Goal: Task Accomplishment & Management: Manage account settings

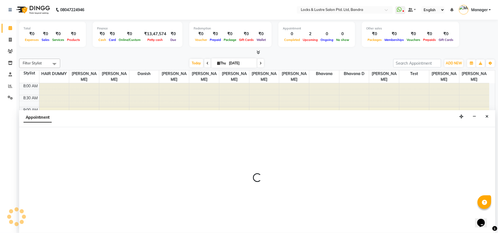
select select "47769"
select select "570"
select select "tentative"
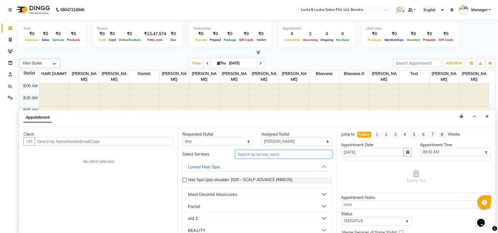
click at [250, 154] on input "text" at bounding box center [283, 154] width 97 height 8
type input "pedicu"
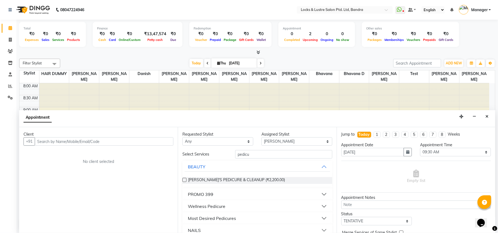
click at [318, 206] on button "Wellness Pedicure" at bounding box center [257, 207] width 145 height 10
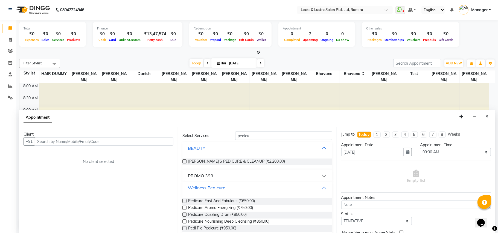
scroll to position [63, 0]
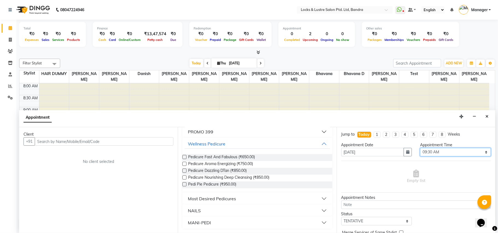
click at [481, 151] on select "Select 09:00 AM 09:15 AM 09:30 AM 09:45 AM 10:00 AM 10:15 AM 10:30 AM 10:45 AM …" at bounding box center [455, 152] width 71 height 8
select select "720"
click at [420, 149] on select "Select 09:00 AM 09:15 AM 09:30 AM 09:45 AM 10:00 AM 10:15 AM 10:30 AM 10:45 AM …" at bounding box center [455, 152] width 71 height 8
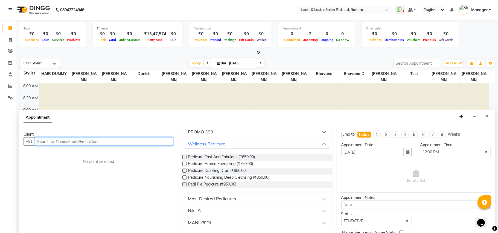
click at [143, 140] on input "text" at bounding box center [104, 142] width 139 height 8
type input "9619495540"
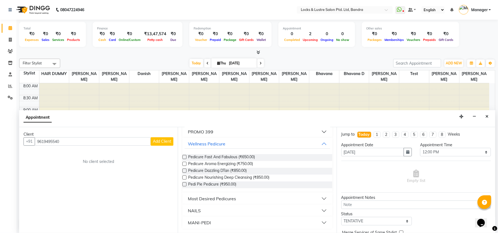
click at [160, 144] on span "Add Client" at bounding box center [162, 141] width 18 height 5
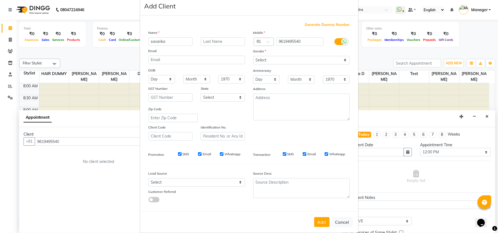
scroll to position [17, 0]
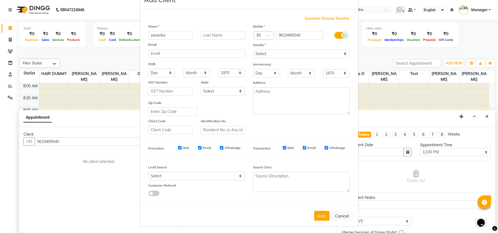
type input "savarika"
click at [334, 51] on select "Select Male Female Other Prefer Not To Say" at bounding box center [301, 54] width 97 height 8
select select "female"
click at [253, 50] on select "Select Male Female Other Prefer Not To Say" at bounding box center [301, 54] width 97 height 8
click at [319, 216] on button "Add" at bounding box center [321, 216] width 15 height 10
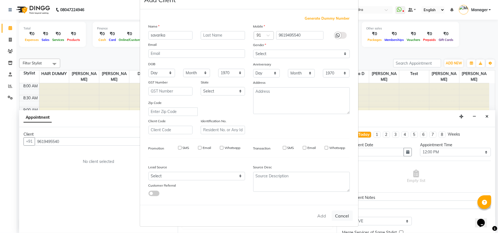
type input "96******40"
select select
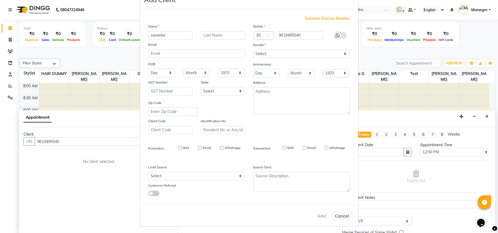
select select
checkbox input "false"
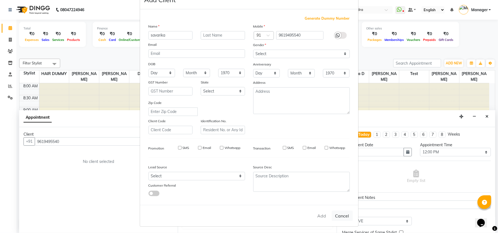
checkbox input "false"
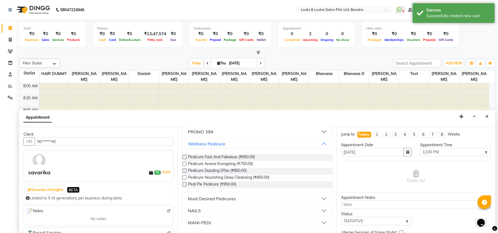
scroll to position [0, 0]
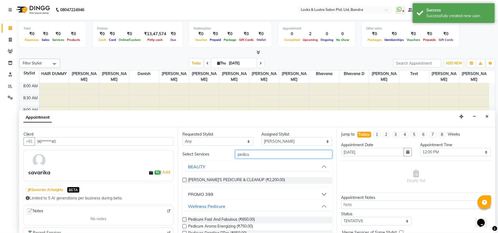
click at [281, 152] on input "pedicu" at bounding box center [283, 154] width 97 height 8
type input "p"
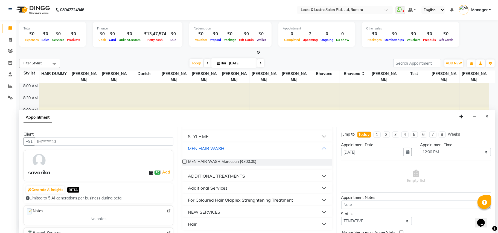
scroll to position [59, 0]
click at [320, 134] on button "STYLE ME" at bounding box center [257, 135] width 145 height 10
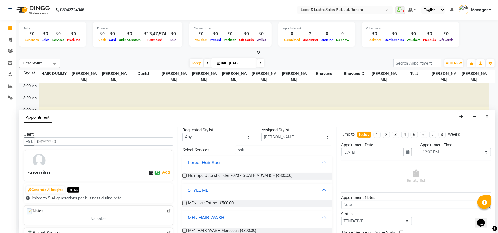
scroll to position [0, 0]
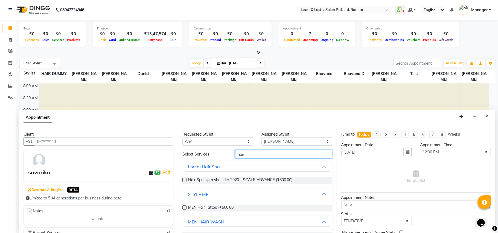
click at [287, 156] on input "hair" at bounding box center [283, 154] width 97 height 8
type input "h"
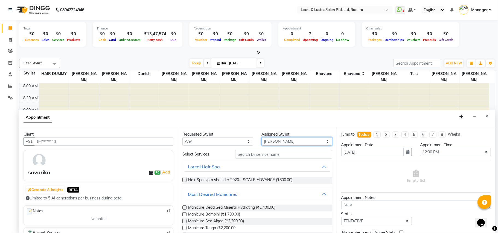
click at [319, 142] on select "Select Anushree bhavana Bhavana D danish HAIR DUMMY Junaid Shaikh Nabi Ahmed Sh…" at bounding box center [296, 142] width 71 height 8
select select "55307"
click at [261, 138] on select "Select Anushree bhavana Bhavana D danish HAIR DUMMY Junaid Shaikh Nabi Ahmed Sh…" at bounding box center [296, 142] width 71 height 8
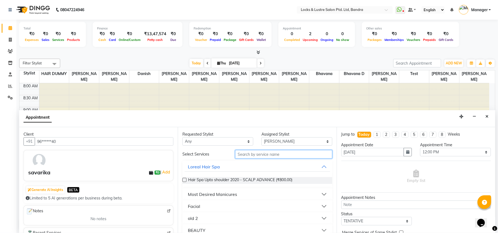
click at [299, 159] on input "text" at bounding box center [283, 154] width 97 height 8
type input "199"
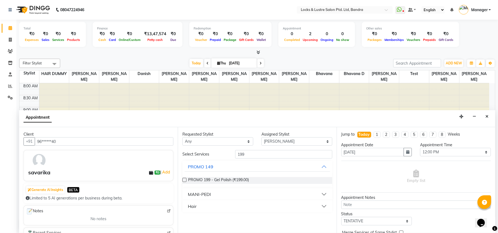
click at [323, 206] on button "Hair" at bounding box center [257, 207] width 145 height 10
click at [254, 219] on span "New WOMEN HAIRCUT 199 - OG (₹1.00)" at bounding box center [225, 220] width 74 height 7
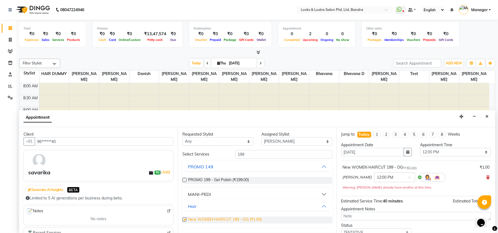
checkbox input "false"
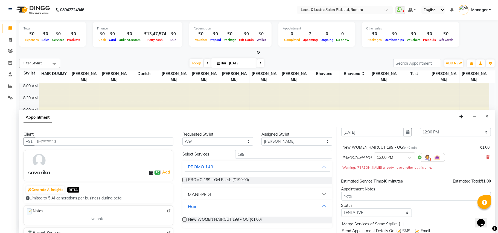
scroll to position [39, 0]
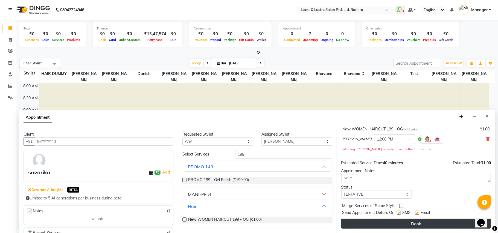
click at [386, 223] on button "Book" at bounding box center [416, 224] width 150 height 10
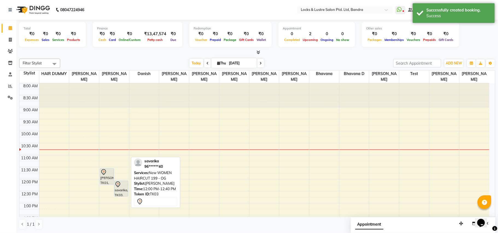
click at [118, 192] on div "savarika, TK03, 12:00 PM-12:40 PM, New WOMEN HAIRCUT 199 - OG" at bounding box center [121, 188] width 14 height 15
select select "7"
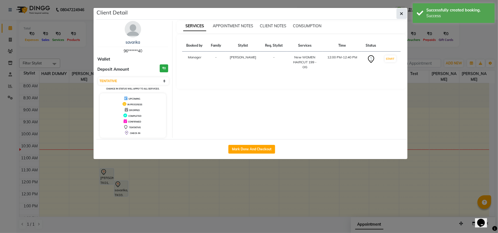
click at [401, 16] on button "button" at bounding box center [401, 13] width 10 height 10
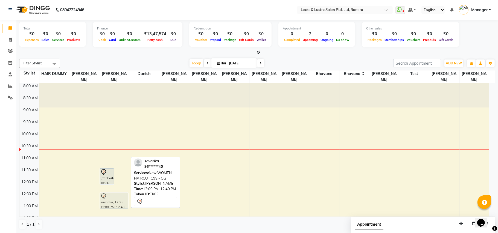
drag, startPoint x: 124, startPoint y: 187, endPoint x: 121, endPoint y: 200, distance: 12.6
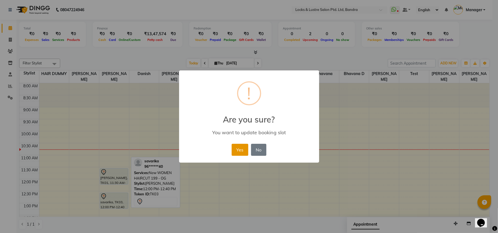
click at [238, 148] on button "Yes" at bounding box center [240, 150] width 17 height 12
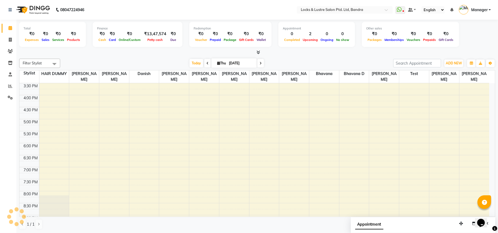
scroll to position [182, 0]
click at [107, 153] on div "8:00 AM 8:30 AM 9:00 AM 9:30 AM 10:00 AM 10:30 AM 11:00 AM 11:30 AM 12:00 PM 12…" at bounding box center [254, 93] width 470 height 385
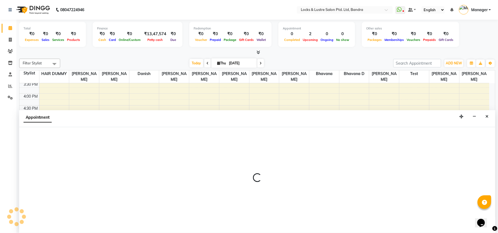
select select "55307"
select select "tentative"
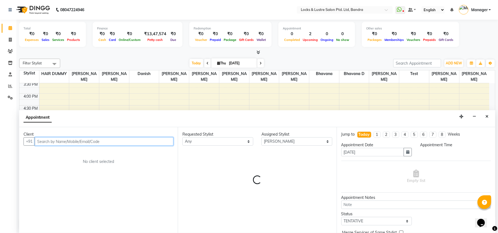
select select "1095"
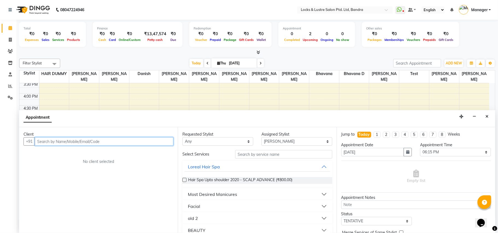
click at [115, 147] on div "Client +91 No client selected" at bounding box center [98, 180] width 159 height 106
click at [52, 150] on button "usha 98******28" at bounding box center [59, 153] width 47 height 9
type input "98******28"
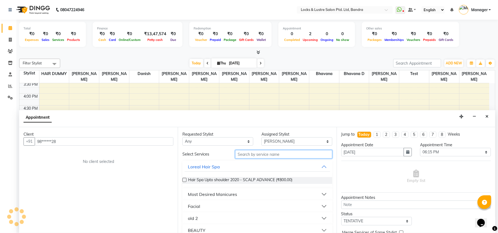
click at [269, 155] on input "text" at bounding box center [283, 154] width 97 height 8
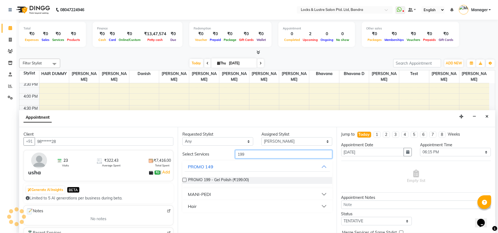
type input "199"
click at [261, 208] on button "Hair" at bounding box center [257, 207] width 145 height 10
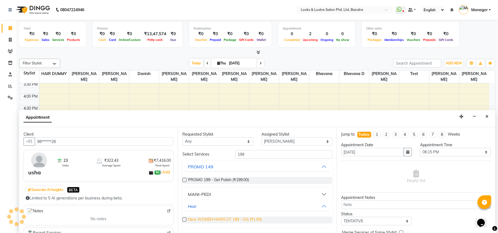
click at [222, 220] on span "New WOMEN HAIRCUT 199 - OG (₹1.00)" at bounding box center [225, 220] width 74 height 7
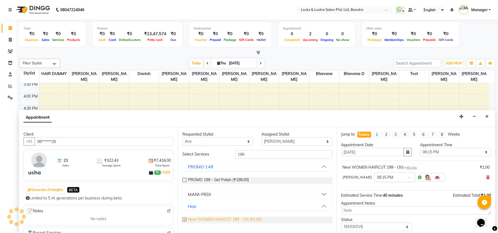
checkbox input "false"
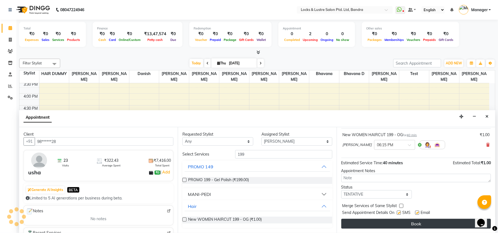
click at [369, 225] on button "Book" at bounding box center [416, 224] width 150 height 10
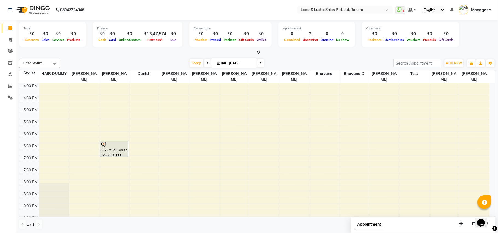
scroll to position [182, 0]
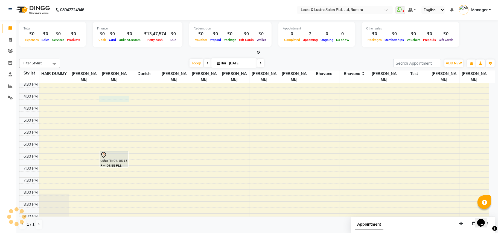
click at [114, 98] on div "8:00 AM 8:30 AM 9:00 AM 9:30 AM 10:00 AM 10:30 AM 11:00 AM 11:30 AM 12:00 PM 12…" at bounding box center [254, 93] width 470 height 385
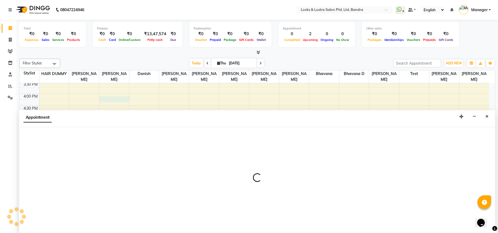
select select "55307"
select select "960"
select select "tentative"
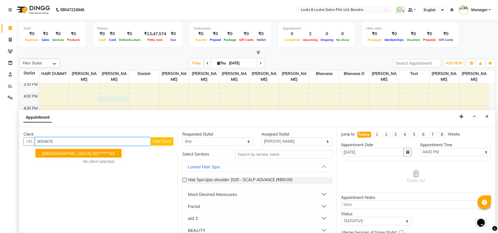
click at [93, 153] on ngb-highlight "90******65" at bounding box center [104, 153] width 22 height 5
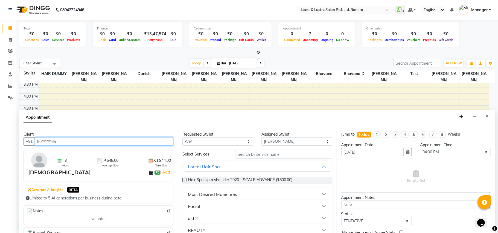
type input "90******65"
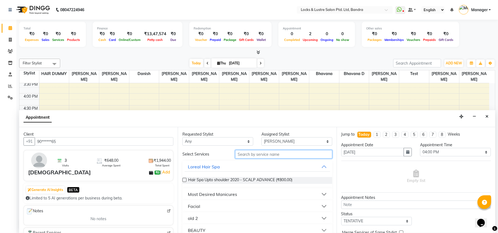
click at [247, 153] on input "text" at bounding box center [283, 154] width 97 height 8
type input "199"
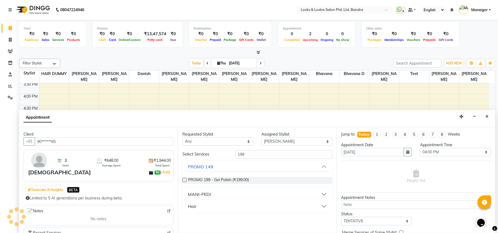
click at [308, 206] on button "Hair" at bounding box center [257, 207] width 145 height 10
click at [227, 221] on span "New WOMEN HAIRCUT 199 - OG (₹1.00)" at bounding box center [225, 220] width 74 height 7
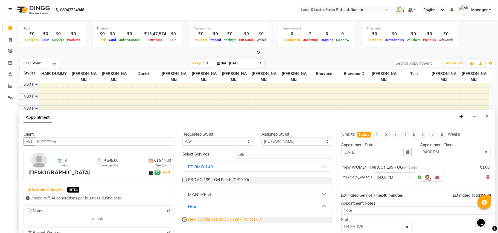
checkbox input "false"
click at [258, 155] on input "199" at bounding box center [283, 154] width 97 height 8
type input "1"
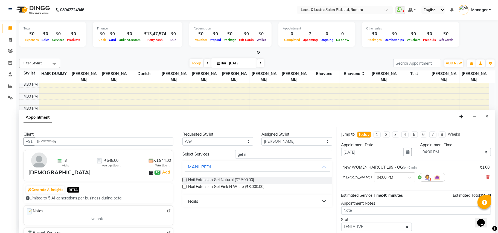
click at [323, 200] on button "Nails" at bounding box center [257, 202] width 145 height 10
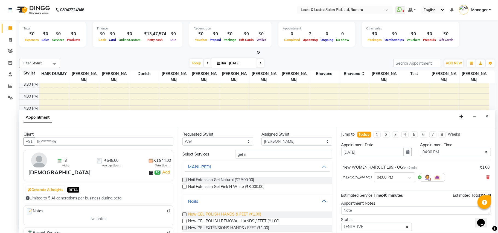
scroll to position [8, 0]
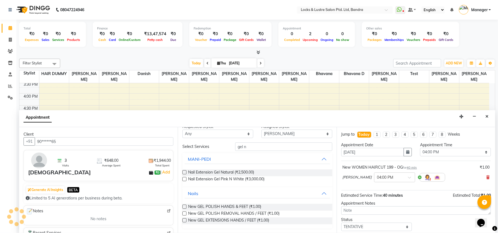
click at [306, 153] on div "Select Services gel n MANI-PEDI Nail Extension Gel Natural (₹2,500.00) Nail Ext…" at bounding box center [257, 186] width 150 height 86
click at [306, 140] on div "Requested Stylist Any Anushree bhavana Bhavana D danish HAIR DUMMY Junaid Shaik…" at bounding box center [257, 180] width 159 height 106
click at [302, 149] on input "gel n" at bounding box center [283, 147] width 97 height 8
type input "g"
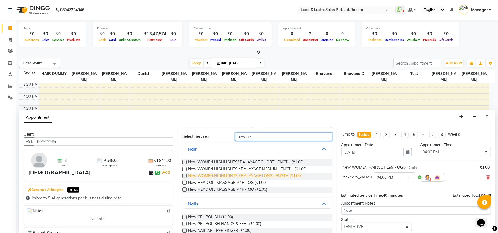
scroll to position [42, 0]
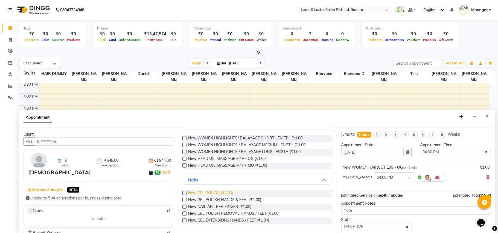
type input "new ge"
click at [226, 192] on span "New GEL POLISH (₹1.00)" at bounding box center [210, 194] width 45 height 7
checkbox input "false"
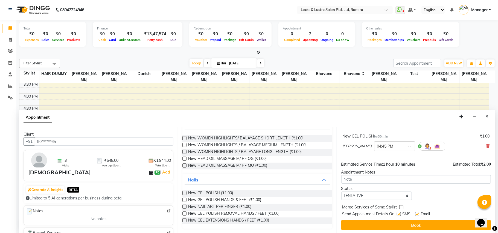
scroll to position [58, 0]
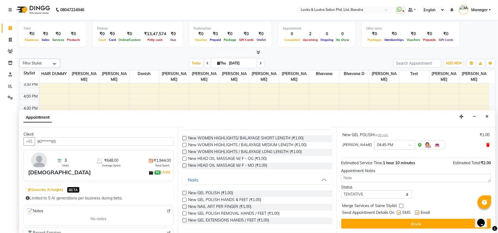
click at [486, 145] on icon at bounding box center [487, 145] width 3 height 4
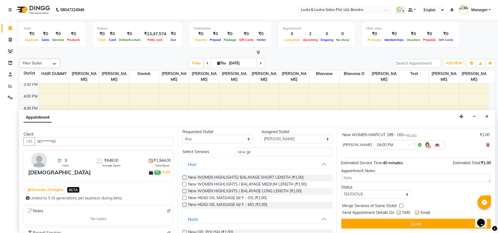
scroll to position [0, 0]
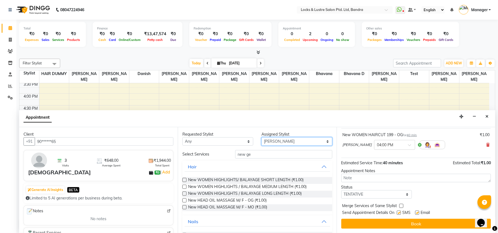
click at [318, 141] on select "Select Anushree bhavana Bhavana D danish HAIR DUMMY Junaid Shaikh Nabi Ahmed Sh…" at bounding box center [296, 142] width 71 height 8
select select "84257"
click at [261, 138] on select "Select Anushree bhavana Bhavana D danish HAIR DUMMY Junaid Shaikh Nabi Ahmed Sh…" at bounding box center [296, 142] width 71 height 8
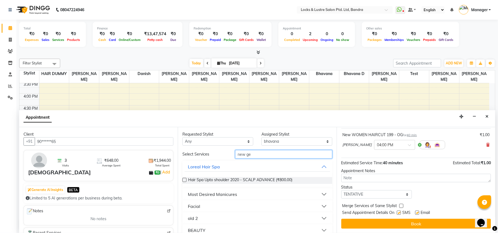
click at [274, 150] on input "new ge" at bounding box center [283, 154] width 97 height 8
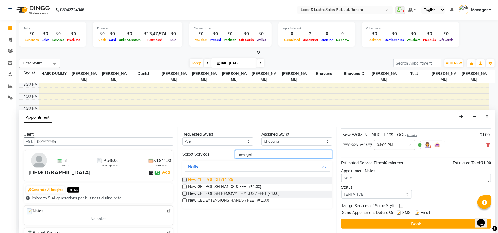
type input "new gel"
click at [227, 181] on span "New GEL POLISH (₹1.00)" at bounding box center [210, 180] width 45 height 7
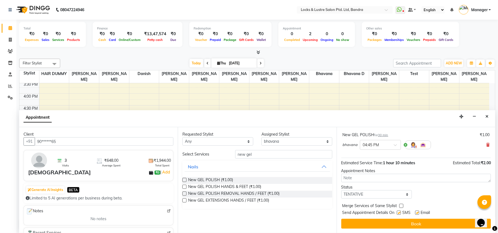
checkbox input "false"
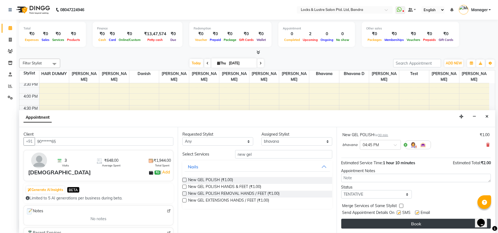
click at [395, 224] on button "Book" at bounding box center [416, 224] width 150 height 10
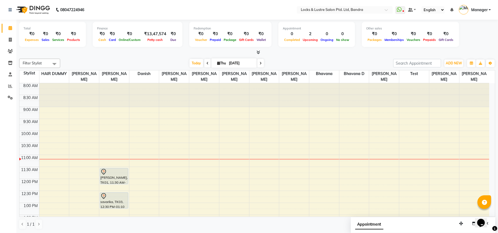
scroll to position [0, 0]
click at [206, 64] on icon at bounding box center [207, 63] width 2 height 3
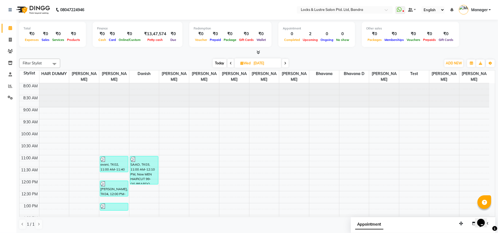
click at [285, 62] on icon at bounding box center [285, 63] width 2 height 3
type input "[DATE]"
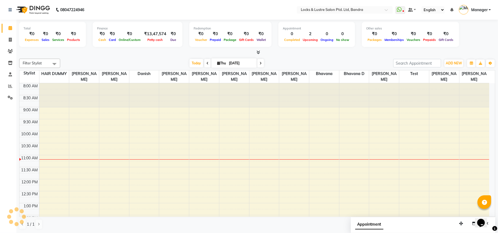
scroll to position [74, 0]
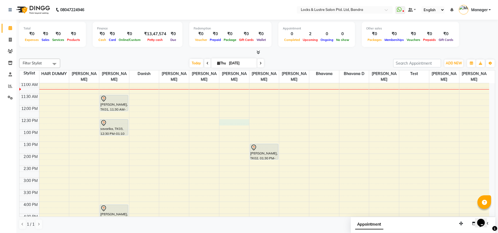
click at [226, 121] on div "8:00 AM 8:30 AM 9:00 AM 9:30 AM 10:00 AM 10:30 AM 11:00 AM 11:30 AM 12:00 PM 12…" at bounding box center [254, 202] width 470 height 385
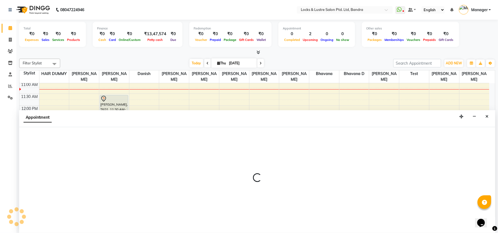
select select "80183"
select select "750"
select select "tentative"
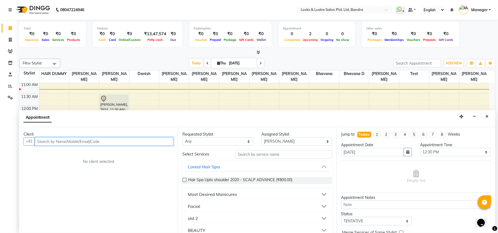
click at [110, 140] on input "text" at bounding box center [104, 142] width 139 height 8
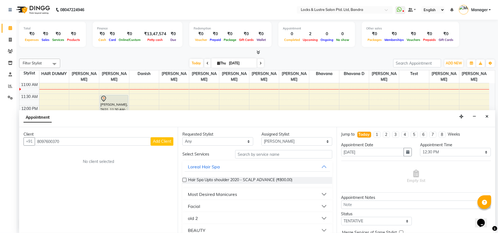
click at [166, 141] on span "Add Client" at bounding box center [162, 141] width 18 height 5
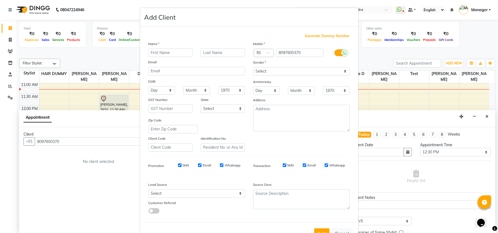
click at [174, 53] on input "text" at bounding box center [170, 53] width 44 height 8
type input "8097600370"
click at [172, 52] on input "text" at bounding box center [170, 53] width 44 height 8
type input "z"
type input "Zubair"
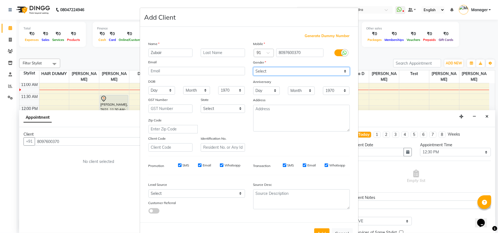
click at [303, 74] on select "Select [DEMOGRAPHIC_DATA] [DEMOGRAPHIC_DATA] Other Prefer Not To Say" at bounding box center [301, 71] width 97 height 8
select select "[DEMOGRAPHIC_DATA]"
click at [253, 67] on select "Select [DEMOGRAPHIC_DATA] [DEMOGRAPHIC_DATA] Other Prefer Not To Say" at bounding box center [301, 71] width 97 height 8
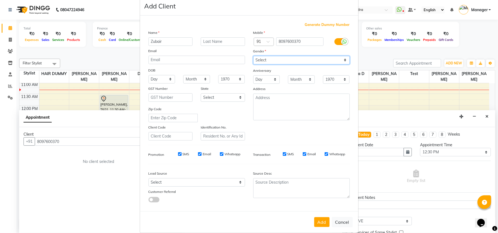
scroll to position [17, 0]
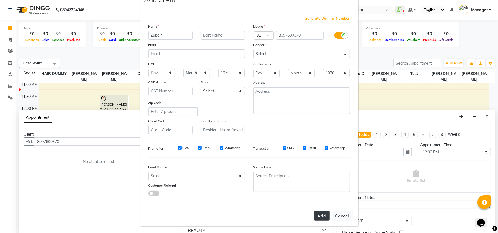
click at [317, 214] on button "Add" at bounding box center [321, 216] width 15 height 10
type input "80******70"
select select
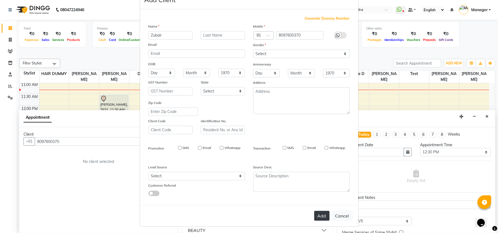
select select
checkbox input "false"
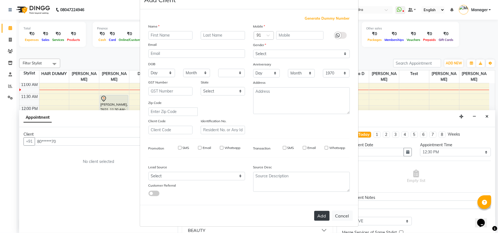
checkbox input "false"
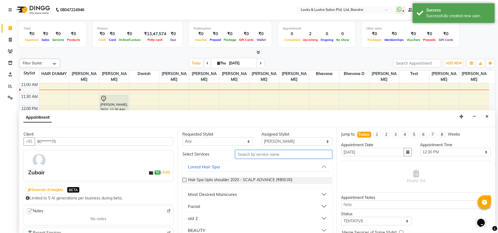
click at [265, 154] on input "text" at bounding box center [283, 154] width 97 height 8
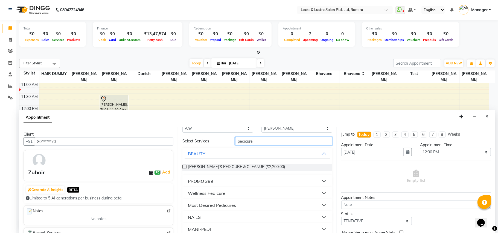
scroll to position [20, 0]
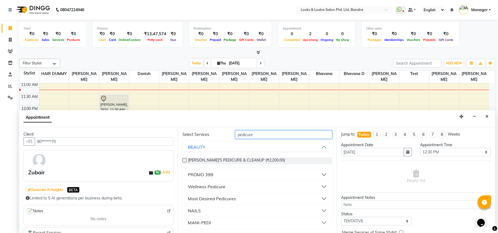
type input "pedicure"
click at [320, 188] on button "Wellness Pedicure" at bounding box center [257, 187] width 145 height 10
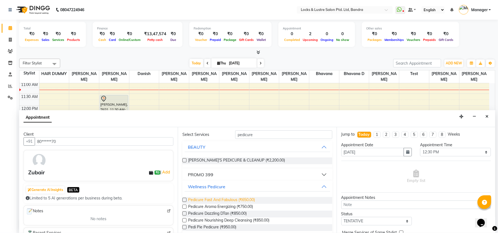
click at [249, 201] on span "Pedicure Fast And Fabulous (₹650.00)" at bounding box center [221, 200] width 67 height 7
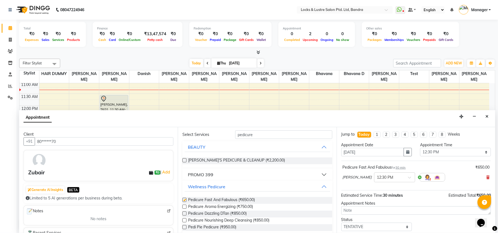
checkbox input "false"
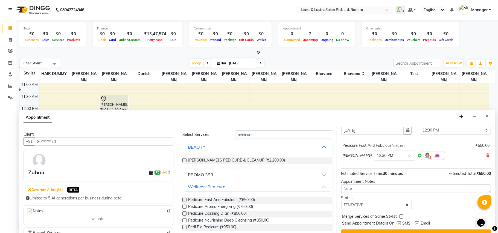
scroll to position [33, 0]
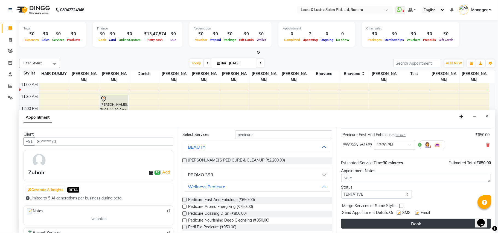
click at [395, 226] on button "Book" at bounding box center [416, 224] width 150 height 10
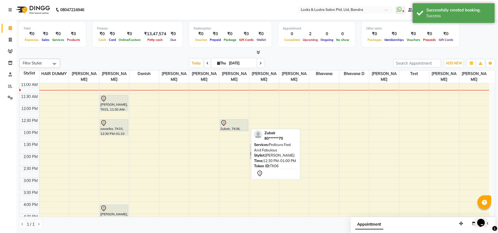
click at [232, 130] on div at bounding box center [234, 131] width 28 height 2
click at [235, 125] on div at bounding box center [233, 123] width 27 height 7
select select "7"
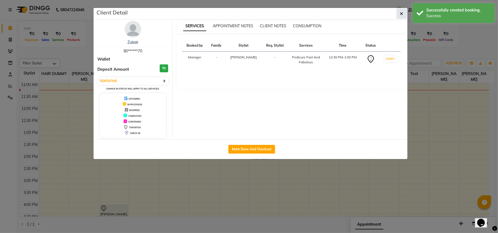
click at [401, 10] on button "button" at bounding box center [401, 13] width 10 height 10
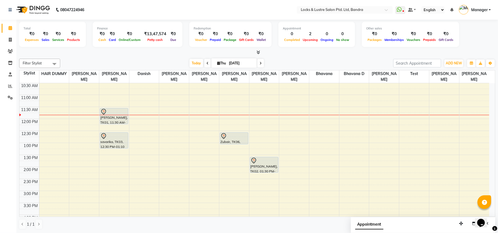
scroll to position [73, 0]
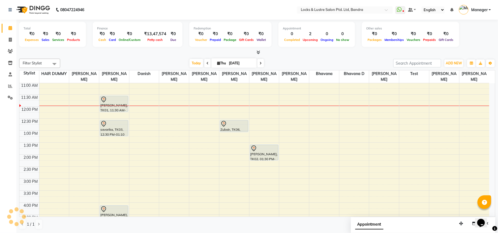
click at [138, 110] on div "8:00 AM 8:30 AM 9:00 AM 9:30 AM 10:00 AM 10:30 AM 11:00 AM 11:30 AM 12:00 PM 12…" at bounding box center [254, 203] width 470 height 385
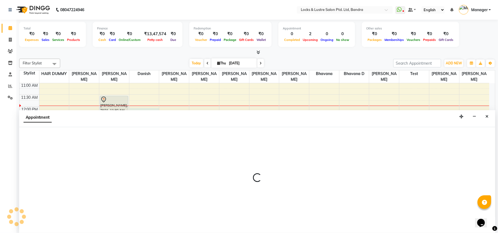
select select "62969"
select select "720"
select select "tentative"
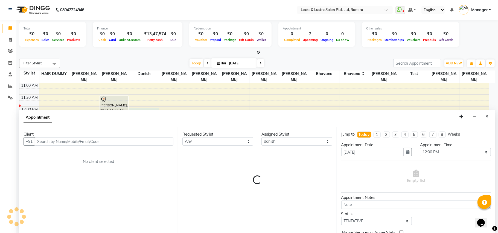
click at [119, 142] on input "text" at bounding box center [104, 142] width 139 height 8
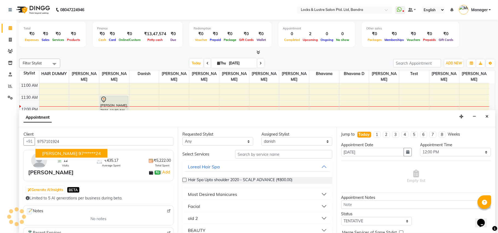
scroll to position [0, 0]
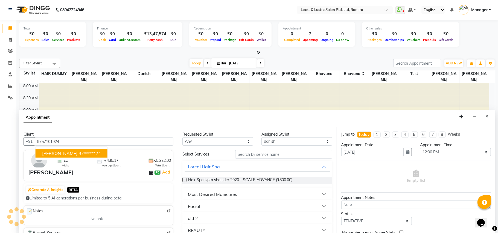
click at [78, 153] on ngb-highlight "97******24" at bounding box center [89, 153] width 22 height 5
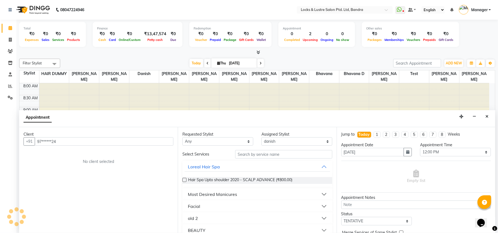
type input "97******24"
click at [269, 155] on input "text" at bounding box center [283, 154] width 97 height 8
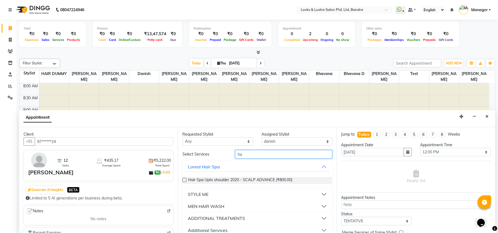
type input "h"
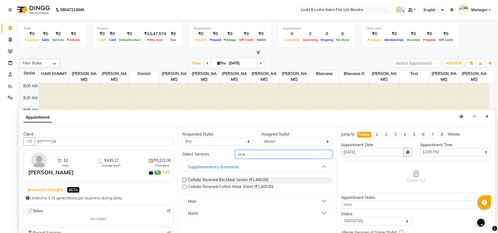
type input "new"
click at [215, 203] on button "Hair" at bounding box center [257, 202] width 145 height 10
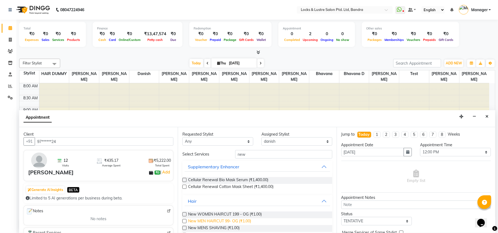
click at [226, 221] on span "New MEN HAIRCUT 99- OG (₹1.00)" at bounding box center [219, 222] width 63 height 7
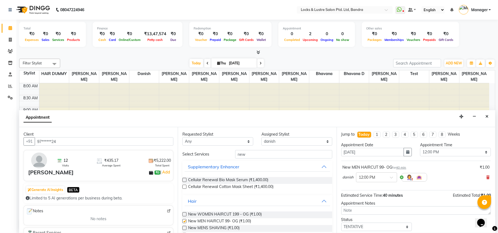
checkbox input "false"
click at [295, 153] on input "new" at bounding box center [283, 154] width 97 height 8
type input "n"
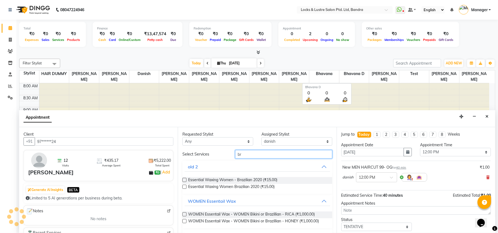
type input "b"
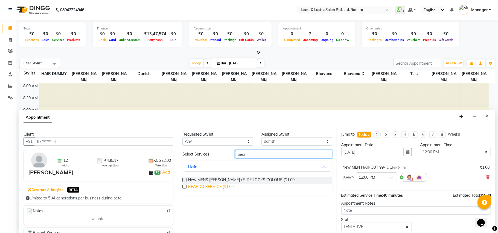
type input "bear"
click at [217, 187] on span "BEARDO SERVICE (₹1.00)" at bounding box center [211, 187] width 46 height 7
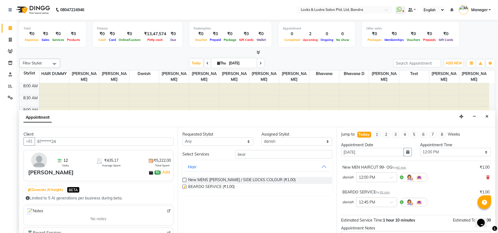
checkbox input "false"
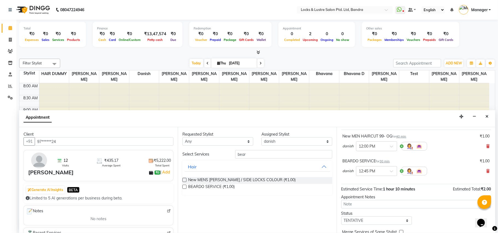
scroll to position [58, 0]
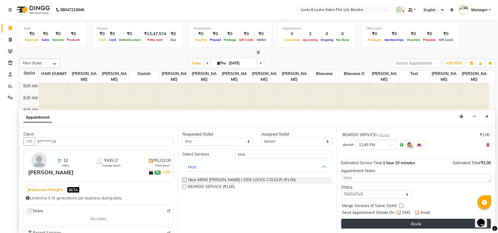
click at [405, 223] on button "Book" at bounding box center [416, 224] width 150 height 10
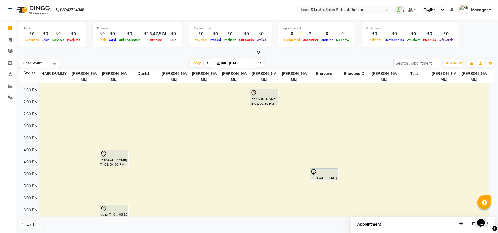
scroll to position [146, 0]
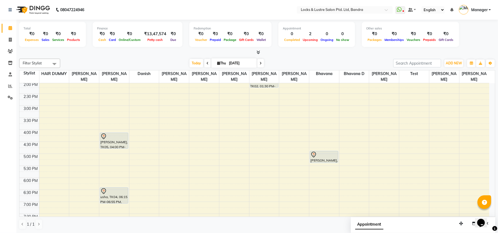
click at [266, 171] on div "8:00 AM 8:30 AM 9:00 AM 9:30 AM 10:00 AM 10:30 AM 11:00 AM 11:30 AM 12:00 PM 12…" at bounding box center [254, 130] width 470 height 385
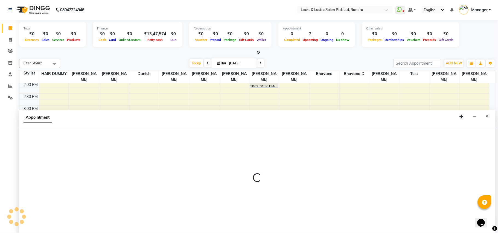
select select "80184"
select select "1050"
select select "tentative"
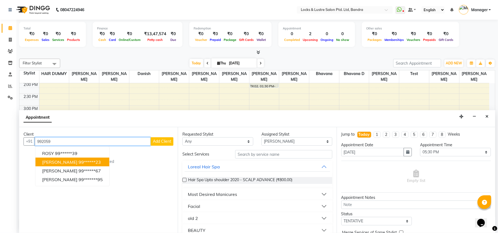
click at [78, 163] on ngb-highlight "99******23" at bounding box center [89, 162] width 22 height 5
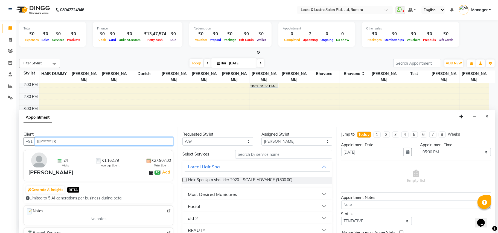
type input "99******23"
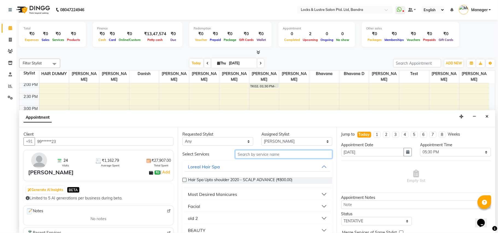
click at [289, 155] on input "text" at bounding box center [283, 154] width 97 height 8
type input "199"
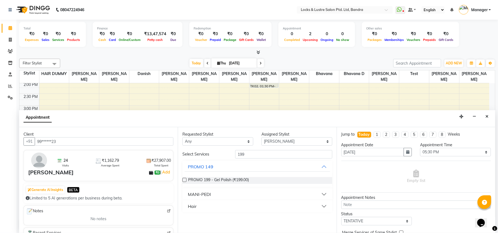
drag, startPoint x: 208, startPoint y: 197, endPoint x: 207, endPoint y: 208, distance: 11.1
click at [209, 197] on div "MANI-PEDI" at bounding box center [199, 194] width 23 height 7
click at [207, 208] on span "Manicure 199 (₹199.00)" at bounding box center [208, 208] width 41 height 7
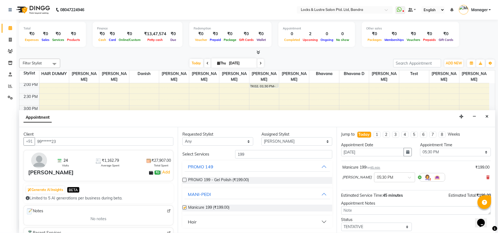
checkbox input "false"
click at [486, 176] on span at bounding box center [487, 178] width 3 height 6
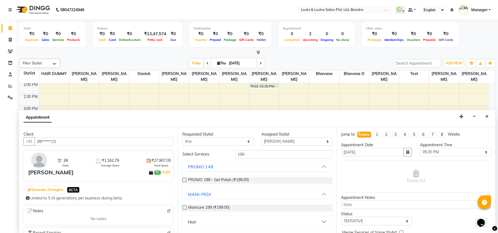
click at [208, 226] on button "Hair" at bounding box center [257, 222] width 145 height 10
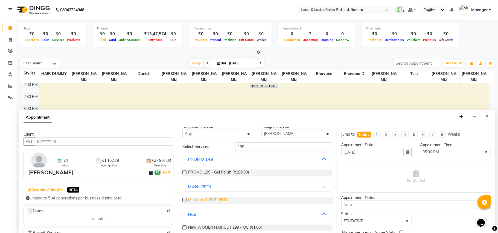
scroll to position [15, 0]
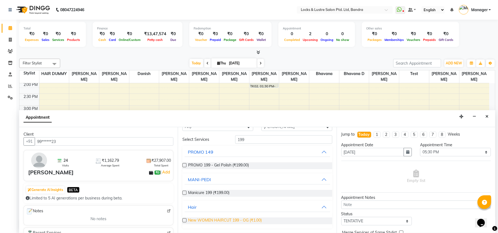
click at [223, 219] on span "New WOMEN HAIRCUT 199 - OG (₹1.00)" at bounding box center [225, 221] width 74 height 7
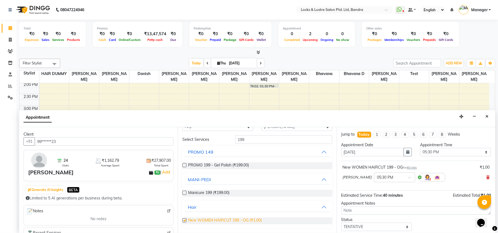
checkbox input "false"
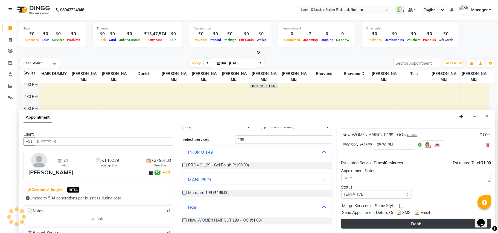
click at [394, 226] on button "Book" at bounding box center [416, 224] width 150 height 10
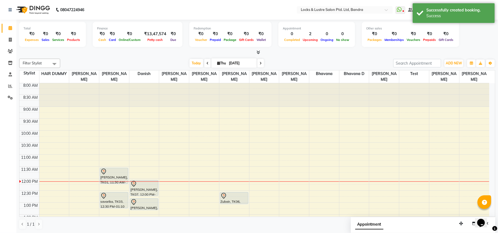
scroll to position [0, 0]
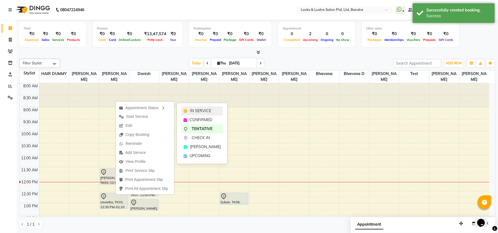
click at [194, 110] on span "IN SERVICE" at bounding box center [200, 111] width 21 height 6
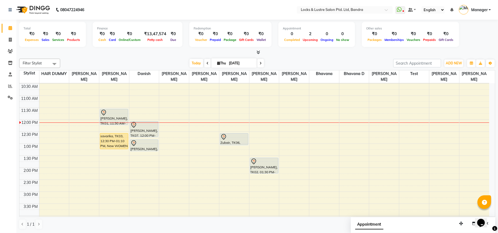
scroll to position [36, 0]
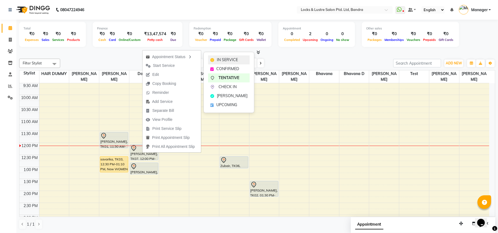
click at [219, 59] on span "IN SERVICE" at bounding box center [227, 60] width 21 height 6
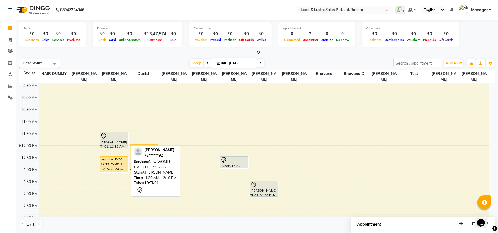
click at [122, 139] on div "[PERSON_NAME], TK01, 11:30 AM-12:10 PM, New WOMEN HAIRCUT 199 - OG" at bounding box center [114, 141] width 28 height 16
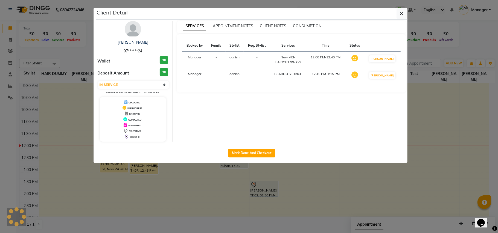
select select "7"
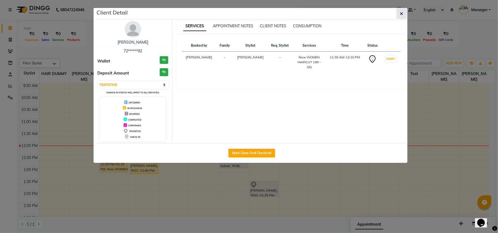
click at [403, 17] on button "button" at bounding box center [401, 13] width 10 height 10
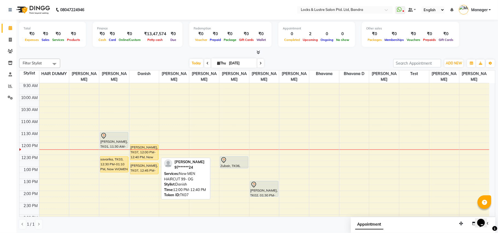
click at [148, 150] on div "[PERSON_NAME], TK07, 12:00 PM-12:40 PM, New MEN HAIRCUT 99- OG" at bounding box center [144, 152] width 28 height 15
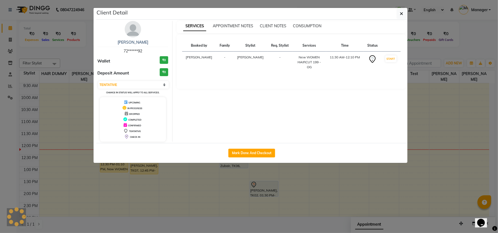
select select "1"
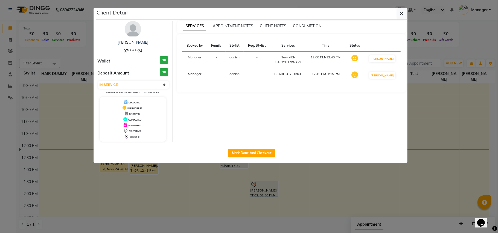
drag, startPoint x: 239, startPoint y: 151, endPoint x: 220, endPoint y: 146, distance: 19.5
click at [235, 151] on button "Mark Done And Checkout" at bounding box center [251, 153] width 47 height 9
select select "service"
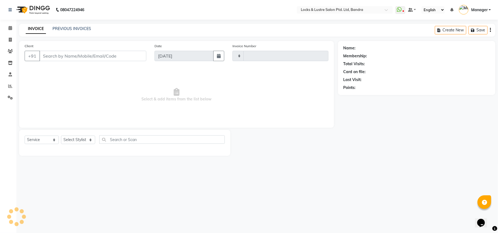
type input "2268"
select select "6029"
type input "97******24"
select select "62969"
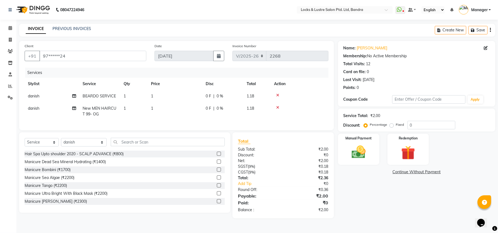
click at [163, 95] on td "1" at bounding box center [175, 96] width 55 height 12
select select "62969"
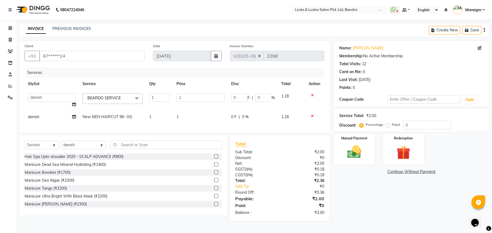
click at [193, 92] on td "1" at bounding box center [200, 100] width 55 height 21
click at [194, 99] on input "1" at bounding box center [201, 97] width 48 height 8
type input "99"
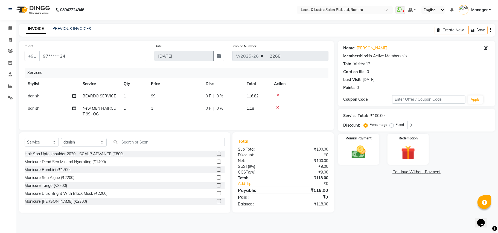
click at [186, 114] on td "1" at bounding box center [175, 112] width 55 height 18
select select "62969"
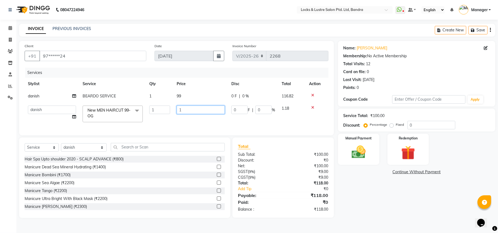
click at [201, 112] on input "1" at bounding box center [201, 110] width 48 height 8
type input "99"
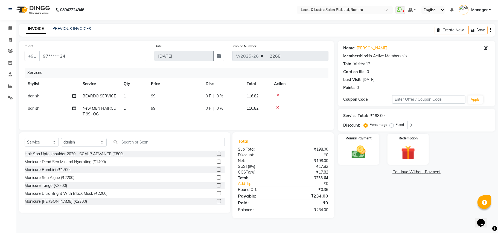
click at [363, 187] on div "Name: Felix Membership: No Active Membership Total Visits: 12 Card on file: 0 L…" at bounding box center [418, 130] width 161 height 178
click at [247, 187] on link "Add Tip" at bounding box center [262, 184] width 57 height 6
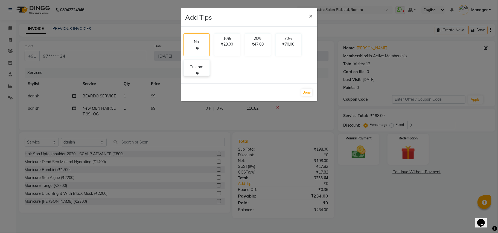
click at [191, 66] on p "Custom Tip" at bounding box center [196, 69] width 19 height 11
select select "62969"
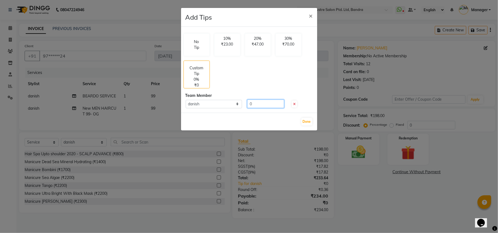
click at [260, 107] on input "0" at bounding box center [265, 104] width 37 height 8
type input "16"
click at [308, 123] on button "Done" at bounding box center [306, 122] width 11 height 8
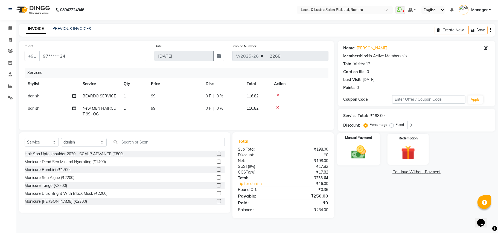
click at [359, 150] on img at bounding box center [359, 152] width 24 height 17
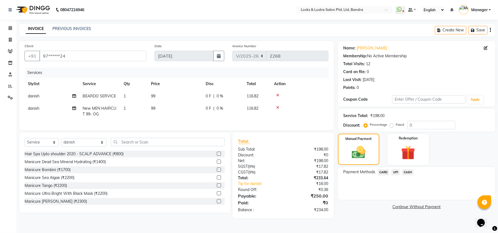
click at [405, 173] on span "CASH" at bounding box center [408, 172] width 12 height 6
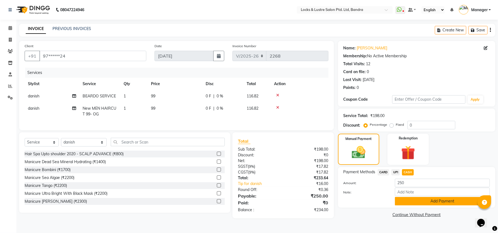
click at [417, 205] on button "Add Payment" at bounding box center [442, 201] width 95 height 8
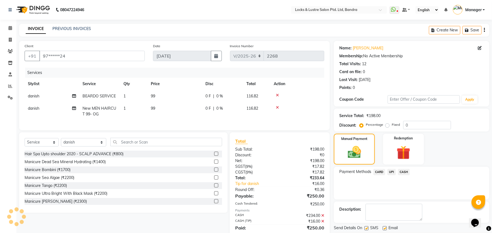
scroll to position [24, 0]
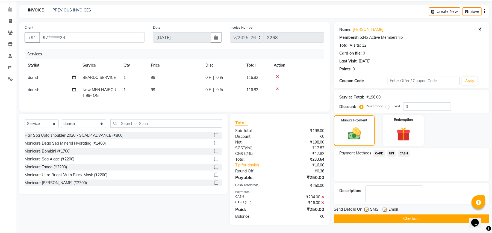
click at [390, 215] on button "Checkout" at bounding box center [412, 219] width 156 height 8
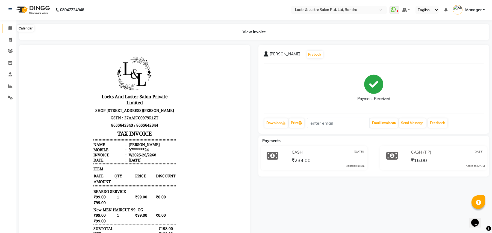
click at [10, 27] on icon at bounding box center [10, 28] width 4 height 4
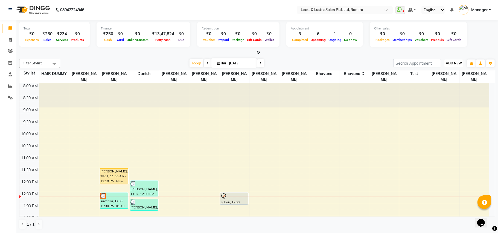
click at [457, 62] on span "ADD NEW" at bounding box center [454, 63] width 16 height 4
click at [442, 89] on link "Add Expense" at bounding box center [441, 88] width 43 height 7
select select "1"
select select "5006"
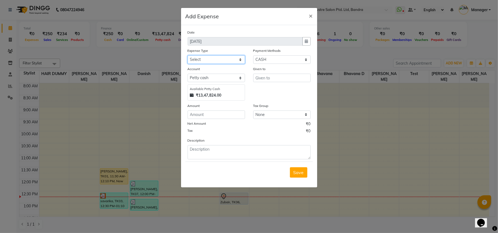
click at [239, 60] on select "Select Advance Salary Bank charges Cash transfer to bank Cash transfer to hub C…" at bounding box center [216, 59] width 57 height 8
click at [239, 61] on select "Select Advance Salary Bank charges Cash transfer to bank Cash transfer to hub C…" at bounding box center [216, 59] width 57 height 8
select select "15198"
click at [188, 55] on select "Select Advance Salary Bank charges Cash transfer to bank Cash transfer to hub C…" at bounding box center [216, 59] width 57 height 8
click at [218, 114] on input "number" at bounding box center [216, 115] width 57 height 8
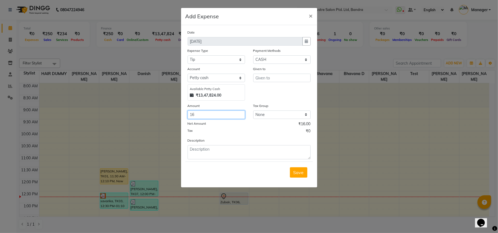
type input "16"
click at [259, 77] on input "text" at bounding box center [281, 78] width 57 height 8
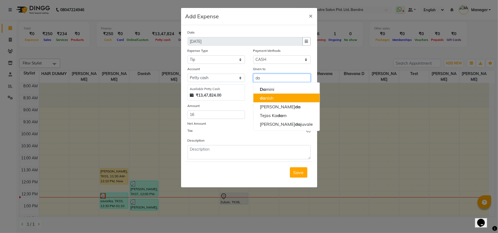
click at [266, 97] on ngb-highlight "da nish" at bounding box center [267, 97] width 14 height 5
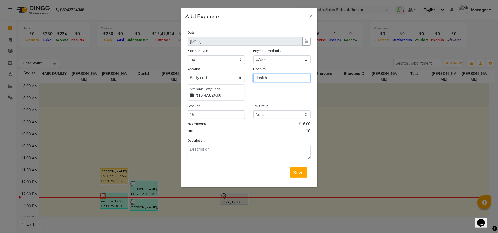
type input "danish"
click at [221, 156] on textarea at bounding box center [249, 152] width 123 height 14
click at [194, 142] on label "Description" at bounding box center [196, 140] width 17 height 5
click at [189, 148] on textarea at bounding box center [249, 152] width 123 height 14
paste textarea "V/2025-26/2268"
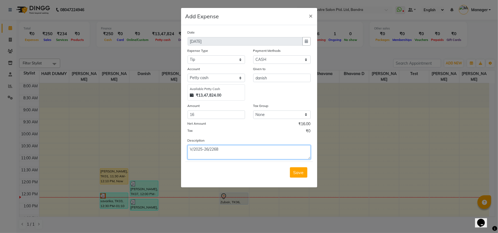
click at [190, 149] on textarea "V/2025-26/2268" at bounding box center [249, 152] width 123 height 14
click at [245, 149] on textarea "Invoice No- V/2025-26/2268" at bounding box center [249, 152] width 123 height 14
type textarea "Invoice No- V/2025-26/2268 TIP given to Danish 16 rs"
click at [299, 172] on span "Save" at bounding box center [298, 172] width 10 height 5
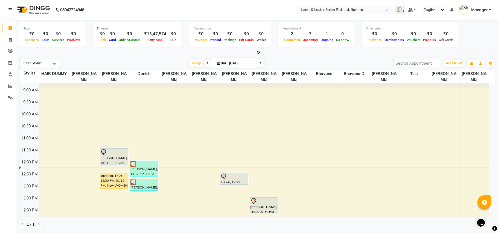
scroll to position [36, 0]
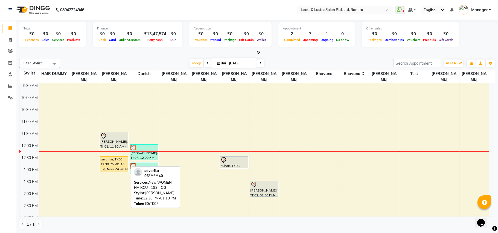
click at [113, 167] on div "savarika, TK03, 12:30 PM-01:10 PM, New WOMEN HAIRCUT 199 - OG" at bounding box center [114, 165] width 28 height 16
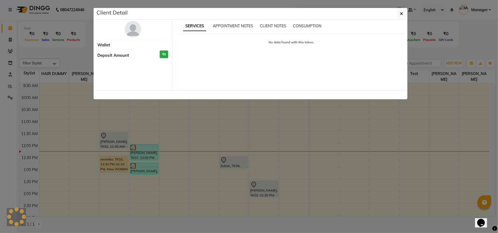
select select "1"
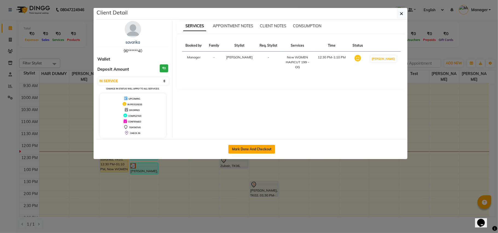
click at [266, 149] on button "Mark Done And Checkout" at bounding box center [251, 149] width 47 height 9
select select "service"
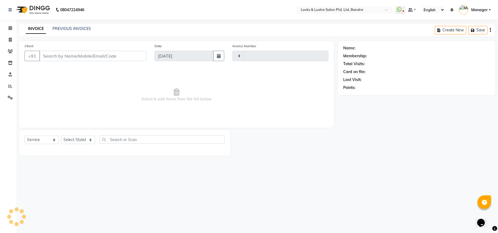
type input "2268"
select select "6029"
type input "96******40"
select select "55307"
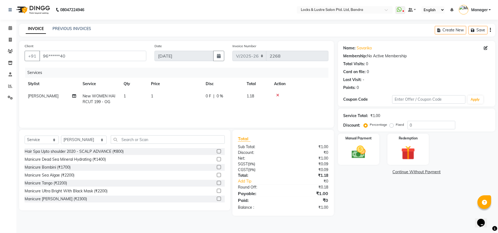
click at [150, 100] on td "1" at bounding box center [175, 99] width 55 height 18
select select "55307"
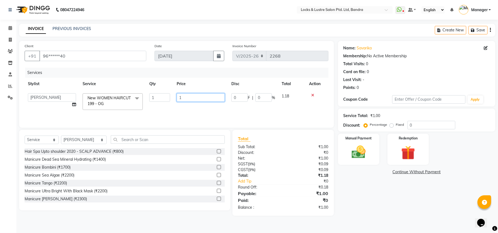
click at [182, 98] on input "1" at bounding box center [201, 97] width 48 height 8
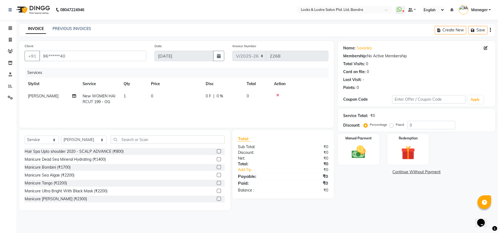
click at [314, 94] on div at bounding box center [299, 95] width 51 height 4
click at [153, 139] on input "text" at bounding box center [168, 140] width 114 height 8
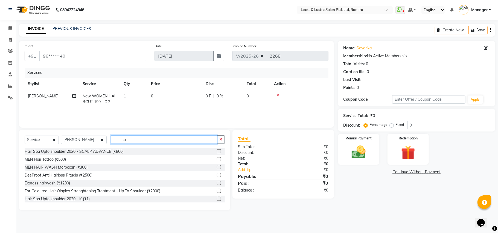
type input "h"
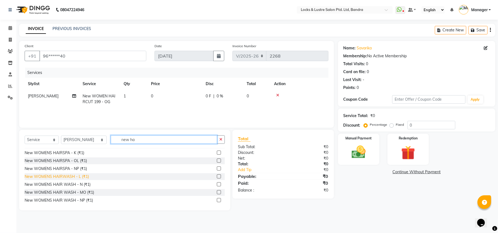
scroll to position [146, 0]
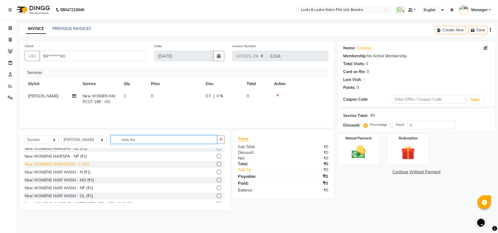
type input "new ha"
click at [82, 165] on div "New WOMENS HAIRWASH - L (₹1)" at bounding box center [57, 165] width 64 height 6
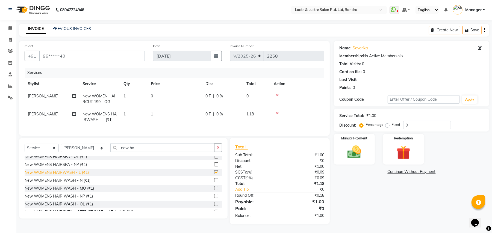
checkbox input "false"
click at [276, 94] on icon at bounding box center [277, 95] width 3 height 4
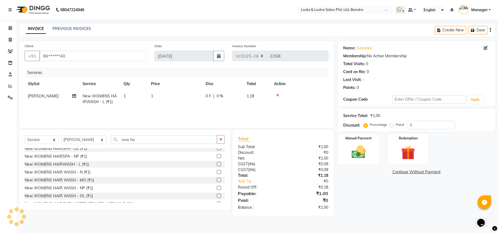
click at [164, 95] on td "1" at bounding box center [175, 99] width 55 height 18
select select "55307"
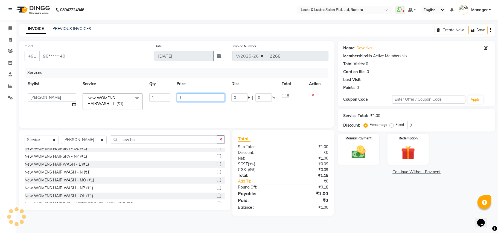
click at [199, 100] on input "1" at bounding box center [201, 97] width 48 height 8
type input "9"
type input "399"
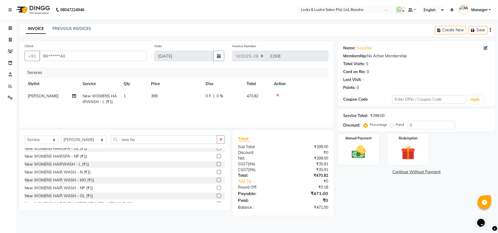
click at [370, 189] on div "Name: Savarika Membership: No Active Membership Total Visits: 0 Card on file: 0…" at bounding box center [418, 128] width 161 height 175
click at [91, 143] on select "Select Stylist Anushree ayush pawae bhavana Bhavana D Damini danish Deepika dis…" at bounding box center [84, 140] width 46 height 8
select select "88617"
click at [61, 136] on select "Select Stylist Anushree ayush pawae bhavana Bhavana D Damini danish Deepika dis…" at bounding box center [84, 140] width 46 height 8
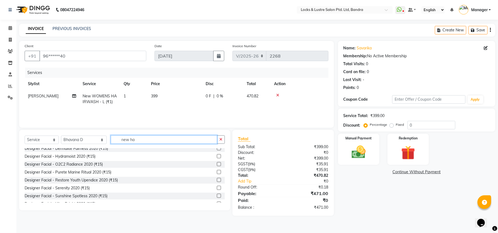
click at [126, 141] on input "new ha" at bounding box center [164, 140] width 106 height 8
type input "n"
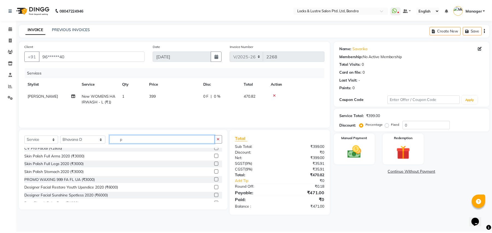
scroll to position [0, 0]
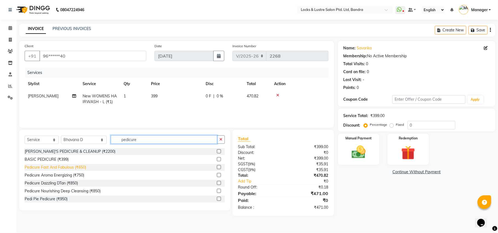
type input "pedicure"
click at [79, 166] on div "Pedicure Fast And Fabulous (₹650)" at bounding box center [56, 168] width 62 height 6
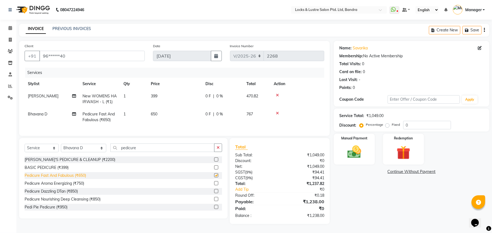
checkbox input "false"
click at [149, 152] on input "pedicure" at bounding box center [162, 148] width 104 height 8
click at [86, 153] on select "Select Stylist Anushree ayush pawae bhavana Bhavana D Damini danish Deepika dis…" at bounding box center [83, 148] width 45 height 8
select select "84257"
click at [61, 150] on select "Select Stylist Anushree ayush pawae bhavana Bhavana D Damini danish Deepika dis…" at bounding box center [83, 148] width 45 height 8
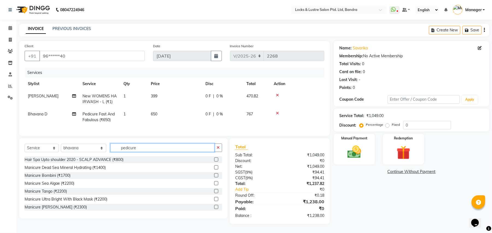
click at [127, 152] on input "pedicure" at bounding box center [162, 148] width 104 height 8
type input "p"
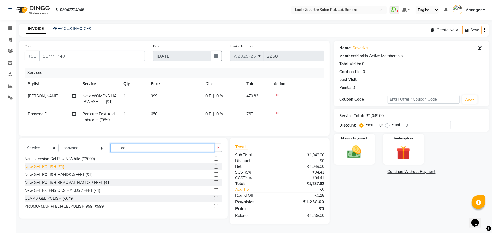
type input "gel"
click at [59, 170] on div "New GEL POLISH (₹1)" at bounding box center [45, 167] width 40 height 6
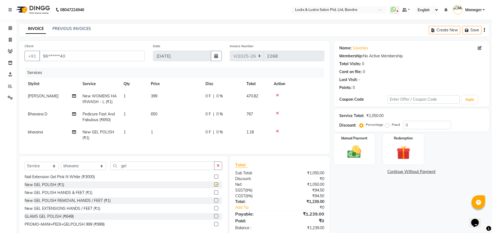
checkbox input "false"
click at [159, 130] on td "1" at bounding box center [175, 135] width 55 height 18
select select "84257"
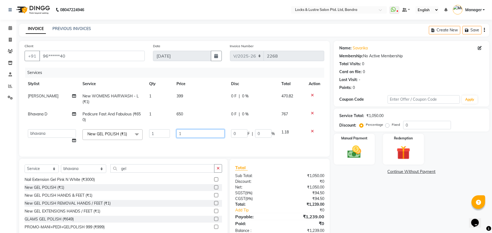
click at [183, 133] on input "1" at bounding box center [201, 134] width 48 height 8
type input "149"
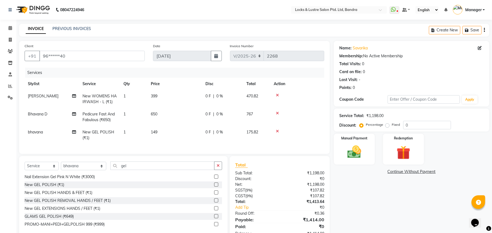
click at [341, 179] on div "Name: Savarika Membership: No Active Membership Total Visits: 0 Card on file: 0…" at bounding box center [414, 141] width 160 height 201
click at [10, 42] on span at bounding box center [10, 40] width 10 height 6
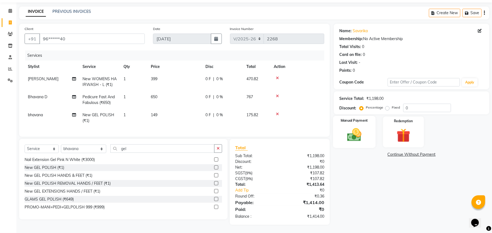
click at [360, 128] on img at bounding box center [355, 135] width 24 height 17
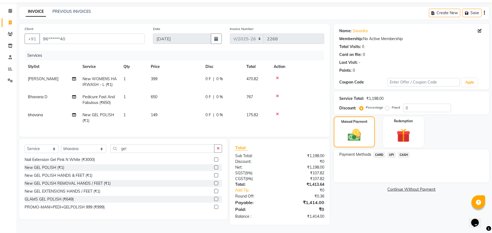
click at [391, 152] on span "UPI" at bounding box center [392, 155] width 8 height 6
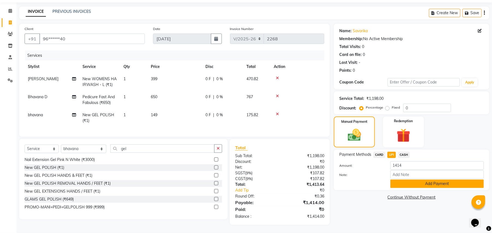
click at [405, 180] on button "Add Payment" at bounding box center [437, 184] width 93 height 8
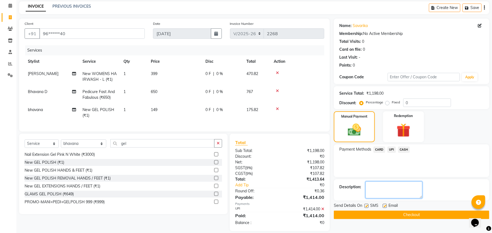
click at [380, 192] on textarea at bounding box center [394, 190] width 57 height 17
type textarea "110764860633"
click at [370, 216] on button "Checkout" at bounding box center [412, 215] width 156 height 8
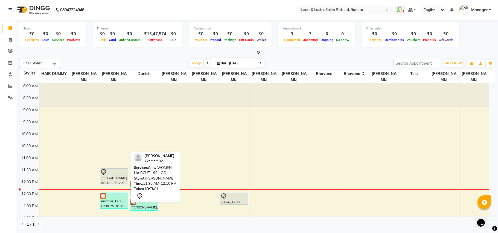
click at [119, 183] on div "[PERSON_NAME], TK01, 11:30 AM-12:10 PM, New WOMEN HAIRCUT 199 - OG" at bounding box center [114, 177] width 28 height 16
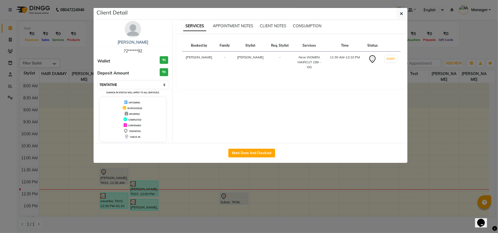
click at [166, 82] on select "Select IN SERVICE CONFIRMED TENTATIVE CHECK IN MARK DONE UPCOMING" at bounding box center [133, 85] width 71 height 8
select select "1"
click at [98, 81] on select "Select IN SERVICE CONFIRMED TENTATIVE CHECK IN MARK DONE UPCOMING" at bounding box center [133, 85] width 71 height 8
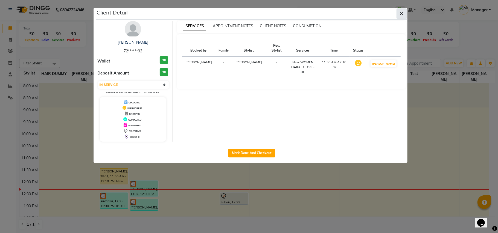
click at [400, 14] on icon "button" at bounding box center [401, 13] width 3 height 4
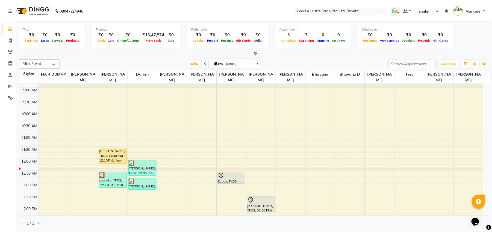
scroll to position [36, 0]
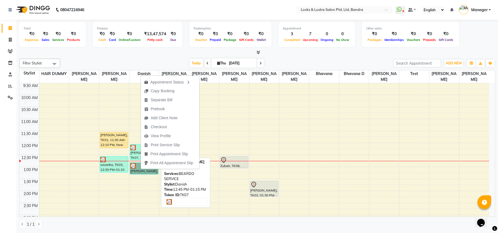
click at [137, 171] on link "[PERSON_NAME], TK07, 12:45 PM-01:15 PM, BEARDO SERVICE" at bounding box center [144, 169] width 28 height 12
select select "3"
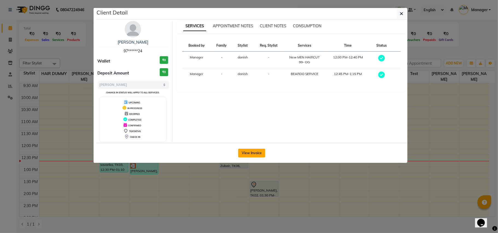
click at [245, 153] on button "View Invoice" at bounding box center [251, 153] width 27 height 9
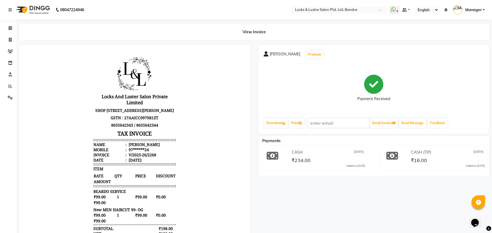
scroll to position [5, 0]
click at [127, 157] on div "V/2025-26/2268" at bounding box center [141, 154] width 29 height 5
copy ul "V/2025-26/2268"
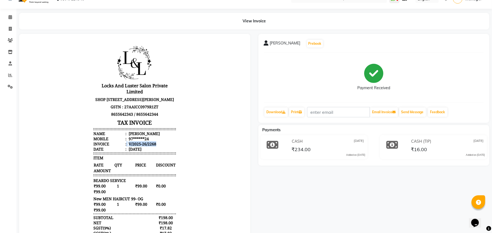
scroll to position [0, 0]
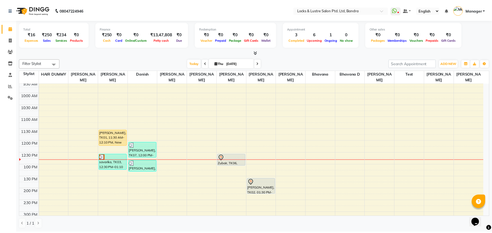
scroll to position [73, 0]
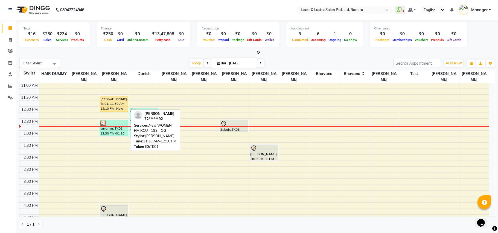
click at [110, 106] on div "[PERSON_NAME], TK01, 11:30 AM-12:10 PM, New WOMEN HAIRCUT 199 - OG" at bounding box center [114, 104] width 28 height 16
select select "1"
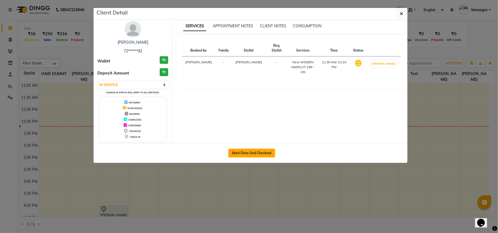
click at [259, 154] on button "Mark Done And Checkout" at bounding box center [251, 153] width 47 height 9
select select "service"
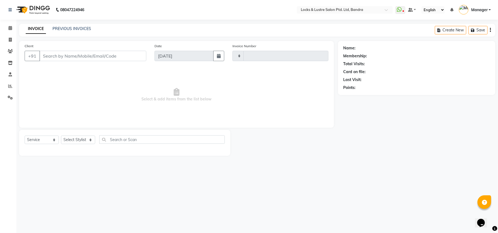
type input "2269"
select select "6029"
type input "72******92"
select select "55307"
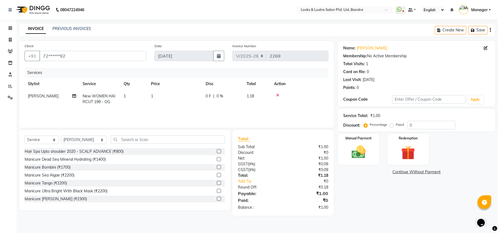
click at [156, 99] on td "1" at bounding box center [175, 99] width 55 height 18
select select "55307"
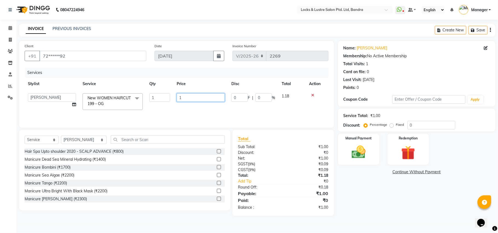
click at [189, 97] on input "1" at bounding box center [201, 97] width 48 height 8
type input "199"
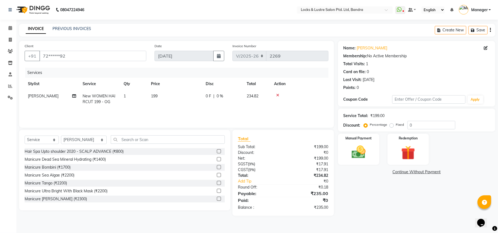
click at [376, 191] on div "Name: Almeera Khan Membership: No Active Membership Total Visits: 1 Card on fil…" at bounding box center [418, 128] width 161 height 175
click at [369, 156] on img at bounding box center [359, 152] width 24 height 17
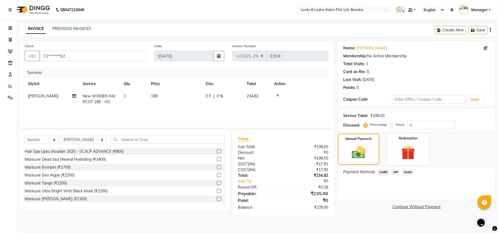
click at [393, 169] on div "Payment Methods CARD UPI CASH" at bounding box center [416, 183] width 157 height 33
click at [396, 171] on span "UPI" at bounding box center [395, 172] width 8 height 6
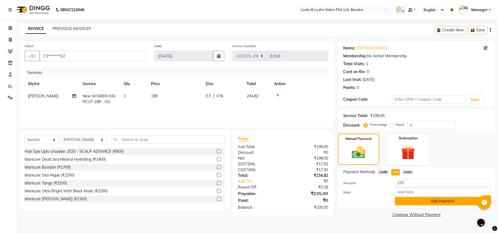
click at [445, 201] on button "Add Payment" at bounding box center [442, 201] width 95 height 8
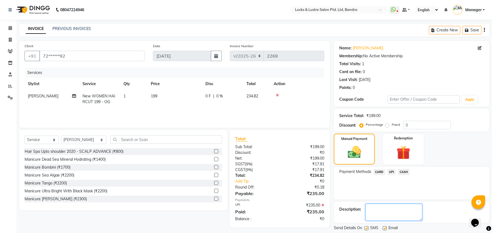
click at [379, 211] on textarea at bounding box center [394, 212] width 57 height 17
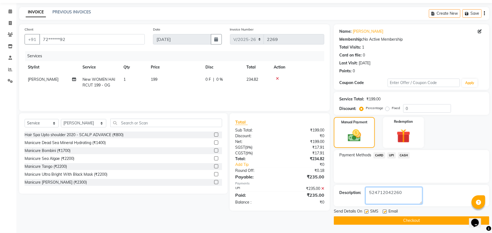
type textarea "524712042260"
click at [407, 219] on button "Checkout" at bounding box center [412, 221] width 156 height 8
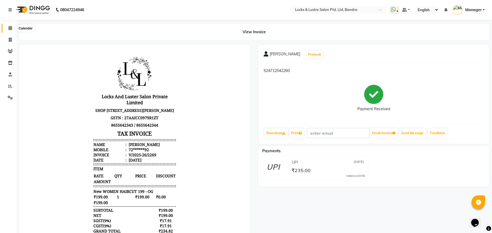
click at [9, 27] on icon at bounding box center [10, 28] width 4 height 4
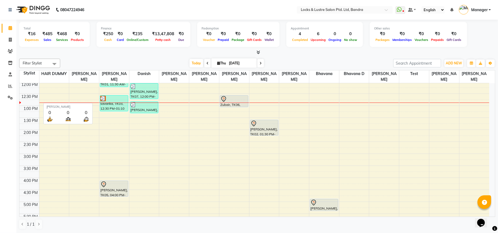
scroll to position [109, 0]
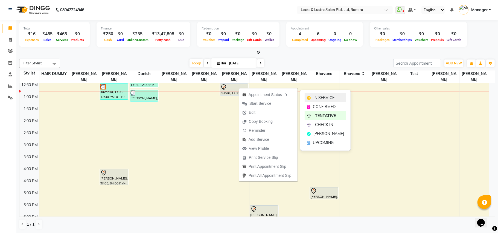
click at [316, 96] on span "IN SERVICE" at bounding box center [323, 98] width 21 height 6
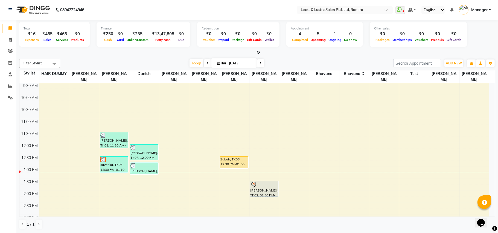
scroll to position [73, 0]
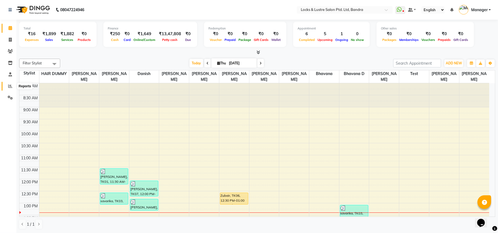
click at [10, 87] on icon at bounding box center [10, 86] width 4 height 4
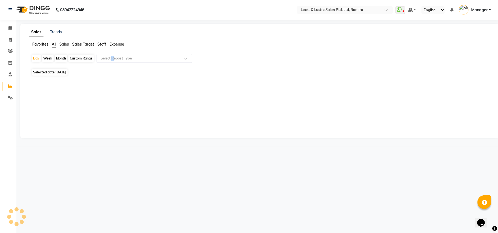
drag, startPoint x: 112, startPoint y: 52, endPoint x: 114, endPoint y: 55, distance: 3.7
click at [113, 54] on app-reports "Favorites All Sales Sales Target Staff Expense Day Week Month Custom Range Sele…" at bounding box center [260, 64] width 468 height 45
click at [114, 61] on input "text" at bounding box center [139, 58] width 79 height 5
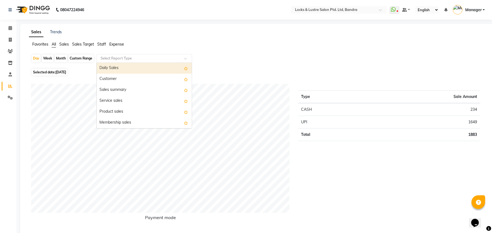
click at [148, 72] on div "Daily Sales" at bounding box center [144, 68] width 95 height 11
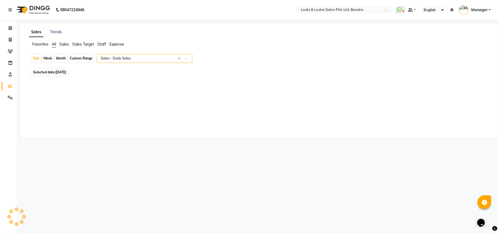
select select "csv"
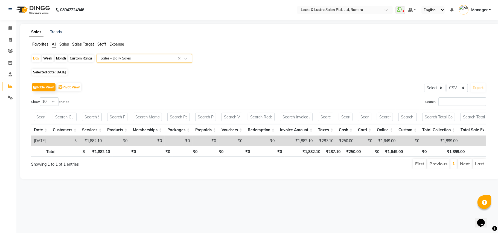
click at [77, 59] on div "Custom Range" at bounding box center [80, 59] width 25 height 8
select select "9"
select select "2025"
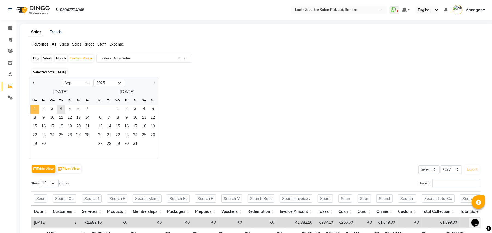
click at [31, 112] on span "1" at bounding box center [34, 109] width 9 height 9
click at [77, 81] on select "Jan Feb Mar Apr May Jun [DATE] Aug Sep Oct Nov Dec" at bounding box center [78, 83] width 32 height 8
select select "8"
click at [62, 79] on select "Jan Feb Mar Apr May Jun [DATE] Aug Sep Oct Nov Dec" at bounding box center [78, 83] width 32 height 8
click at [78, 107] on span "2" at bounding box center [78, 109] width 9 height 9
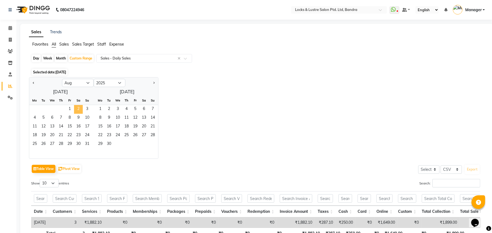
click at [75, 108] on span "2" at bounding box center [78, 109] width 9 height 9
click at [72, 110] on span "1" at bounding box center [69, 109] width 9 height 9
click at [90, 145] on span "31" at bounding box center [87, 144] width 9 height 9
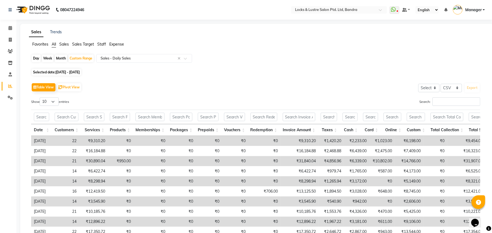
click at [477, 8] on span "Manager" at bounding box center [474, 10] width 16 height 6
click at [478, 15] on li "Manage Profile Change Password Sign out Version:3.17.1" at bounding box center [456, 34] width 55 height 39
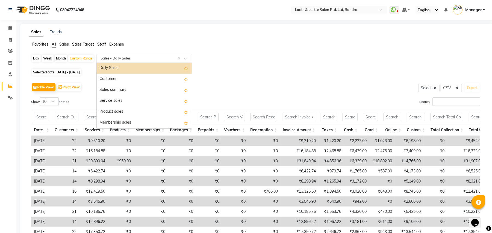
click at [144, 56] on input "text" at bounding box center [139, 58] width 79 height 5
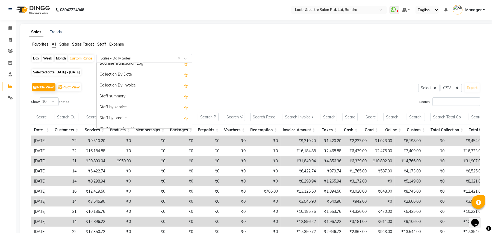
scroll to position [175, 0]
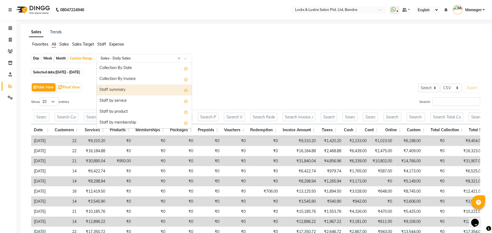
click at [124, 90] on div "Staff summary" at bounding box center [144, 90] width 95 height 11
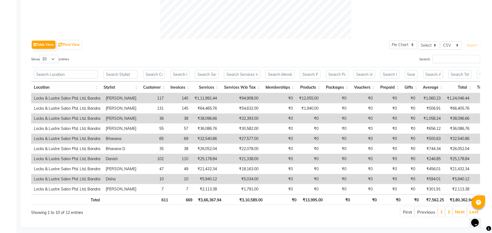
scroll to position [244, 0]
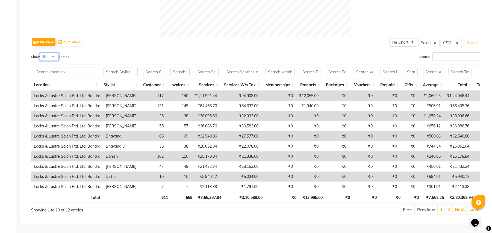
click at [51, 54] on select "10 25 50 100" at bounding box center [49, 56] width 19 height 8
select select "50"
click at [40, 52] on select "10 25 50 100" at bounding box center [49, 56] width 19 height 8
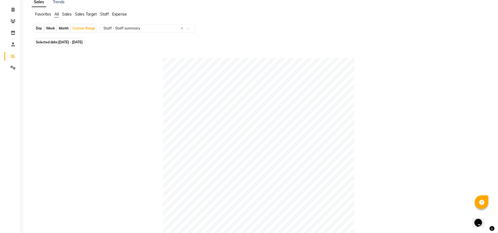
scroll to position [0, 0]
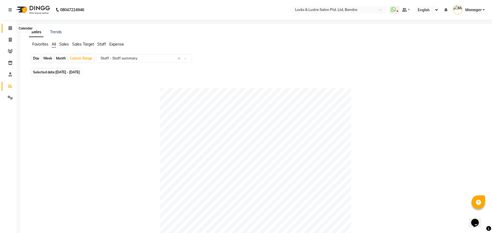
click at [7, 30] on span at bounding box center [10, 28] width 10 height 6
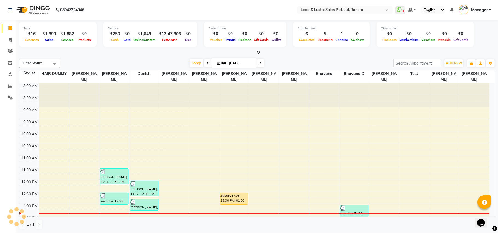
scroll to position [122, 0]
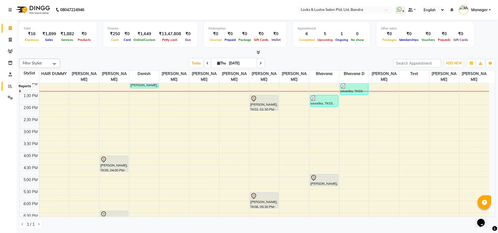
click at [8, 89] on span at bounding box center [10, 86] width 10 height 6
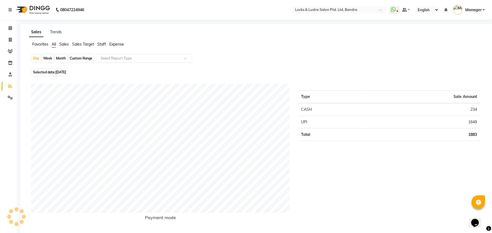
click at [119, 55] on div "Select Report Type" at bounding box center [145, 58] width 96 height 9
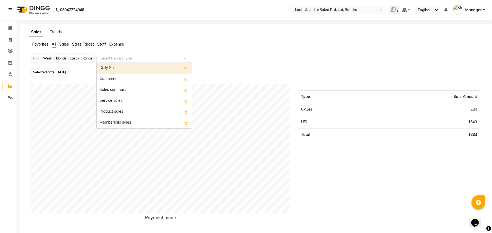
click at [123, 70] on div "Daily Sales" at bounding box center [144, 68] width 95 height 11
select select "csv"
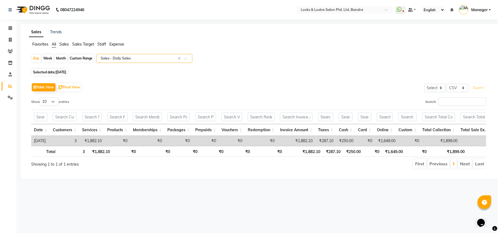
click at [81, 55] on div "Custom Range" at bounding box center [80, 59] width 25 height 8
select select "9"
select select "2025"
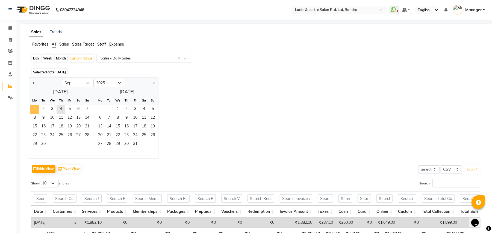
click at [36, 110] on span "1" at bounding box center [34, 109] width 9 height 9
click at [33, 122] on span "8" at bounding box center [34, 118] width 9 height 9
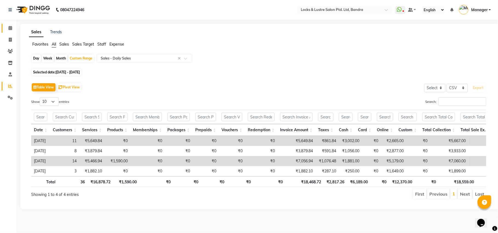
click at [10, 24] on link "Calendar" at bounding box center [8, 28] width 13 height 9
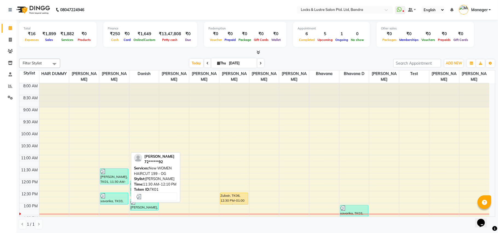
click at [113, 178] on div "[PERSON_NAME], TK01, 11:30 AM-12:10 PM, New WOMEN HAIRCUT 199 - OG" at bounding box center [114, 177] width 28 height 16
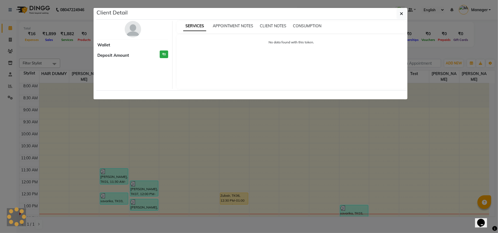
select select "3"
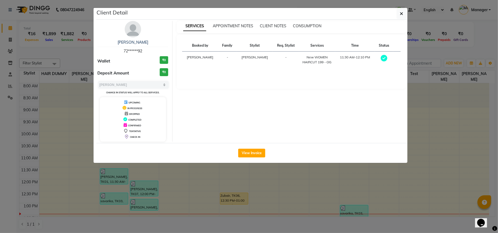
click at [0, 112] on ngb-modal-window "Client Detail [PERSON_NAME] 72******92 Wallet ₹0 Deposit Amount ₹0 Select MARK …" at bounding box center [249, 116] width 498 height 233
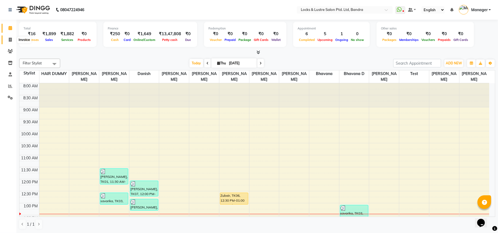
click at [10, 41] on icon at bounding box center [10, 40] width 3 height 4
select select "6029"
select select "service"
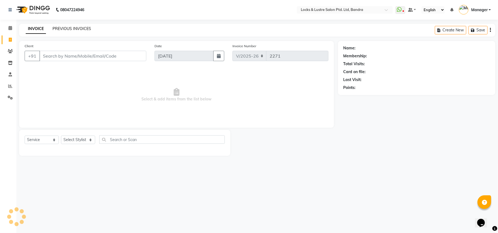
click at [69, 27] on link "PREVIOUS INVOICES" at bounding box center [71, 28] width 39 height 5
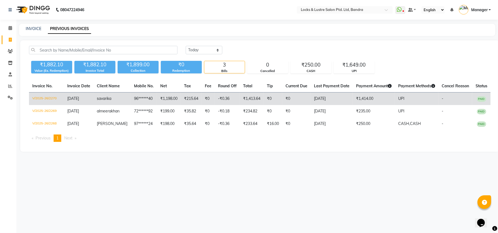
click at [133, 100] on td "96******40" at bounding box center [144, 99] width 26 height 13
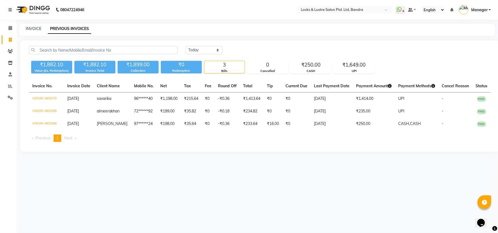
click at [10, 35] on li "Invoice" at bounding box center [8, 40] width 16 height 12
click at [11, 30] on icon at bounding box center [10, 28] width 4 height 4
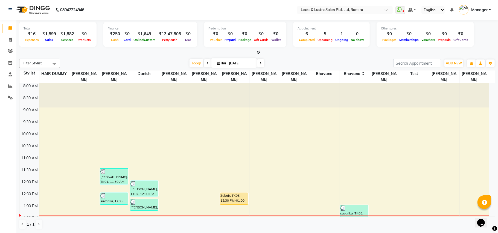
drag, startPoint x: 487, startPoint y: 101, endPoint x: 487, endPoint y: 137, distance: 36.1
click at [9, 20] on div "Calendar Invoice Clients Inventory Staff Reports Settings Completed InProgress …" at bounding box center [37, 121] width 74 height 210
click at [9, 29] on icon at bounding box center [10, 28] width 4 height 4
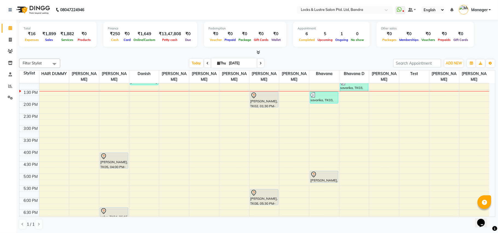
scroll to position [109, 0]
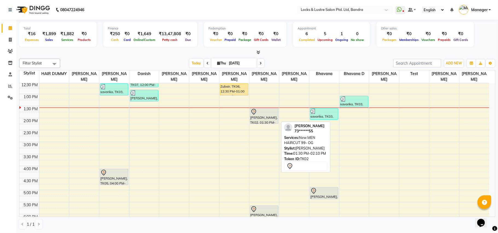
click at [268, 116] on div "[PERSON_NAME], TK02, 01:30 PM-02:10 PM, New MEN HAIRCUT 99- OG" at bounding box center [264, 116] width 28 height 15
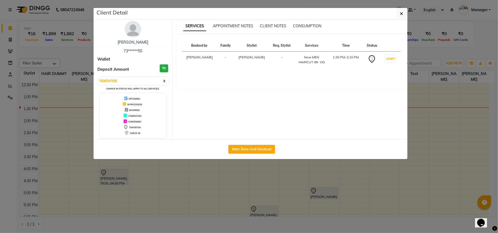
click at [394, 51] on th at bounding box center [391, 46] width 20 height 12
click at [392, 60] on button "START" at bounding box center [390, 58] width 11 height 7
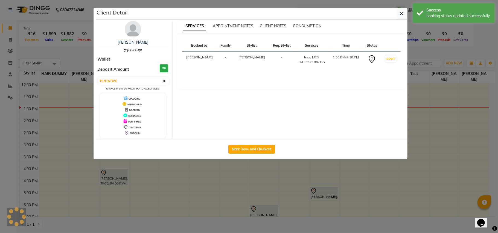
select select "1"
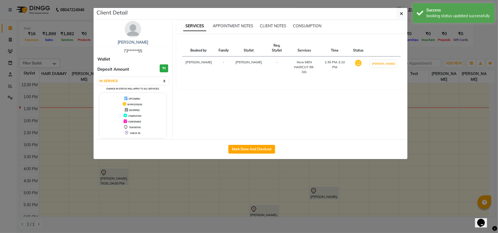
click at [477, 55] on ngb-modal-window "Client Detail [PERSON_NAME] 73******55 Wallet Deposit Amount ₹0 Select IN SERVI…" at bounding box center [249, 116] width 498 height 233
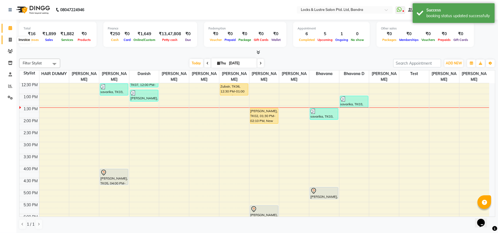
click at [11, 43] on span at bounding box center [10, 40] width 10 height 6
select select "service"
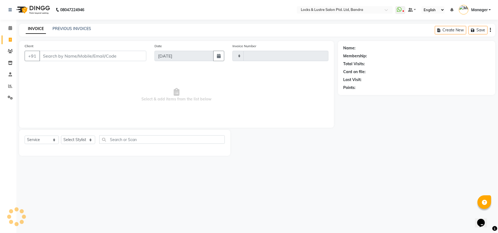
type input "2271"
select select "6029"
click at [75, 25] on div "INVOICE PREVIOUS INVOICES Create New Save" at bounding box center [257, 30] width 476 height 13
click at [76, 31] on link "PREVIOUS INVOICES" at bounding box center [71, 28] width 39 height 5
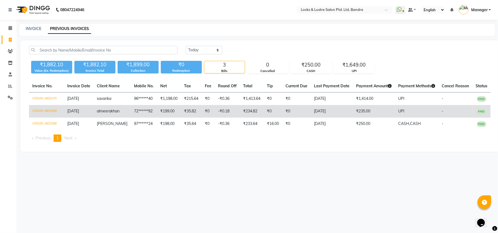
click at [93, 114] on td "[DATE]" at bounding box center [79, 111] width 30 height 13
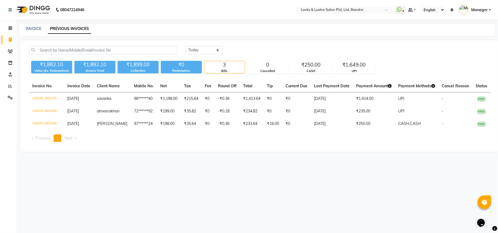
click at [16, 33] on li "Calendar" at bounding box center [8, 28] width 16 height 12
click at [11, 26] on icon at bounding box center [10, 28] width 4 height 4
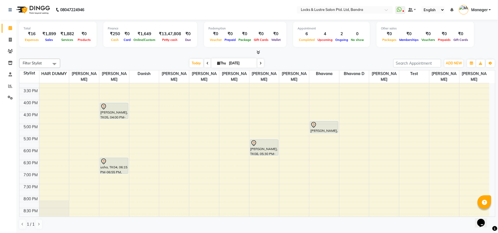
scroll to position [219, 0]
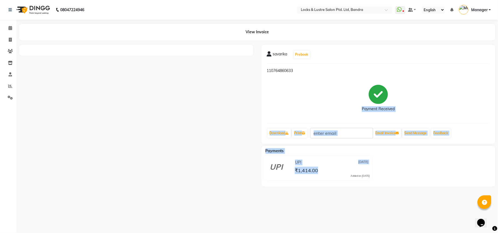
drag, startPoint x: 383, startPoint y: 204, endPoint x: 378, endPoint y: 179, distance: 25.9
click at [385, 204] on div "08047224946 Select Location × Locks & Lustre Salon Ptd. Ltd, Bandra WhatsApp St…" at bounding box center [249, 116] width 498 height 233
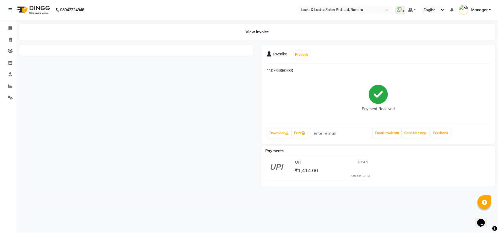
click at [309, 93] on div "Payment Received" at bounding box center [378, 98] width 223 height 41
click at [303, 137] on link "Print" at bounding box center [299, 133] width 15 height 9
click at [304, 129] on link "Print" at bounding box center [299, 133] width 15 height 9
click at [299, 133] on link "Print" at bounding box center [299, 133] width 15 height 9
click at [356, 93] on div "Payment Received" at bounding box center [378, 98] width 223 height 41
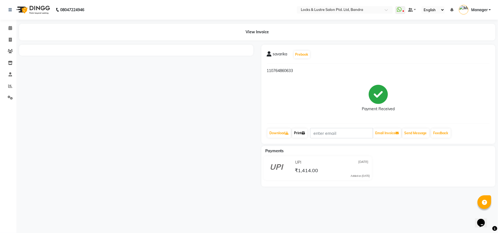
click at [303, 134] on link "Print" at bounding box center [299, 133] width 15 height 9
click at [301, 134] on link "Print" at bounding box center [299, 133] width 15 height 9
click at [41, 1] on nav "08047224946 Select Location × Locks & Lustre Salon Ptd. Ltd, Bandra WhatsApp St…" at bounding box center [249, 10] width 498 height 20
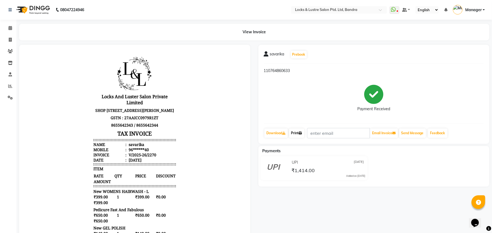
click at [300, 133] on link "Print" at bounding box center [296, 133] width 15 height 9
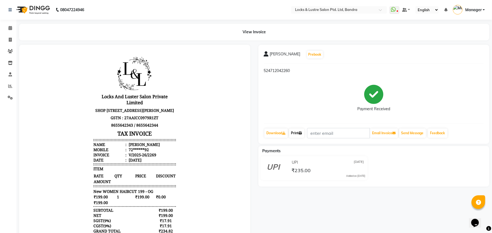
click at [302, 133] on icon at bounding box center [300, 133] width 3 height 3
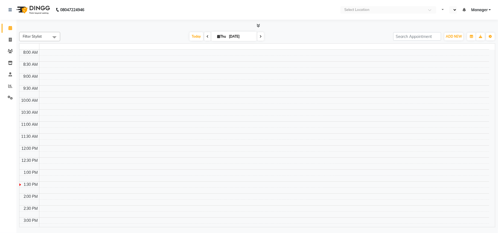
select select "en"
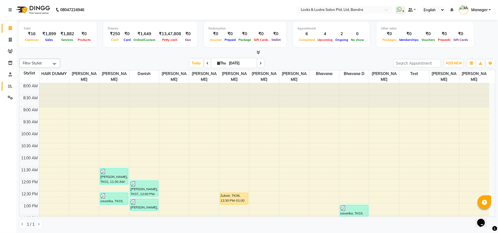
click at [13, 82] on link "Reports" at bounding box center [8, 86] width 13 height 9
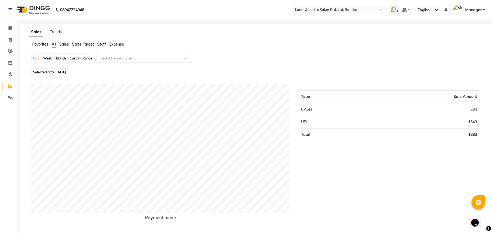
click at [123, 59] on input "text" at bounding box center [139, 58] width 79 height 5
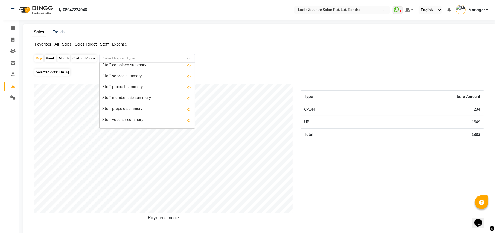
scroll to position [394, 0]
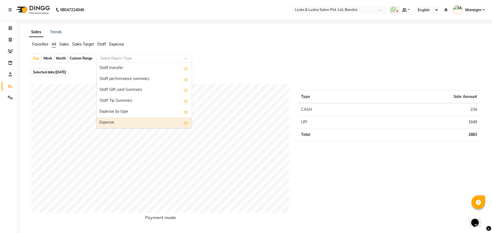
click at [163, 125] on div "Expense" at bounding box center [144, 123] width 95 height 11
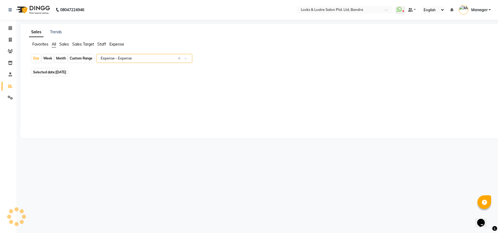
select select "csv"
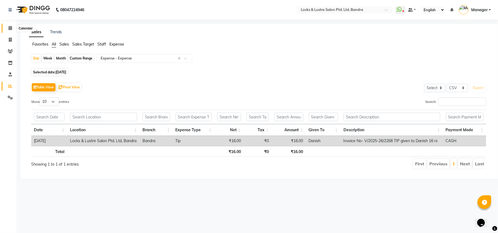
click at [12, 27] on span at bounding box center [10, 28] width 10 height 6
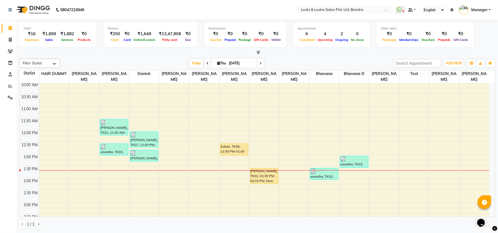
scroll to position [36, 0]
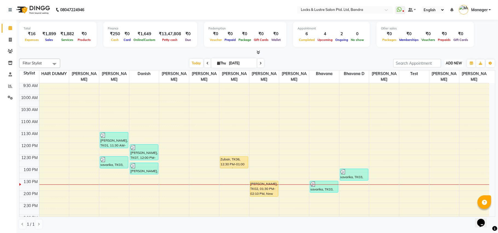
click at [458, 61] on span "ADD NEW" at bounding box center [454, 63] width 16 height 4
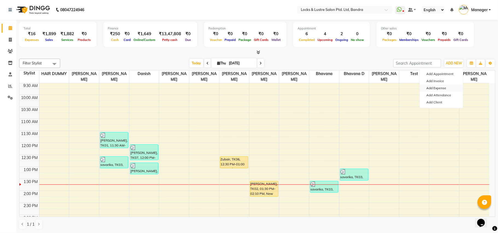
click at [445, 88] on link "Add Expense" at bounding box center [441, 88] width 43 height 7
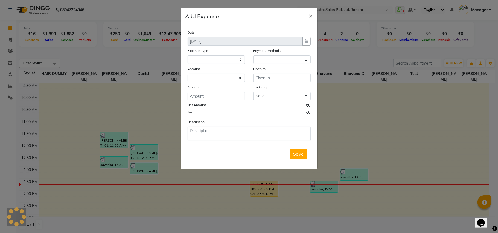
select select "1"
select select "5006"
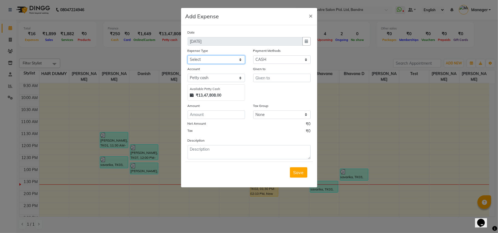
click at [230, 62] on select "Select Advance Salary Bank charges Cash transfer to bank Cash transfer to hub C…" at bounding box center [216, 59] width 57 height 8
click at [233, 57] on select "Select Advance Salary Bank charges Cash transfer to bank Cash transfer to hub C…" at bounding box center [216, 59] width 57 height 8
select select "13751"
click at [188, 55] on select "Select Advance Salary Bank charges Cash transfer to bank Cash transfer to hub C…" at bounding box center [216, 59] width 57 height 8
click at [239, 79] on select "Select Petty cash Default account" at bounding box center [216, 78] width 57 height 8
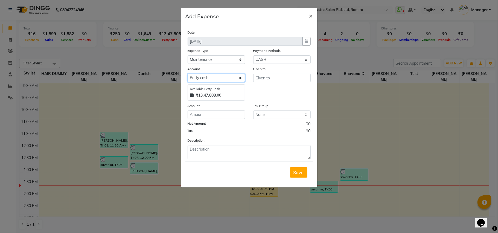
click at [188, 74] on select "Select Petty cash Default account" at bounding box center [216, 78] width 57 height 8
click at [223, 118] on input "number" at bounding box center [216, 115] width 57 height 8
type input "55"
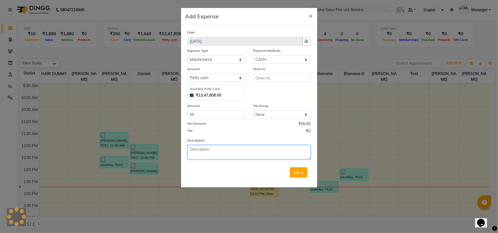
click at [212, 149] on textarea at bounding box center [249, 152] width 123 height 14
type textarea "f"
click at [193, 148] on textarea at bounding box center [249, 152] width 123 height 14
click at [200, 149] on textarea "VTM" at bounding box center [249, 152] width 123 height 14
type textarea "V"
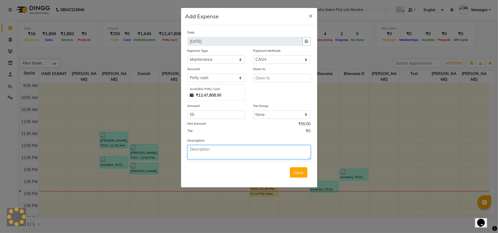
type textarea "v"
click at [228, 153] on textarea "VIM BAR SOAP" at bounding box center [249, 152] width 123 height 14
type textarea "VIM BAR SOAP"
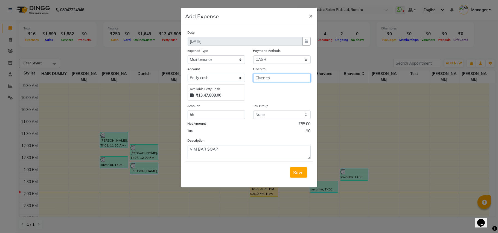
click at [279, 75] on input "text" at bounding box center [281, 78] width 57 height 8
type input "PRATIKSHA"
click at [220, 151] on textarea "VIM BAR SOAP" at bounding box center [249, 152] width 123 height 14
click at [232, 150] on textarea "VIM BAR SOAP FOR" at bounding box center [249, 152] width 123 height 14
type textarea "V"
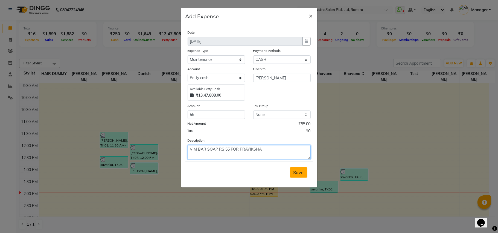
type textarea "VIM BAR SOAP RS 55 FOR PRAYIKSHA"
click at [297, 171] on span "Save" at bounding box center [298, 172] width 10 height 5
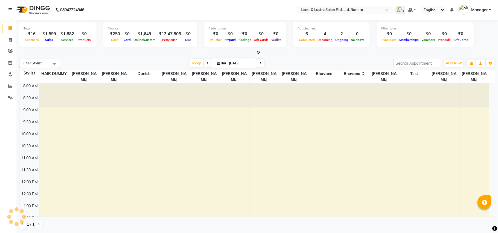
select select "en"
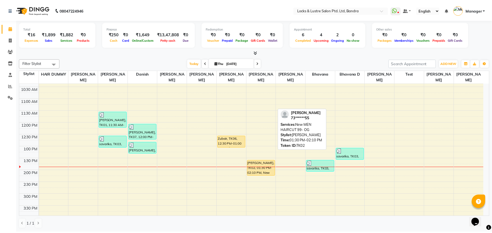
scroll to position [49, 0]
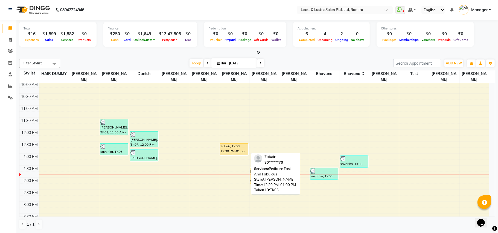
click at [231, 149] on div "Zubair, TK06, 12:30 PM-01:00 PM, Pedicure Fast And Fabulous" at bounding box center [234, 149] width 28 height 11
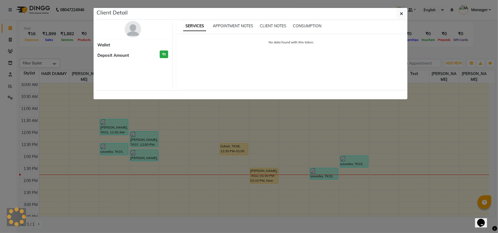
select select "1"
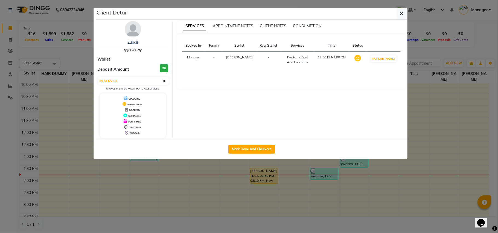
click at [231, 149] on button "Mark Done And Checkout" at bounding box center [251, 149] width 47 height 9
select select "service"
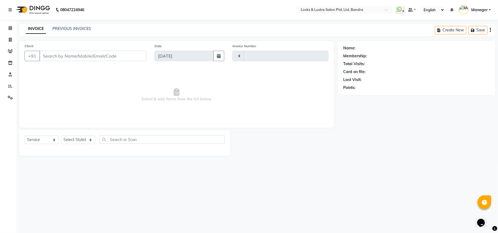
type input "2271"
select select "6029"
type input "80******70"
select select "80183"
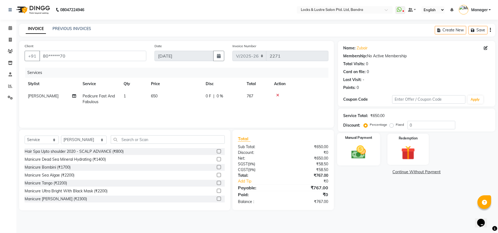
click at [357, 147] on img at bounding box center [359, 152] width 24 height 17
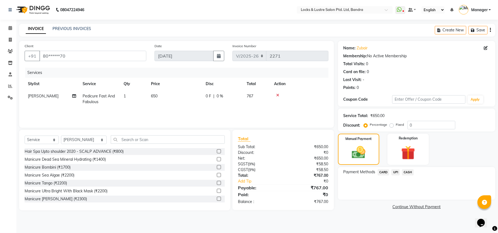
click at [396, 172] on span "UPI" at bounding box center [395, 172] width 8 height 6
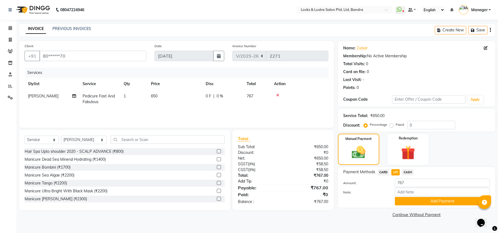
click at [248, 182] on link "Add Tip" at bounding box center [262, 182] width 57 height 6
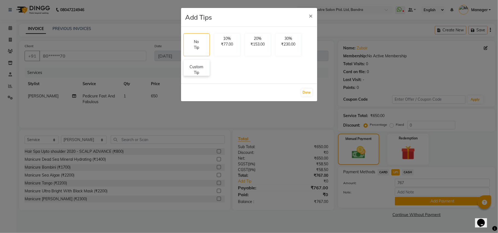
click at [195, 67] on p "Custom Tip" at bounding box center [196, 69] width 19 height 11
select select "80183"
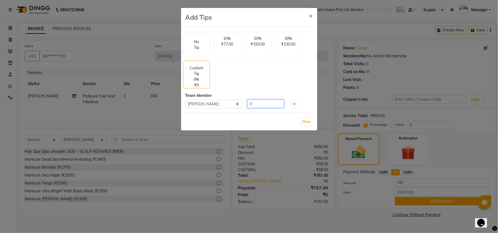
click at [248, 103] on input "0" at bounding box center [265, 104] width 37 height 8
type input "100"
click at [306, 122] on button "Done" at bounding box center [306, 122] width 11 height 8
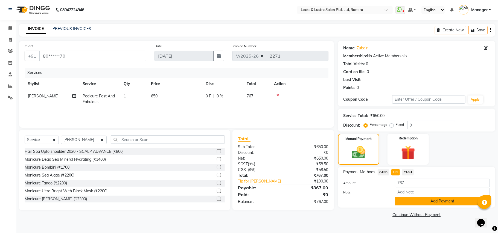
click at [438, 203] on button "Add Payment" at bounding box center [442, 201] width 95 height 8
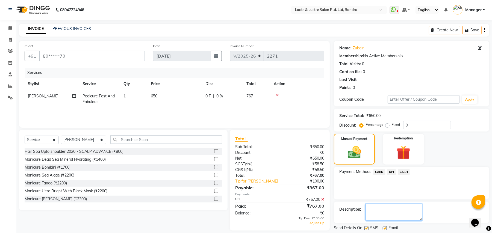
click at [400, 206] on textarea at bounding box center [394, 212] width 57 height 17
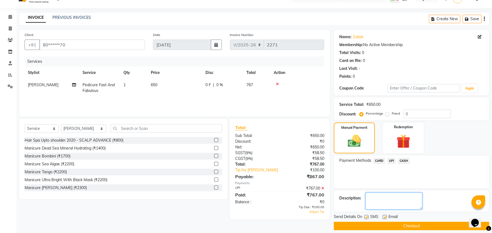
scroll to position [17, 0]
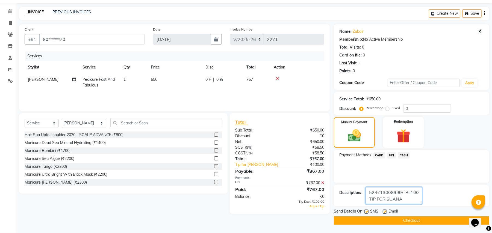
click at [406, 200] on textarea at bounding box center [394, 196] width 57 height 17
type textarea "524713008999/ Rs100 TIP FOR SUANA / 524713010326"
click at [390, 220] on button "Checkout" at bounding box center [412, 221] width 156 height 8
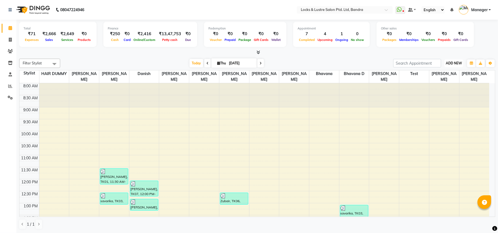
click at [456, 62] on span "ADD NEW" at bounding box center [454, 63] width 16 height 4
click at [441, 89] on link "Add Expense" at bounding box center [441, 88] width 43 height 7
select select "1"
select select "5006"
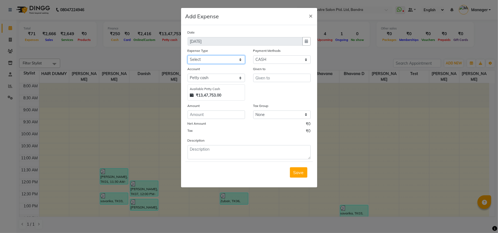
click at [231, 60] on select "Select Advance Salary Bank charges Cash transfer to bank Cash transfer to hub C…" at bounding box center [216, 59] width 57 height 8
select select "15198"
click at [188, 55] on select "Select Advance Salary Bank charges Cash transfer to bank Cash transfer to hub C…" at bounding box center [216, 59] width 57 height 8
click at [275, 78] on input "text" at bounding box center [281, 78] width 57 height 8
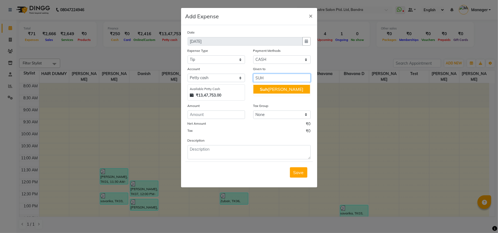
click at [275, 90] on ngb-highlight "Suh [PERSON_NAME]" at bounding box center [281, 89] width 43 height 5
type input "[PERSON_NAME]"
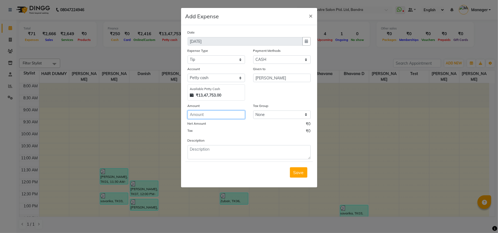
click at [233, 114] on input "number" at bounding box center [216, 115] width 57 height 8
type input "100"
click at [238, 150] on textarea at bounding box center [249, 152] width 123 height 14
type textarea "T"
click at [214, 147] on textarea "T" at bounding box center [249, 152] width 123 height 14
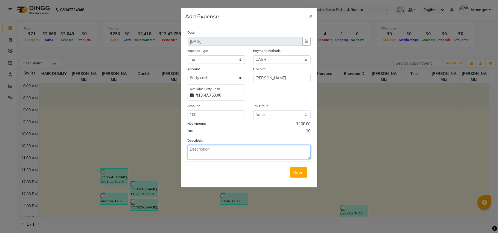
paste textarea "V/2025-26/2271"
click at [223, 148] on textarea "V/2025-26/2271" at bounding box center [249, 152] width 123 height 14
click at [241, 148] on textarea "INVOICE V/2025-26/2271" at bounding box center [249, 152] width 123 height 14
type textarea "INVOICE V/2025-26/2271 TIP GIVEN TO SUHANA RS 100"
click at [300, 174] on span "Save" at bounding box center [298, 172] width 10 height 5
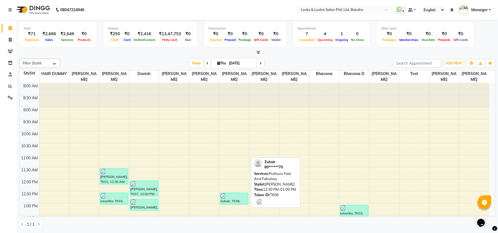
click at [229, 201] on div "Zubair, TK06, 12:30 PM-01:00 PM, Pedicure Fast And Fabulous" at bounding box center [234, 198] width 28 height 11
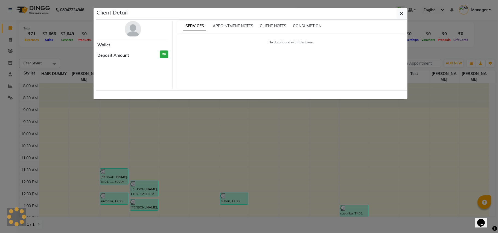
select select "3"
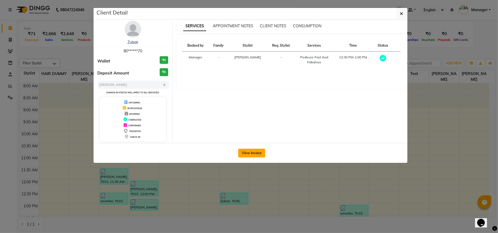
click at [251, 153] on button "View Invoice" at bounding box center [251, 153] width 27 height 9
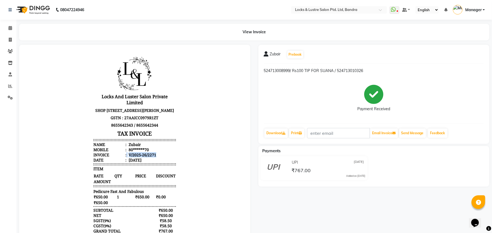
drag, startPoint x: 121, startPoint y: 164, endPoint x: 152, endPoint y: 163, distance: 31.2
click at [152, 157] on li "Invoice : V/2025-26/2271" at bounding box center [134, 154] width 83 height 5
copy li "V/2025-26/2271"
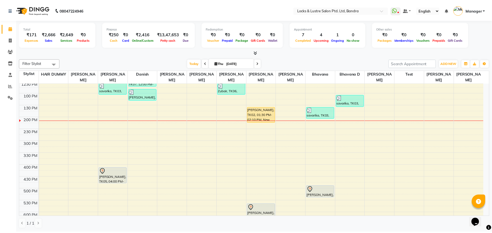
scroll to position [109, 0]
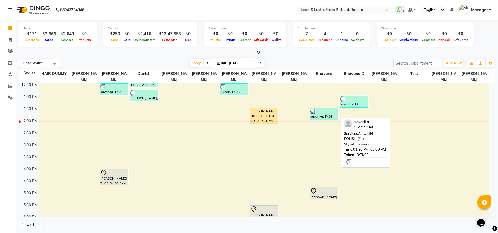
click at [317, 116] on div "savarika, TK03, 01:30 PM-02:00 PM, New GEL POLISH (₹1)" at bounding box center [324, 114] width 28 height 11
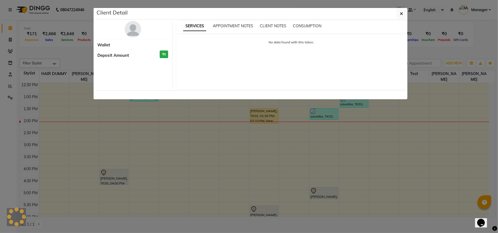
select select "3"
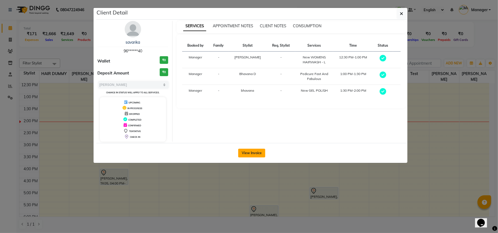
click at [252, 151] on button "View Invoice" at bounding box center [251, 153] width 27 height 9
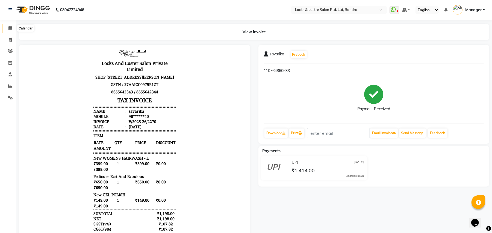
click at [11, 28] on icon at bounding box center [10, 28] width 4 height 4
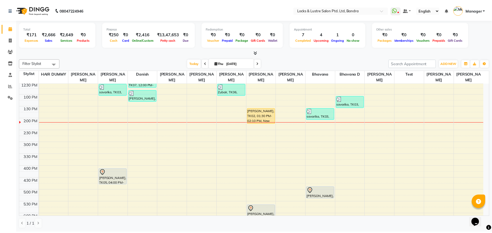
scroll to position [73, 0]
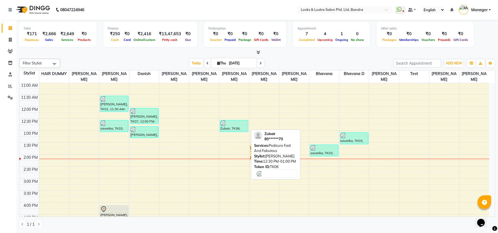
click at [225, 128] on div "Zubair, TK06, 12:30 PM-01:00 PM, Pedicure Fast And Fabulous" at bounding box center [234, 126] width 28 height 11
select select "3"
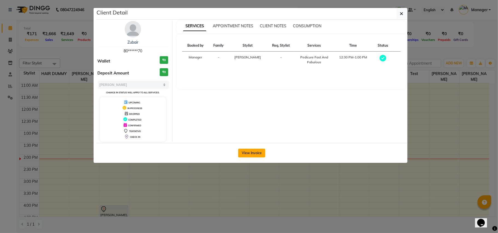
click at [241, 153] on button "View Invoice" at bounding box center [251, 153] width 27 height 9
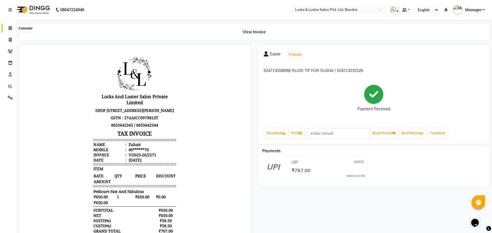
click at [11, 26] on icon at bounding box center [10, 28] width 4 height 4
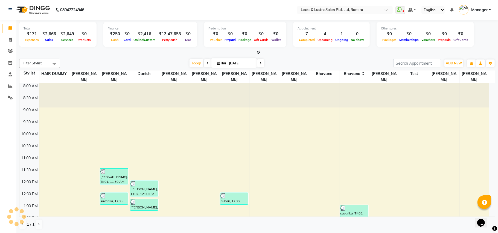
scroll to position [147, 0]
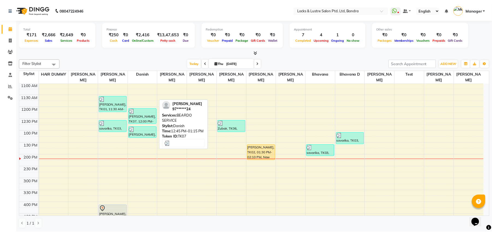
scroll to position [36, 0]
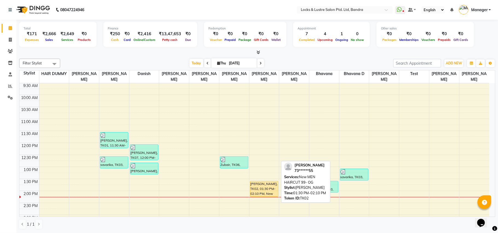
click at [268, 195] on div "[PERSON_NAME], TK02, 01:30 PM-02:10 PM, New MEN HAIRCUT 99- OG" at bounding box center [264, 189] width 28 height 15
select select "1"
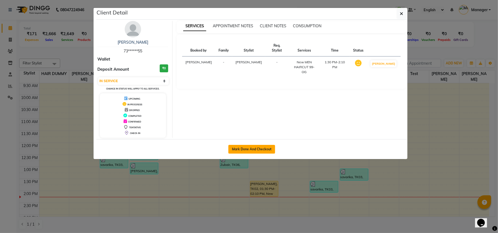
click at [262, 146] on button "Mark Done And Checkout" at bounding box center [251, 149] width 47 height 9
select select "6029"
select select "service"
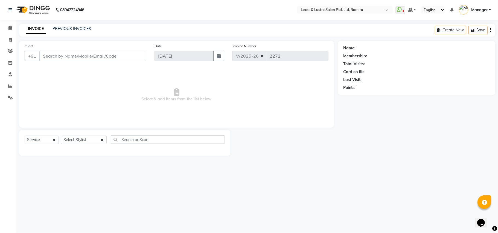
type input "73******55"
select select "80184"
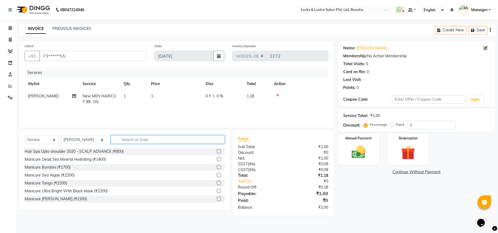
click at [131, 138] on input "text" at bounding box center [168, 140] width 114 height 8
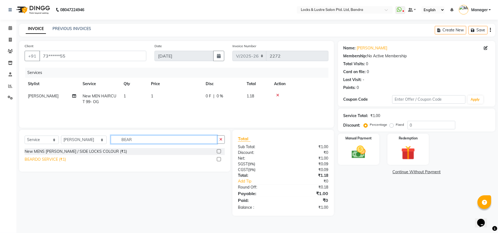
type input "BEAR"
click at [52, 159] on div "BEARDO SERVICE (₹1)" at bounding box center [45, 160] width 41 height 6
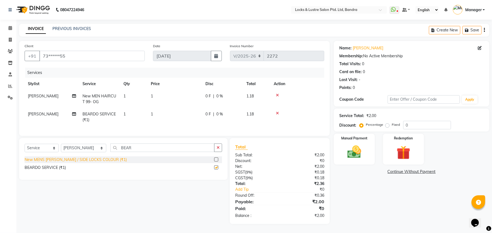
checkbox input "false"
click at [176, 95] on td "1" at bounding box center [175, 99] width 55 height 18
select select "80184"
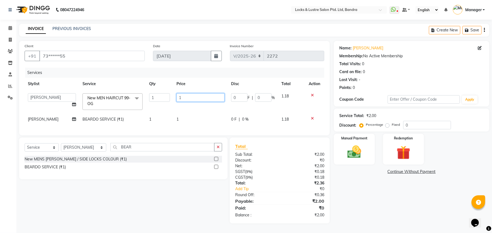
click at [186, 99] on input "1" at bounding box center [201, 97] width 48 height 8
type input "99"
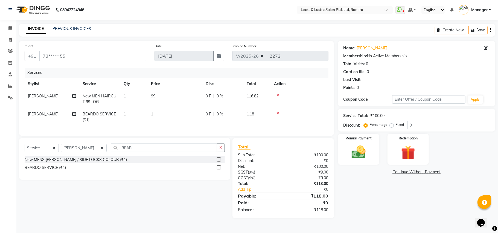
click at [184, 116] on td "1" at bounding box center [175, 117] width 55 height 18
select select "80184"
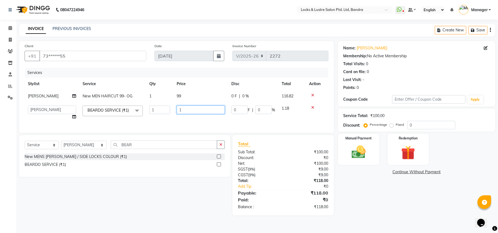
click at [193, 112] on input "1" at bounding box center [201, 110] width 48 height 8
type input "99"
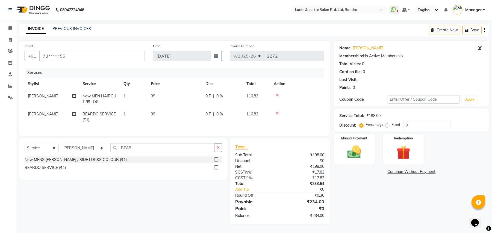
click at [368, 179] on div "Name: Kaif Faruki Membership: No Active Membership Total Visits: 0 Card on file…" at bounding box center [414, 132] width 160 height 183
click at [352, 144] on img at bounding box center [355, 152] width 24 height 17
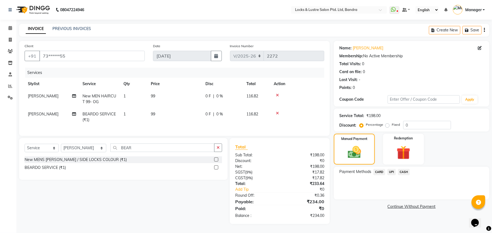
click at [393, 169] on span "UPI" at bounding box center [392, 172] width 8 height 6
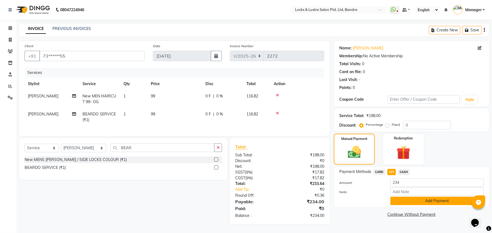
click at [451, 197] on button "Add Payment" at bounding box center [437, 201] width 93 height 8
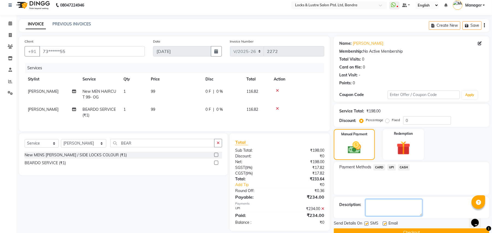
click at [397, 205] on textarea at bounding box center [394, 208] width 57 height 17
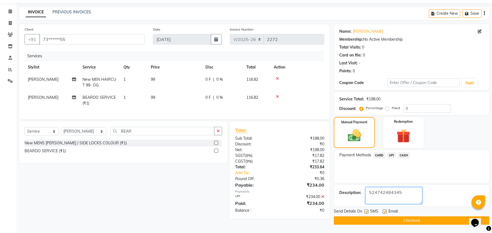
type textarea "524742484345"
click at [396, 222] on button "Checkout" at bounding box center [412, 221] width 156 height 8
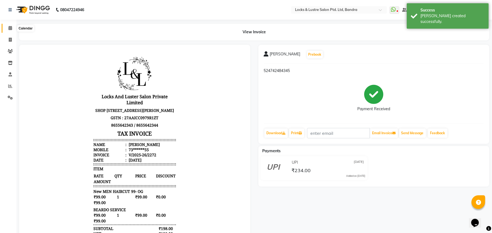
click at [10, 27] on icon at bounding box center [10, 28] width 4 height 4
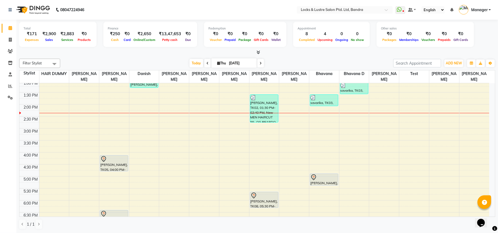
scroll to position [110, 0]
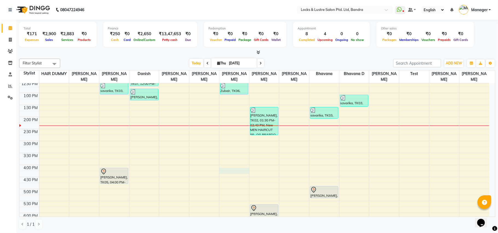
click at [227, 171] on div "8:00 AM 8:30 AM 9:00 AM 9:30 AM 10:00 AM 10:30 AM 11:00 AM 11:30 AM 12:00 PM 12…" at bounding box center [254, 165] width 470 height 385
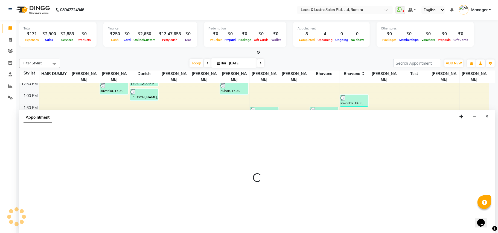
select select "80183"
select select "tentative"
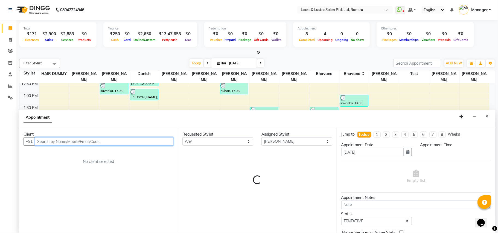
select select "960"
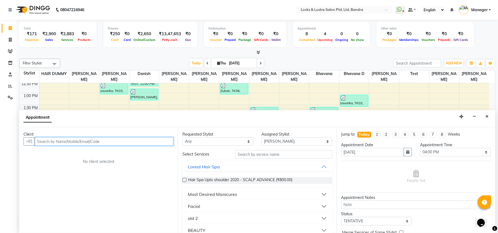
click at [128, 143] on input "text" at bounding box center [104, 142] width 139 height 8
click at [56, 142] on input "97697455959" at bounding box center [93, 142] width 116 height 8
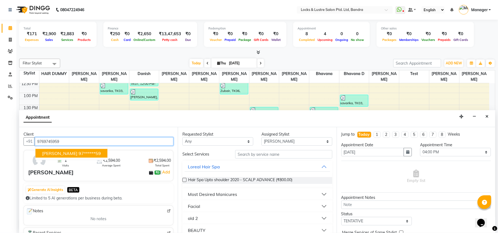
click at [78, 151] on ngb-highlight "97******59" at bounding box center [89, 153] width 22 height 5
type input "97******59"
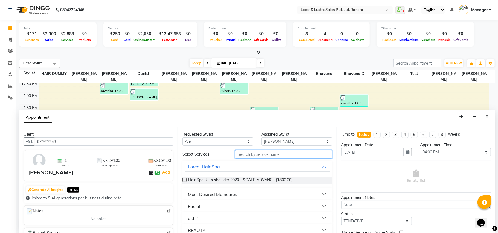
click at [266, 157] on input "text" at bounding box center [283, 154] width 97 height 8
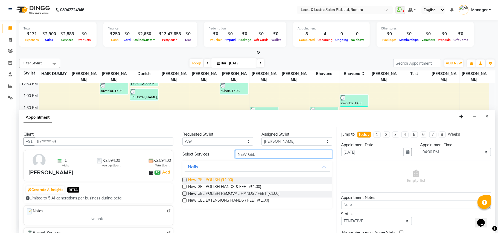
type input "NEW GEL"
click at [226, 180] on span "New GEL POLISH (₹1.00)" at bounding box center [210, 180] width 45 height 7
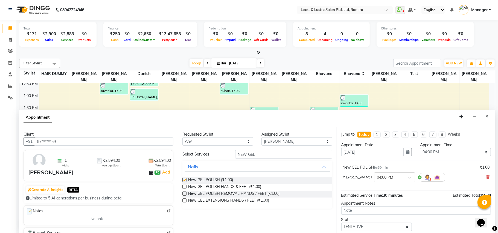
checkbox input "false"
click at [262, 153] on input "NEW GEL" at bounding box center [283, 154] width 97 height 8
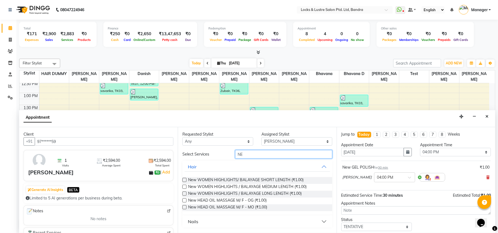
type input "N"
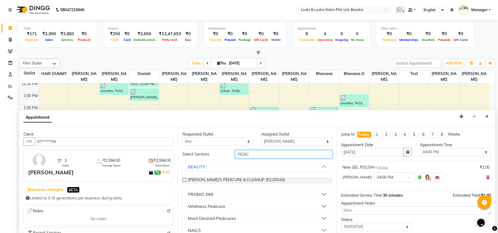
type input "PEDIC"
click at [321, 139] on select "Select Anushree bhavana Bhavana D danish HAIR DUMMY Junaid Shaikh Nabi Ahmed Sh…" at bounding box center [296, 142] width 71 height 8
select select "88617"
click at [261, 138] on select "Select Anushree bhavana Bhavana D danish HAIR DUMMY Junaid Shaikh Nabi Ahmed Sh…" at bounding box center [296, 142] width 71 height 8
click at [255, 158] on input "PEDIC" at bounding box center [283, 154] width 97 height 8
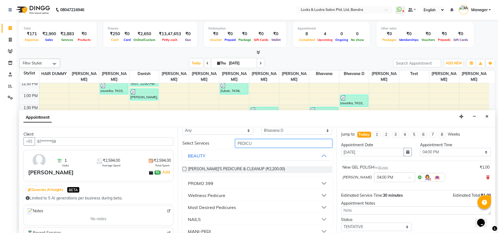
scroll to position [20, 0]
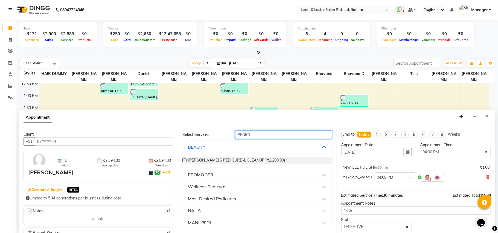
type input "PEDICU"
click at [319, 186] on button "Wellness Pedicure" at bounding box center [257, 187] width 145 height 10
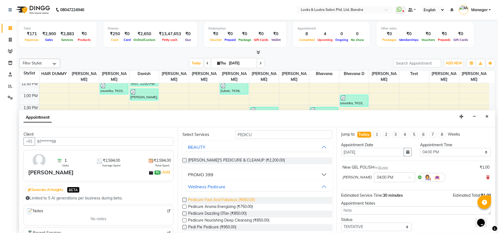
click at [248, 201] on span "Pedicure Fast And Fabulous (₹650.00)" at bounding box center [221, 200] width 67 height 7
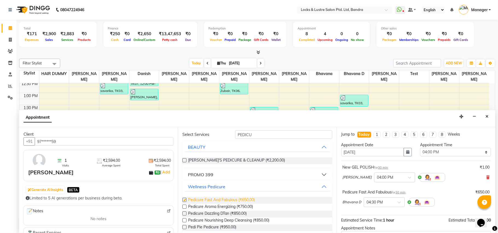
checkbox input "false"
click at [285, 133] on input "PEDICU" at bounding box center [283, 135] width 97 height 8
type input "P"
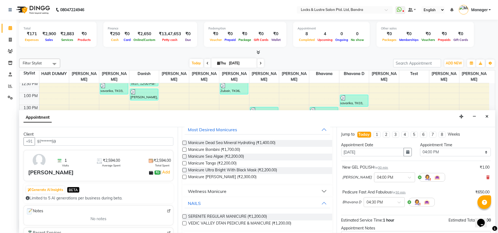
scroll to position [52, 0]
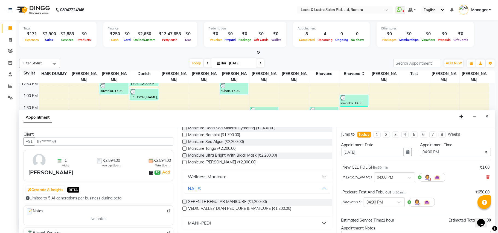
type input "MANICU"
click at [318, 176] on button "Wellness Manicure" at bounding box center [257, 177] width 145 height 10
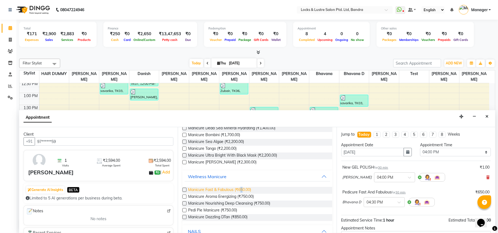
click at [242, 191] on span "Manicure Fast & Fabulous (₹650.00)" at bounding box center [219, 190] width 63 height 7
checkbox input "false"
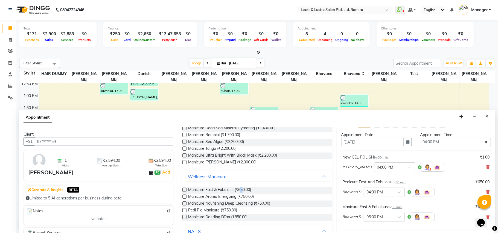
scroll to position [83, 0]
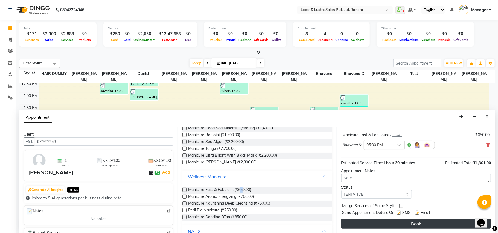
click at [400, 222] on button "Book" at bounding box center [416, 224] width 150 height 10
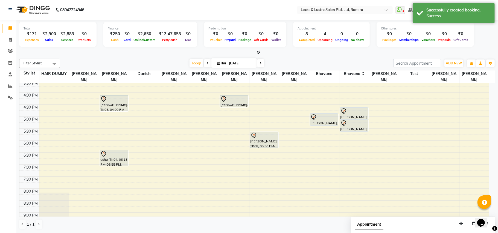
scroll to position [147, 0]
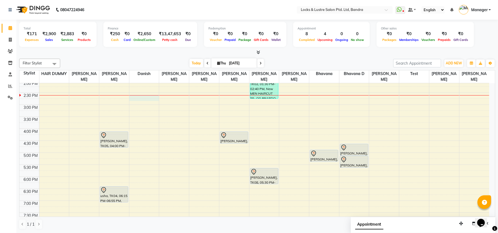
click at [141, 100] on div "8:00 AM 8:30 AM 9:00 AM 9:30 AM 10:00 AM 10:30 AM 11:00 AM 11:30 AM 12:00 PM 12…" at bounding box center [254, 129] width 470 height 385
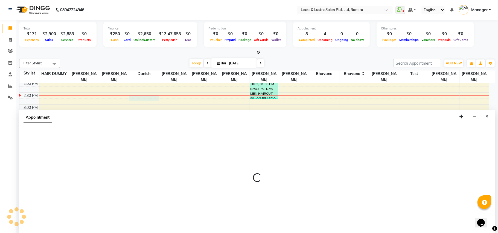
select select "62969"
select select "tentative"
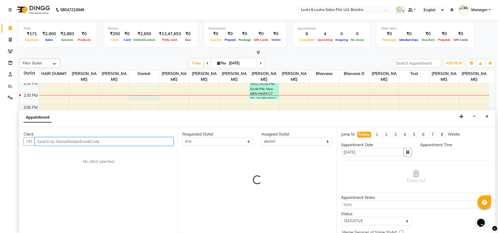
select select "870"
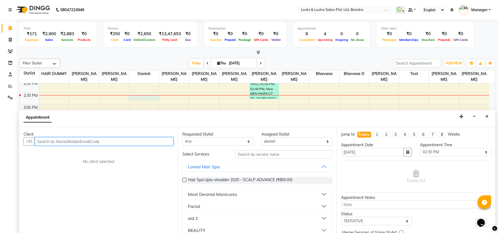
click at [166, 141] on input "text" at bounding box center [104, 142] width 139 height 8
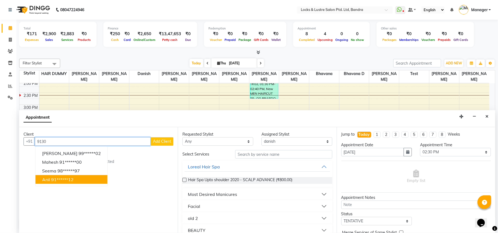
click at [69, 180] on ngb-highlight "91******12" at bounding box center [62, 179] width 22 height 5
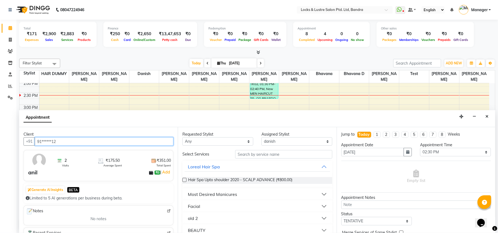
type input "91******12"
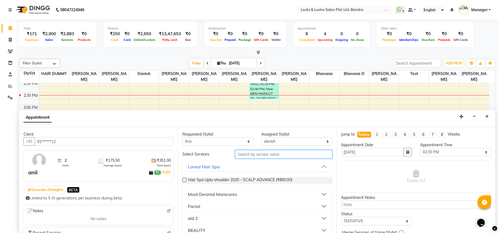
click at [262, 153] on input "text" at bounding box center [283, 154] width 97 height 8
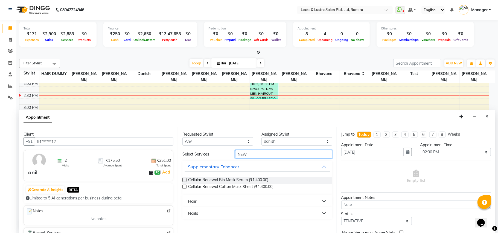
type input "NEW"
click at [194, 202] on div "Hair" at bounding box center [192, 201] width 9 height 7
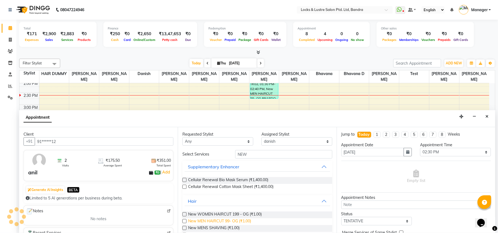
click at [203, 221] on span "New MEN HAIRCUT 99- OG (₹1.00)" at bounding box center [219, 222] width 63 height 7
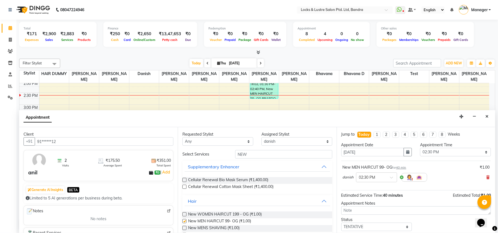
checkbox input "false"
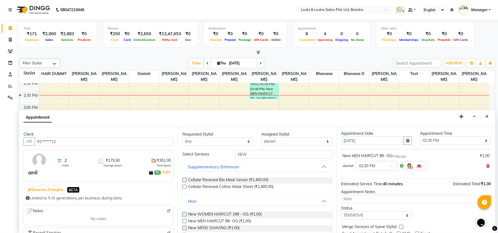
scroll to position [0, 0]
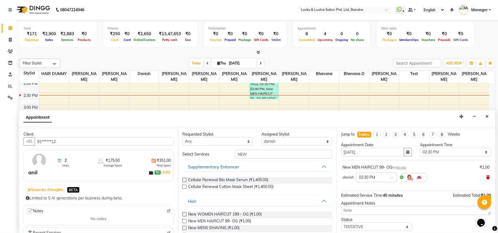
click at [486, 176] on icon at bounding box center [487, 178] width 3 height 4
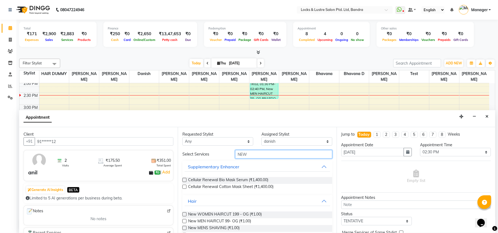
click at [277, 156] on input "NEW" at bounding box center [283, 154] width 97 height 8
type input "N"
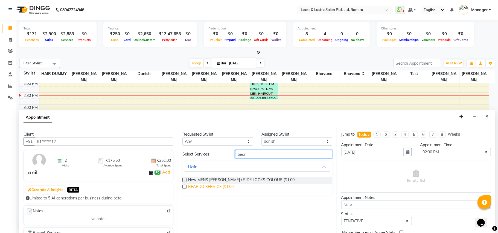
type input "bear"
click at [217, 186] on span "BEARDO SERVICE (₹1.00)" at bounding box center [211, 187] width 46 height 7
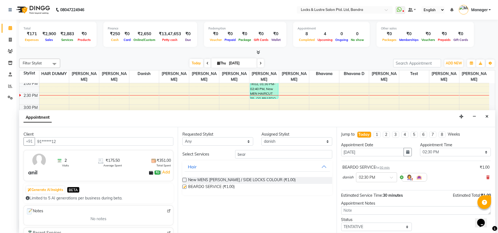
checkbox input "false"
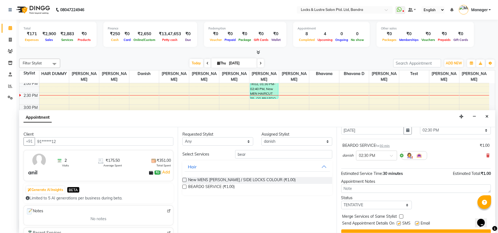
scroll to position [33, 0]
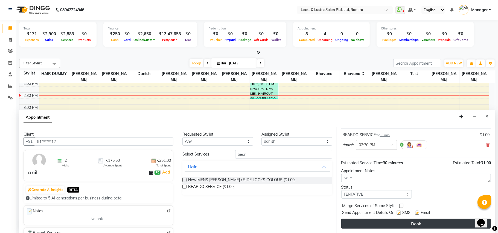
click at [395, 223] on button "Book" at bounding box center [416, 224] width 150 height 10
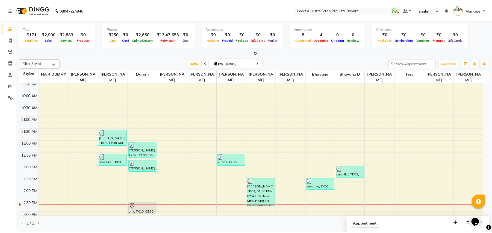
scroll to position [75, 0]
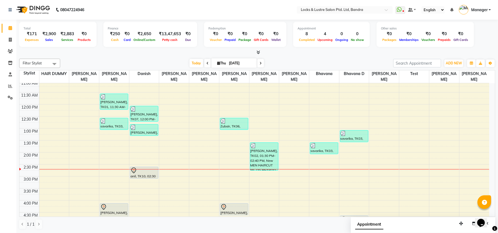
click at [147, 170] on div at bounding box center [144, 169] width 30 height 0
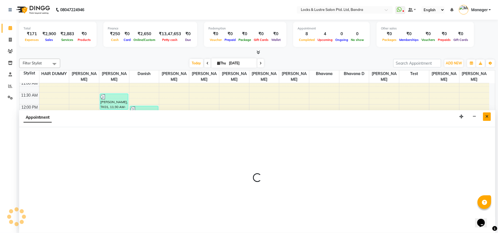
select select "62969"
select select "tentative"
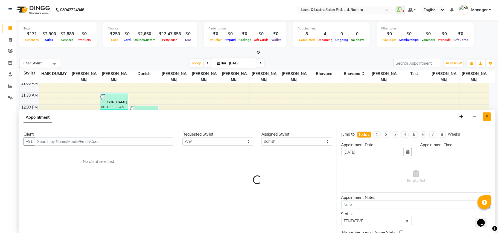
select select "870"
click at [489, 116] on button "Close" at bounding box center [487, 117] width 8 height 8
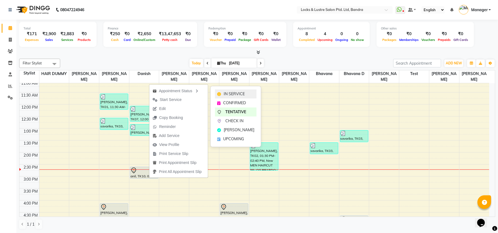
click at [224, 92] on span "IN SERVICE" at bounding box center [234, 94] width 21 height 6
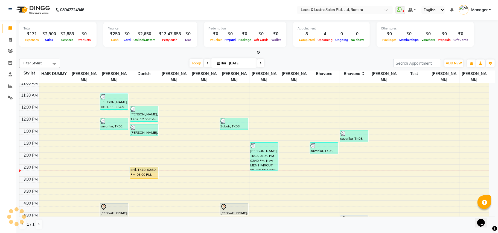
click at [148, 171] on div at bounding box center [144, 171] width 30 height 0
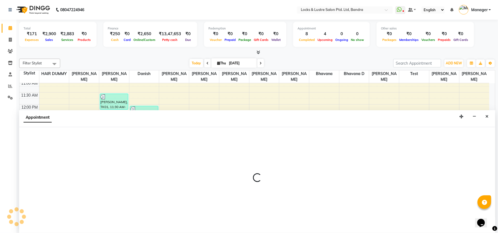
select select "62969"
select select "tentative"
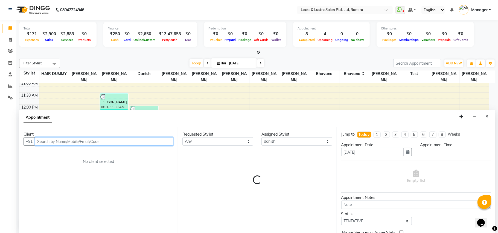
select select "870"
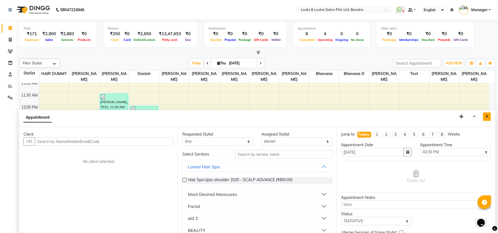
click at [483, 117] on button "Close" at bounding box center [487, 117] width 8 height 8
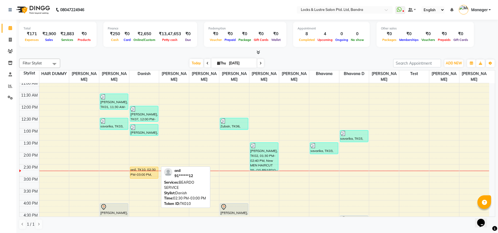
click at [146, 172] on div "anil, TK10, 02:30 PM-03:00 PM, BEARDO SERVICE" at bounding box center [144, 172] width 28 height 11
select select "1"
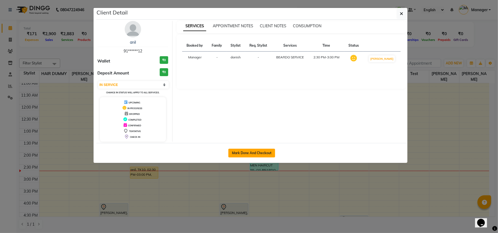
click at [239, 156] on button "Mark Done And Checkout" at bounding box center [251, 153] width 47 height 9
select select "6029"
select select "service"
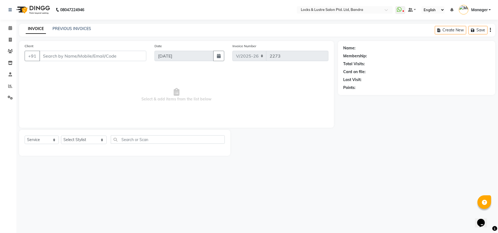
type input "91******12"
select select "62969"
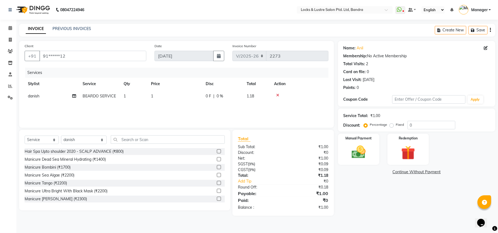
click at [152, 95] on span "1" at bounding box center [152, 96] width 2 height 5
select select "62969"
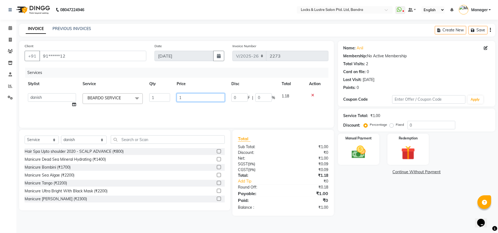
click at [187, 99] on input "1" at bounding box center [201, 97] width 48 height 8
type input "99"
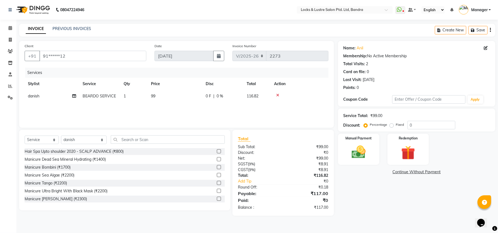
drag, startPoint x: 357, startPoint y: 205, endPoint x: 366, endPoint y: 210, distance: 10.9
click at [366, 210] on div "Name: Anil Membership: No Active Membership Total Visits: 2 Card on file: 0 Las…" at bounding box center [418, 128] width 161 height 175
click at [365, 153] on img at bounding box center [359, 152] width 24 height 17
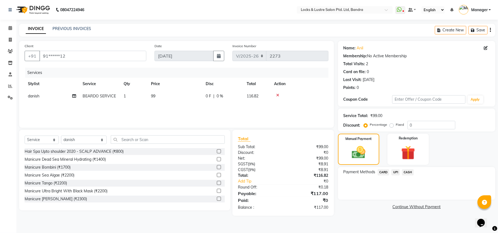
click at [396, 171] on span "UPI" at bounding box center [395, 172] width 8 height 6
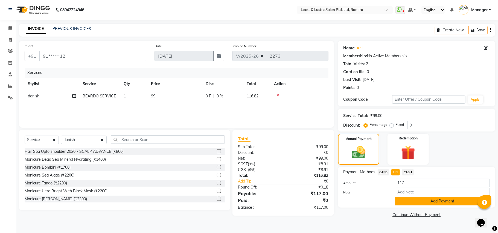
click at [409, 202] on button "Add Payment" at bounding box center [442, 201] width 95 height 8
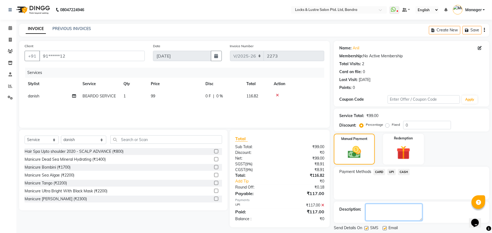
click at [381, 211] on textarea at bounding box center [394, 212] width 57 height 17
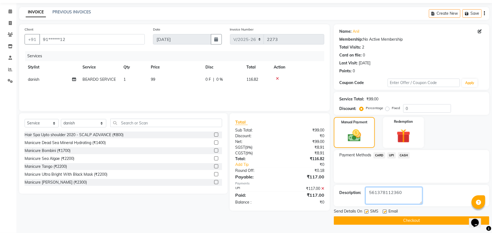
type textarea "561378112360"
click at [399, 221] on button "Checkout" at bounding box center [412, 221] width 156 height 8
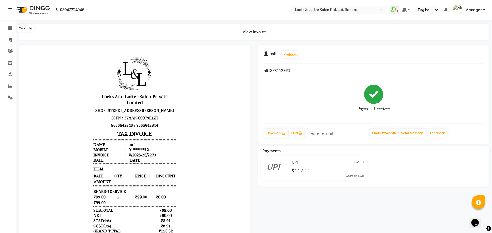
click at [9, 28] on icon at bounding box center [10, 28] width 4 height 4
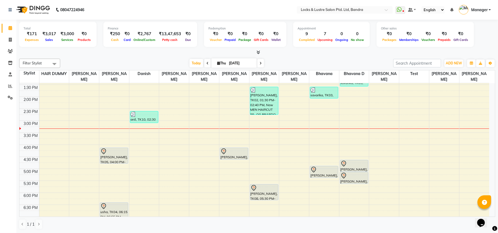
scroll to position [147, 0]
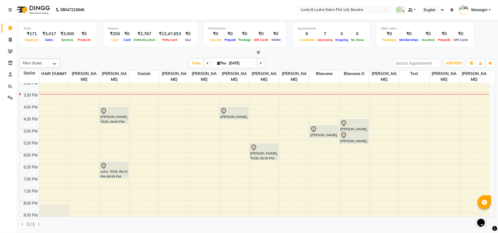
click at [124, 132] on div "8:00 AM 8:30 AM 9:00 AM 9:30 AM 10:00 AM 10:30 AM 11:00 AM 11:30 AM 12:00 PM 12…" at bounding box center [254, 104] width 470 height 385
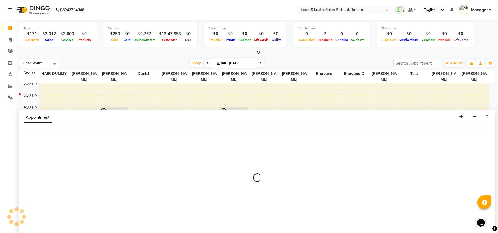
select select "55307"
select select "1005"
select select "tentative"
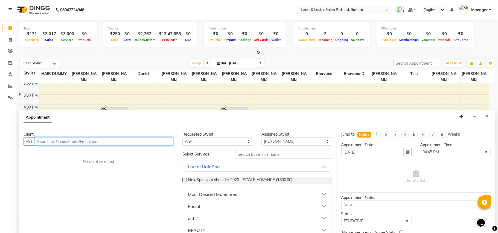
click at [57, 141] on input "text" at bounding box center [104, 142] width 139 height 8
type input "9069400009"
click at [45, 142] on input "9069400009" at bounding box center [93, 142] width 116 height 8
drag, startPoint x: 65, startPoint y: 142, endPoint x: 35, endPoint y: 141, distance: 29.5
click at [35, 141] on div "[PHONE_NUMBER] Add Client" at bounding box center [99, 142] width 150 height 8
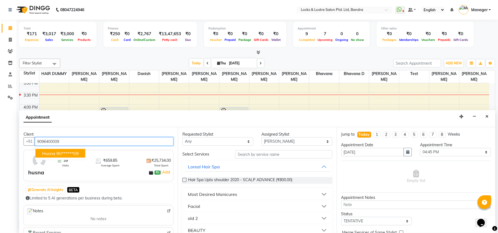
type input "9096400009"
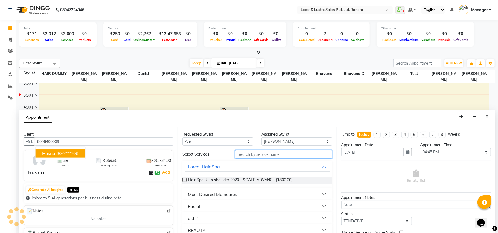
click at [276, 155] on input "text" at bounding box center [283, 154] width 97 height 8
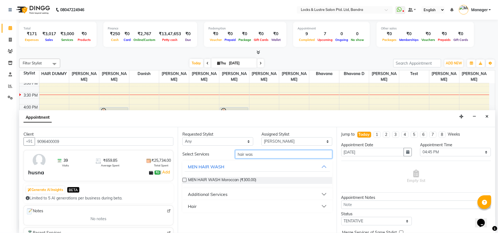
type input "hair was"
click at [323, 205] on button "Hair" at bounding box center [257, 207] width 145 height 10
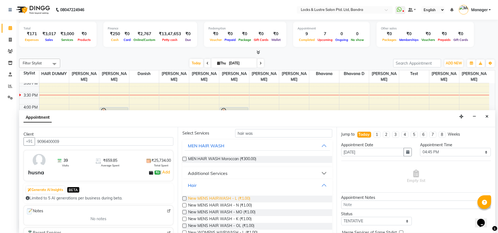
scroll to position [36, 0]
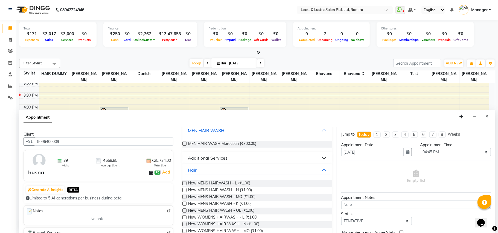
click at [186, 217] on label at bounding box center [184, 218] width 4 height 4
click at [186, 217] on input "checkbox" at bounding box center [184, 219] width 4 height 4
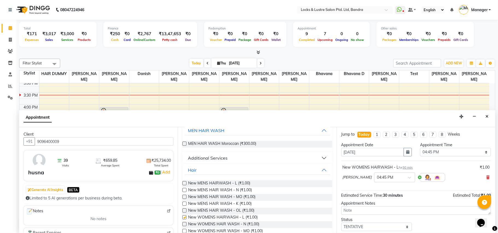
checkbox input "false"
click at [482, 154] on select "Select 09:00 AM 09:15 AM 09:30 AM 09:45 AM 10:00 AM 10:15 AM 10:30 AM 10:45 AM …" at bounding box center [455, 152] width 71 height 8
select select "975"
click at [420, 149] on select "Select 09:00 AM 09:15 AM 09:30 AM 09:45 AM 10:00 AM 10:15 AM 10:30 AM 10:45 AM …" at bounding box center [455, 152] width 71 height 8
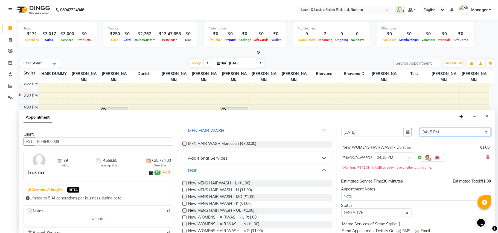
scroll to position [39, 0]
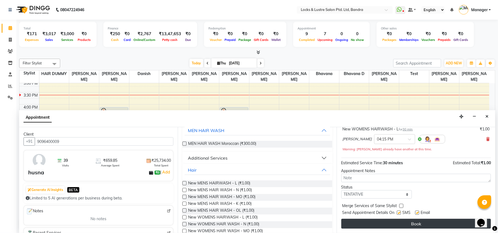
click at [384, 226] on button "Book" at bounding box center [416, 224] width 150 height 10
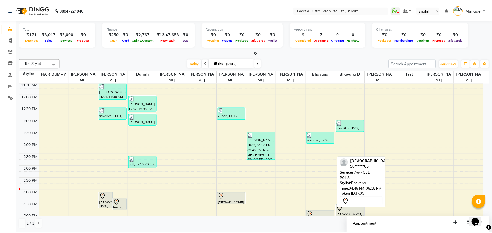
scroll to position [73, 0]
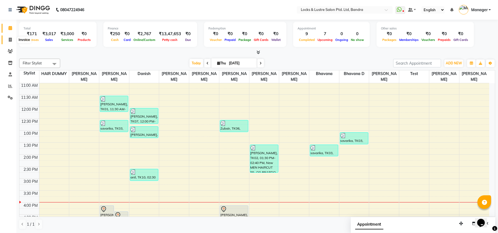
click at [9, 39] on icon at bounding box center [10, 40] width 3 height 4
select select "service"
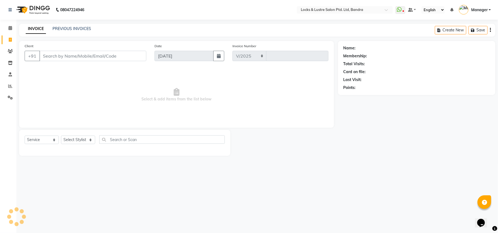
select select "6029"
type input "2274"
click at [9, 61] on icon at bounding box center [10, 63] width 5 height 4
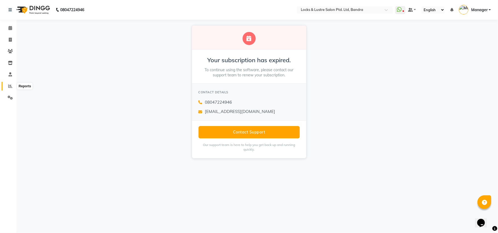
click at [8, 85] on icon at bounding box center [10, 86] width 4 height 4
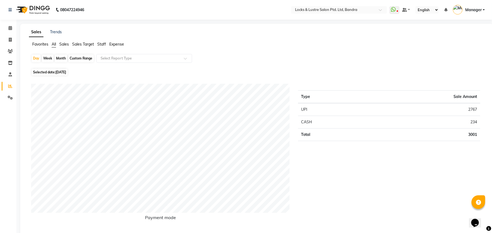
click at [102, 44] on span "Staff" at bounding box center [101, 44] width 9 height 5
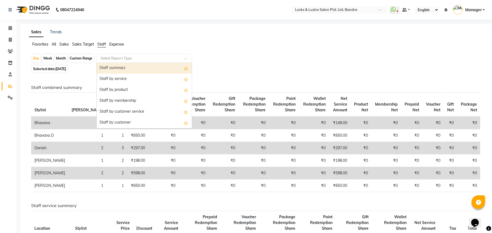
click at [148, 57] on input "text" at bounding box center [139, 58] width 79 height 5
click at [145, 64] on div "Staff summary" at bounding box center [144, 68] width 95 height 11
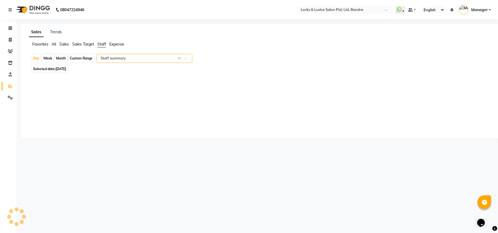
select select "csv"
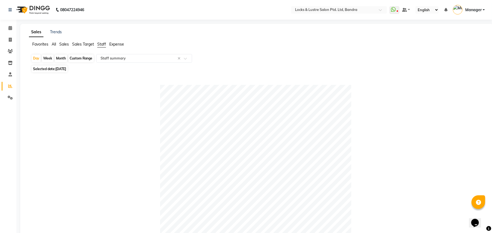
click at [71, 59] on div "Custom Range" at bounding box center [80, 59] width 25 height 8
select select "9"
select select "2025"
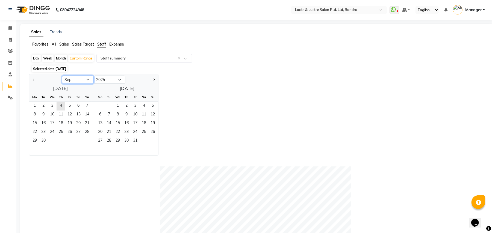
click at [91, 78] on select "Jan Feb Mar Apr May Jun [DATE] Aug Sep Oct Nov Dec" at bounding box center [78, 80] width 32 height 8
select select "8"
click at [62, 76] on select "Jan Feb Mar Apr May Jun [DATE] Aug Sep Oct Nov Dec" at bounding box center [78, 80] width 32 height 8
click at [70, 109] on span "1" at bounding box center [69, 106] width 9 height 9
click at [90, 139] on span "31" at bounding box center [87, 141] width 9 height 9
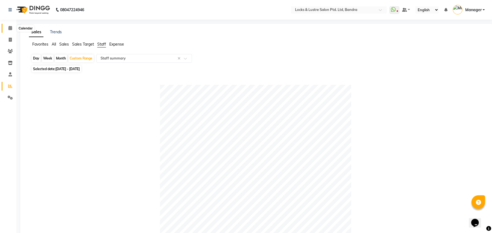
click at [9, 29] on icon at bounding box center [10, 28] width 4 height 4
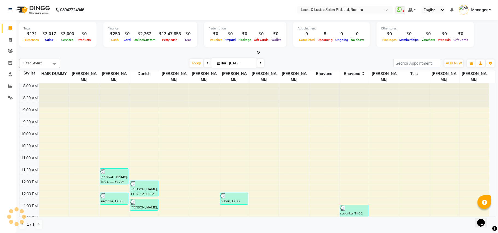
scroll to position [171, 0]
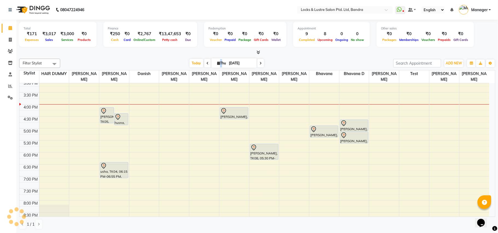
click at [217, 64] on span "Thu" at bounding box center [221, 63] width 11 height 4
select select "9"
select select "2025"
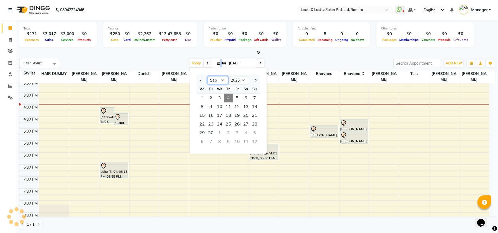
click at [221, 81] on select "Jan Feb Mar Apr May Jun [DATE] Aug Sep Oct Nov Dec" at bounding box center [217, 81] width 21 height 8
select select "8"
click at [207, 77] on select "Jan Feb Mar Apr May Jun [DATE] Aug Sep Oct Nov Dec" at bounding box center [217, 81] width 21 height 8
click at [240, 120] on span "22" at bounding box center [237, 124] width 9 height 9
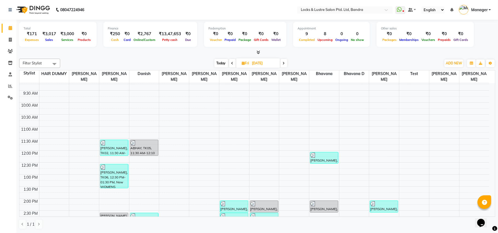
scroll to position [0, 0]
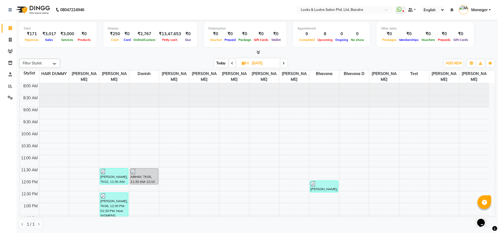
click at [282, 62] on span at bounding box center [283, 63] width 7 height 8
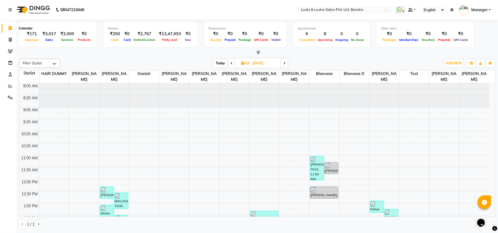
click at [10, 28] on icon at bounding box center [10, 28] width 4 height 4
click at [221, 65] on span "Today" at bounding box center [221, 63] width 14 height 8
type input "[DATE]"
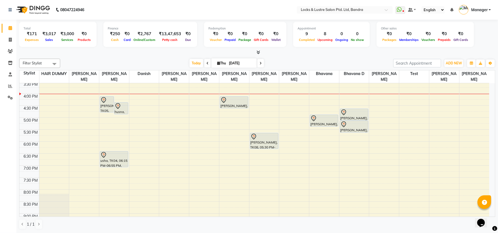
scroll to position [146, 0]
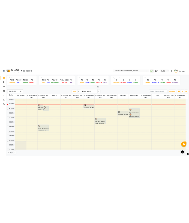
scroll to position [146, 0]
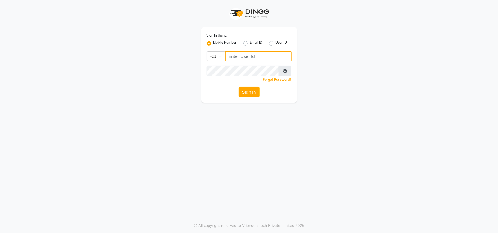
click at [258, 54] on input "Username" at bounding box center [258, 56] width 66 height 10
drag, startPoint x: 258, startPoint y: 56, endPoint x: 218, endPoint y: 58, distance: 40.5
click at [218, 57] on div "Country Code × [PHONE_NUMBER]" at bounding box center [249, 56] width 85 height 10
type input "8655642343"
click at [248, 91] on button "Sign In" at bounding box center [249, 92] width 21 height 10
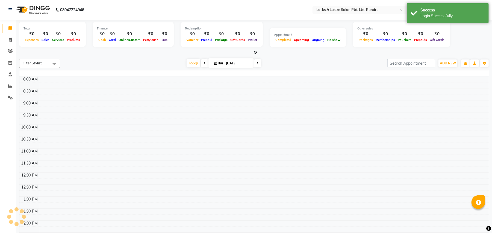
select select "en"
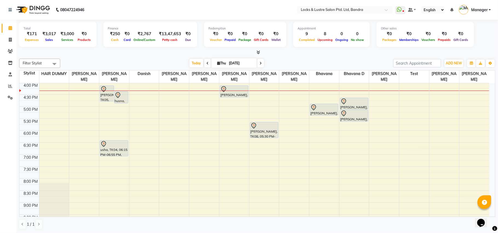
scroll to position [182, 0]
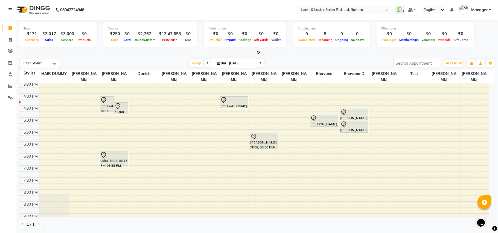
click at [346, 151] on div "8:00 AM 8:30 AM 9:00 AM 9:30 AM 10:00 AM 10:30 AM 11:00 AM 11:30 AM 12:00 PM 12…" at bounding box center [254, 93] width 470 height 385
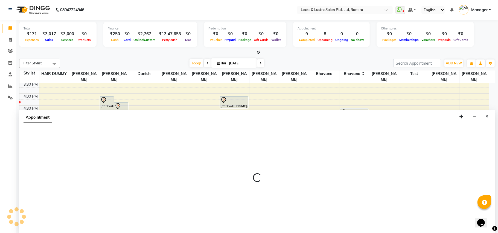
select select "88617"
select select "tentative"
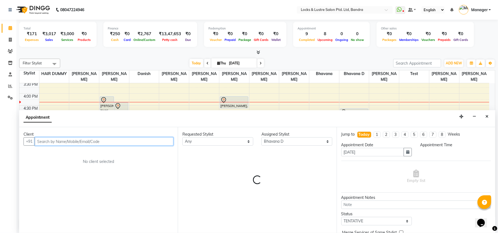
select select "1080"
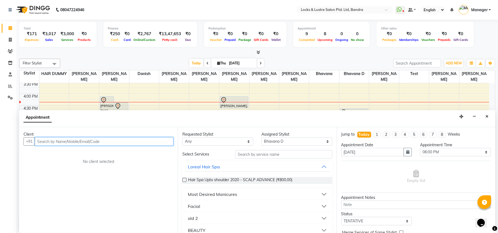
click at [73, 139] on input "text" at bounding box center [104, 142] width 139 height 8
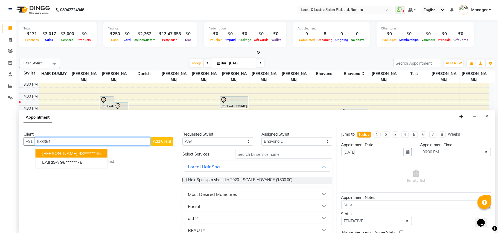
click at [85, 155] on button "[PERSON_NAME] 98******45" at bounding box center [72, 153] width 72 height 9
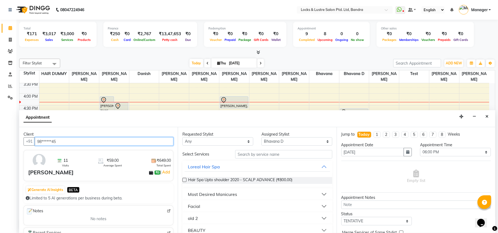
type input "98******45"
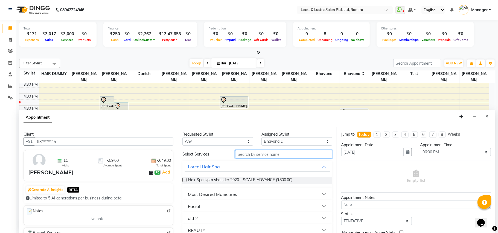
click at [266, 154] on input "text" at bounding box center [283, 154] width 97 height 8
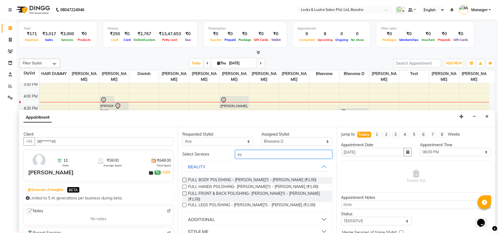
type input "e"
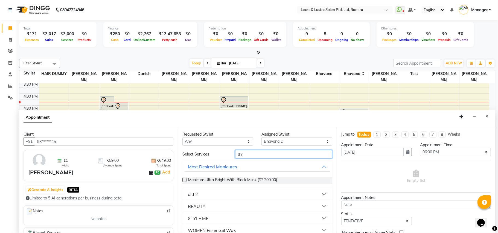
type input "thre"
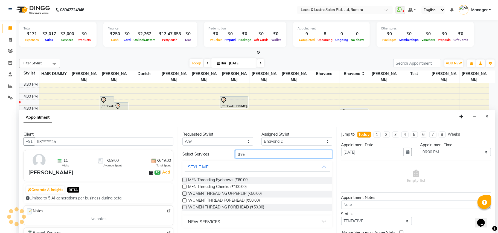
drag, startPoint x: 256, startPoint y: 155, endPoint x: 234, endPoint y: 154, distance: 21.9
click at [234, 154] on div "thre" at bounding box center [283, 154] width 105 height 8
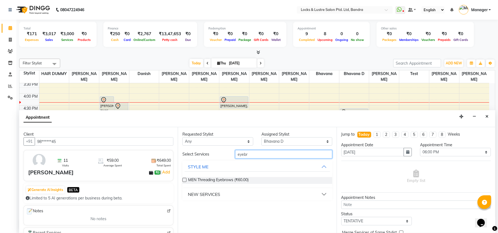
type input "eyebr"
click at [323, 194] on button "NEW SERVICES" at bounding box center [257, 195] width 145 height 10
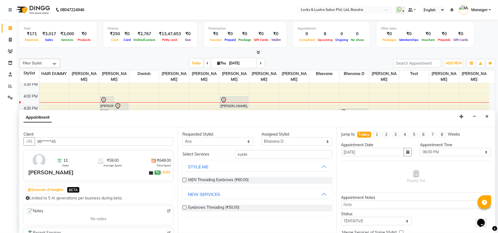
click at [185, 208] on label at bounding box center [184, 208] width 4 height 4
click at [185, 208] on input "checkbox" at bounding box center [184, 209] width 4 height 4
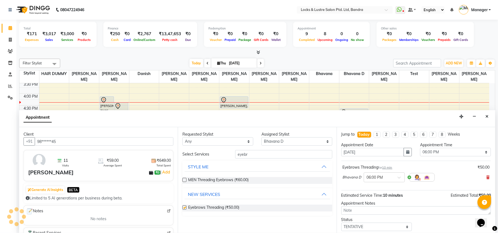
checkbox input "false"
click at [479, 152] on select "Select 09:00 AM 09:15 AM 09:30 AM 09:45 AM 10:00 AM 10:15 AM 10:30 AM 10:45 AM …" at bounding box center [455, 152] width 71 height 8
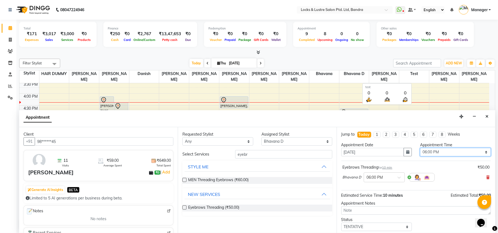
select select "975"
click at [420, 149] on select "Select 09:00 AM 09:15 AM 09:30 AM 09:45 AM 10:00 AM 10:15 AM 10:30 AM 10:45 AM …" at bounding box center [455, 152] width 71 height 8
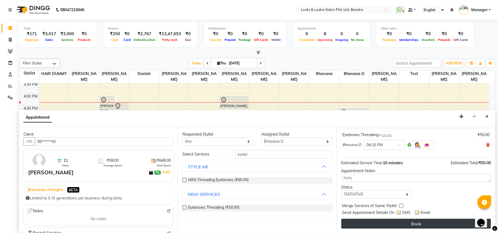
click at [384, 224] on button "Book" at bounding box center [416, 224] width 150 height 10
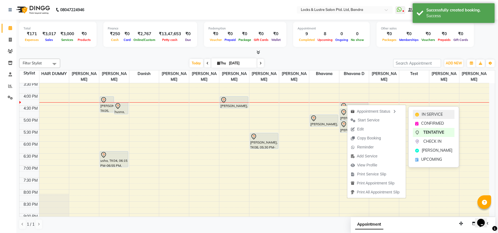
click at [422, 113] on span "IN SERVICE" at bounding box center [432, 115] width 21 height 6
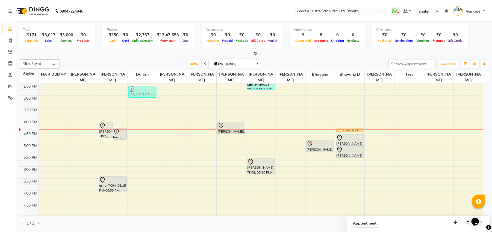
scroll to position [146, 0]
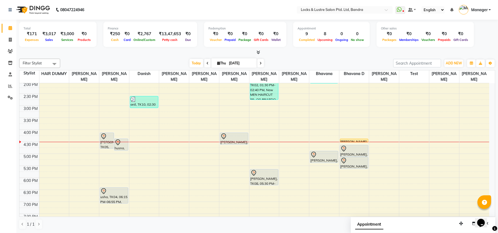
click at [355, 142] on div at bounding box center [354, 142] width 30 height 0
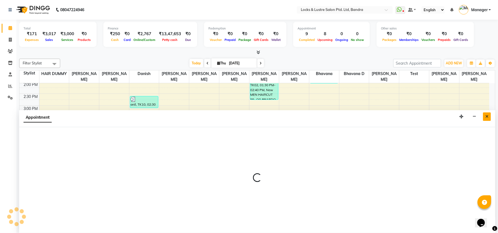
select select "88617"
select select "tentative"
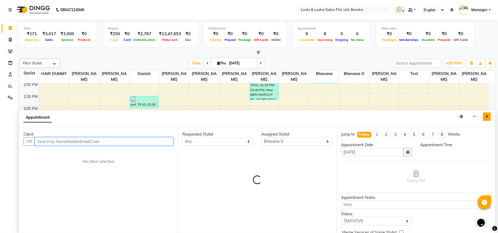
select select "975"
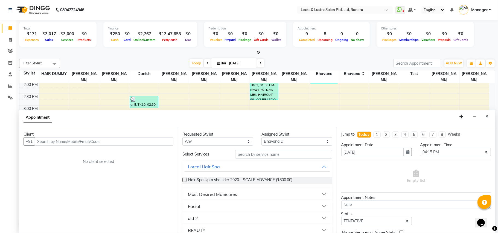
click at [480, 124] on div "Appointment" at bounding box center [257, 118] width 476 height 17
click at [488, 117] on icon "Close" at bounding box center [486, 117] width 3 height 4
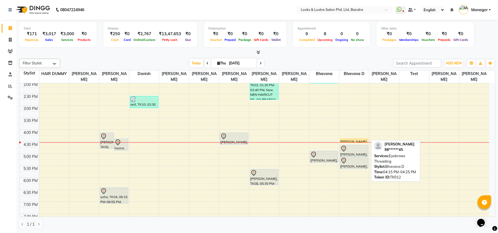
click at [353, 140] on div "[PERSON_NAME], TK12, 04:15 PM-04:25 PM, Eyebrows Threading" at bounding box center [354, 140] width 28 height 3
select select "1"
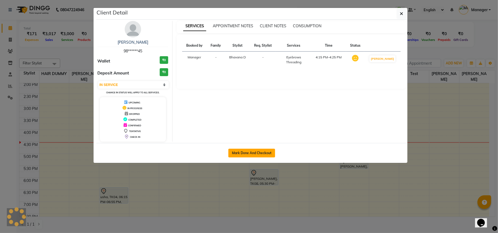
click at [265, 154] on button "Mark Done And Checkout" at bounding box center [251, 153] width 47 height 9
select select "service"
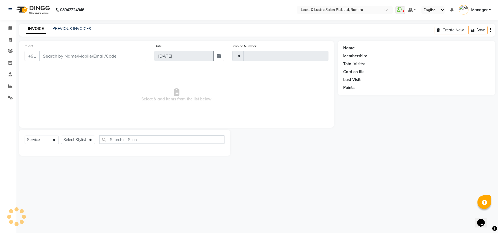
type input "2274"
select select "6029"
type input "98******45"
select select "88617"
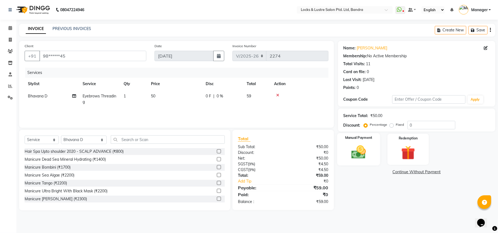
click at [362, 155] on img at bounding box center [359, 152] width 24 height 17
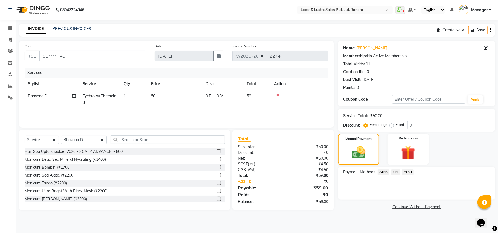
click at [394, 171] on span "UPI" at bounding box center [395, 172] width 8 height 6
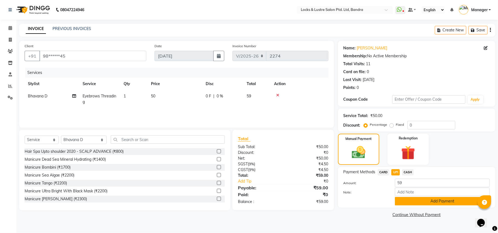
click at [402, 201] on button "Add Payment" at bounding box center [442, 201] width 95 height 8
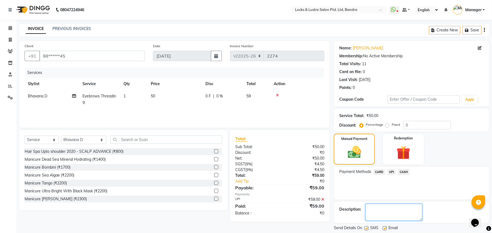
click at [381, 210] on textarea at bounding box center [394, 212] width 57 height 17
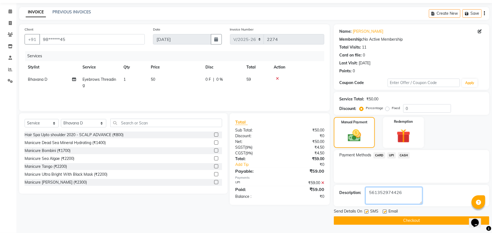
type textarea "561352974426"
click at [420, 221] on button "Checkout" at bounding box center [412, 221] width 156 height 8
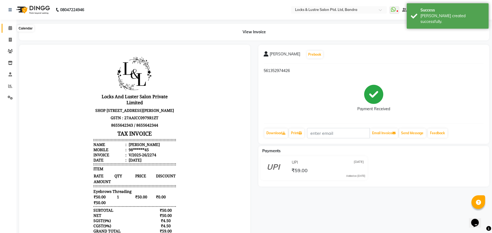
click at [10, 26] on icon at bounding box center [10, 28] width 4 height 4
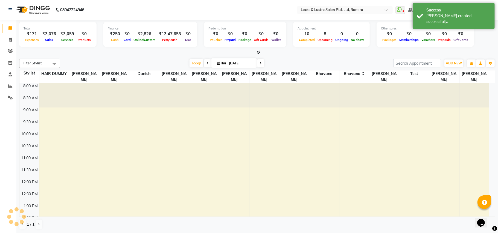
scroll to position [196, 0]
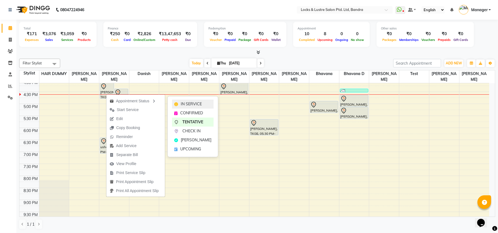
click at [179, 104] on div "IN SERVICE" at bounding box center [193, 104] width 42 height 9
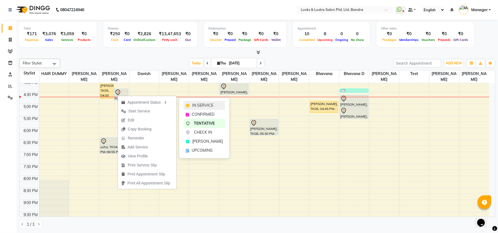
click at [194, 102] on div "IN SERVICE" at bounding box center [204, 105] width 42 height 9
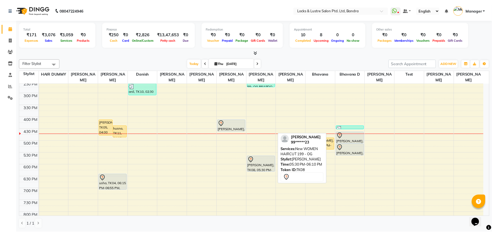
scroll to position [123, 0]
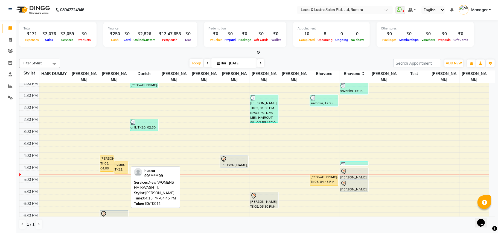
click at [119, 165] on div "husna, TK11, 04:15 PM-04:45 PM, New WOMENS HAIRWASH - L" at bounding box center [121, 167] width 14 height 11
select select "1"
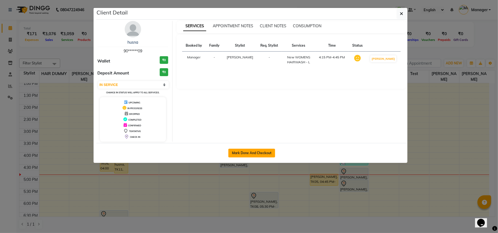
click at [234, 154] on button "Mark Done And Checkout" at bounding box center [251, 153] width 47 height 9
select select "service"
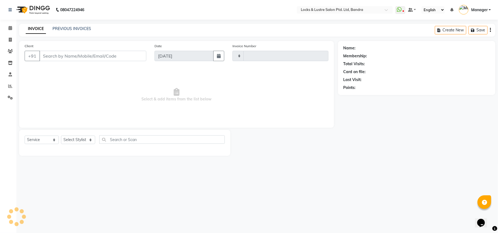
type input "2275"
select select "6029"
type input "90******09"
select select "55307"
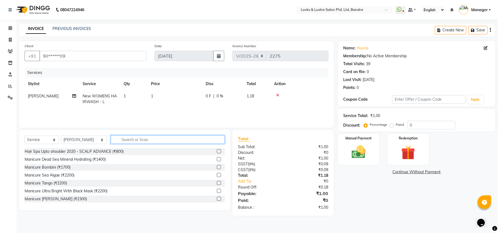
click at [115, 138] on input "text" at bounding box center [168, 140] width 114 height 8
type input "upper"
drag, startPoint x: 127, startPoint y: 141, endPoint x: 103, endPoint y: 141, distance: 23.8
click at [111, 141] on input "upper" at bounding box center [164, 140] width 106 height 8
type input "thr"
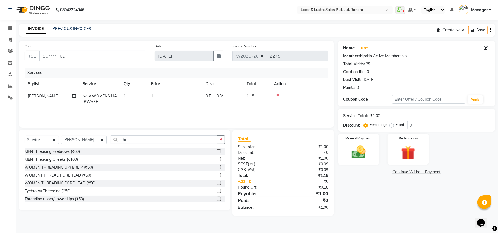
click at [217, 167] on label at bounding box center [219, 167] width 4 height 4
click at [217, 167] on input "checkbox" at bounding box center [219, 168] width 4 height 4
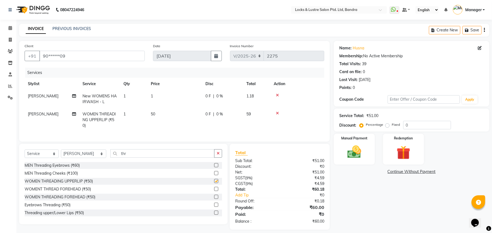
checkbox input "false"
click at [159, 97] on td "1" at bounding box center [175, 99] width 55 height 18
select select "55307"
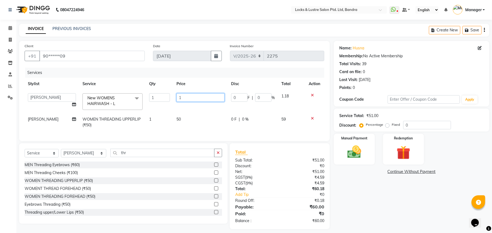
click at [188, 98] on input "1" at bounding box center [201, 97] width 48 height 8
type input "299"
click at [366, 197] on div "Name: Husna Membership: No Active Membership Total Visits: 39 Card on file: 0 L…" at bounding box center [414, 135] width 160 height 189
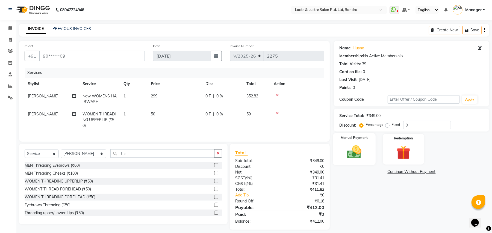
click at [357, 152] on img at bounding box center [355, 152] width 24 height 17
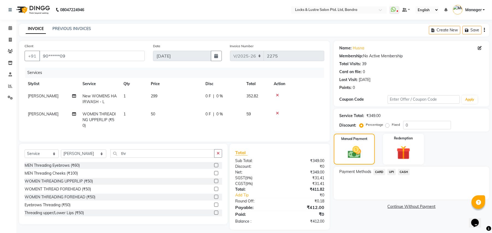
click at [390, 173] on span "UPI" at bounding box center [392, 172] width 8 height 6
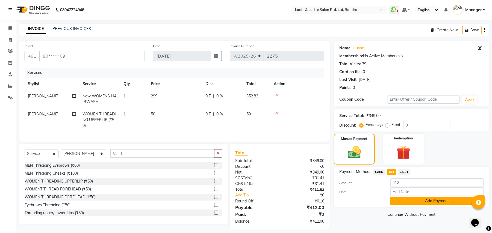
click at [406, 200] on button "Add Payment" at bounding box center [437, 201] width 93 height 8
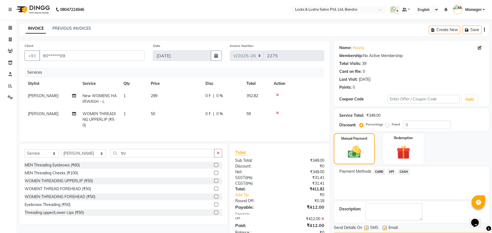
scroll to position [22, 0]
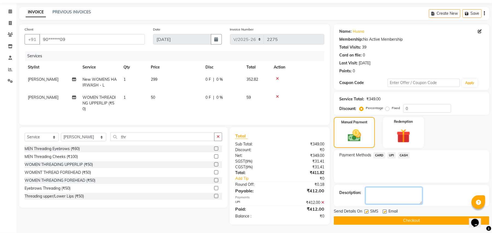
click at [390, 188] on textarea at bounding box center [394, 196] width 57 height 17
type textarea "561389018854"
click at [395, 218] on button "Checkout" at bounding box center [412, 221] width 156 height 8
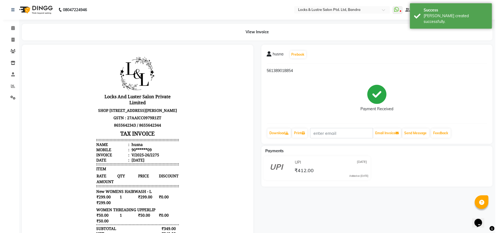
scroll to position [4, 0]
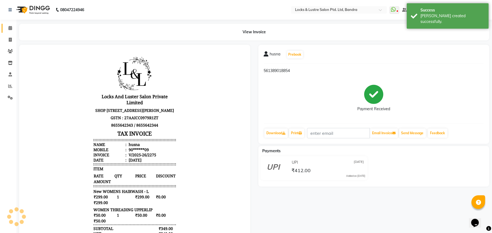
click at [9, 31] on link "Calendar" at bounding box center [8, 28] width 13 height 9
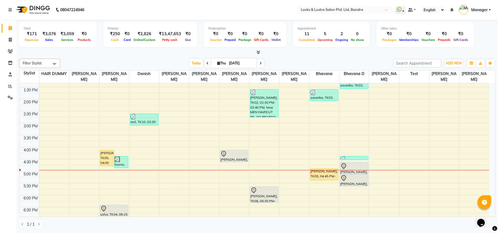
scroll to position [146, 0]
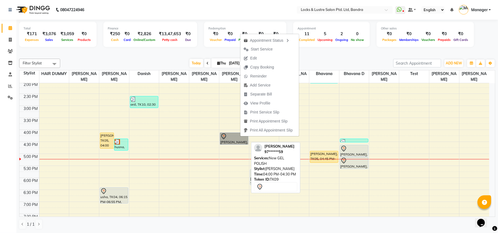
click at [225, 137] on link "[PERSON_NAME], TK09, 04:00 PM-04:30 PM, New GEL POLISH" at bounding box center [234, 139] width 28 height 12
select select "1"
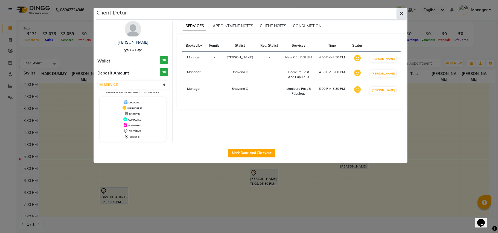
click at [403, 13] on button "button" at bounding box center [401, 13] width 10 height 10
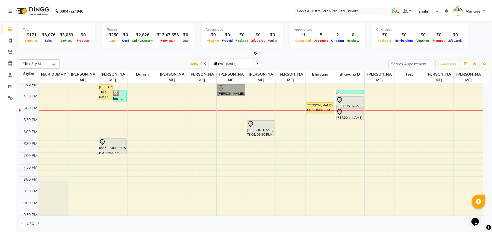
scroll to position [182, 0]
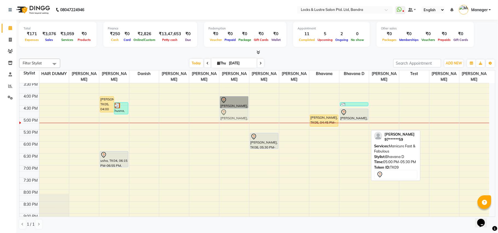
drag, startPoint x: 352, startPoint y: 127, endPoint x: 240, endPoint y: 114, distance: 112.8
click at [240, 114] on tr "[PERSON_NAME], TK05, 04:00 PM-04:40 PM, New WOMEN HAIRCUT 199 - OG husna, TK11,…" at bounding box center [254, 93] width 470 height 385
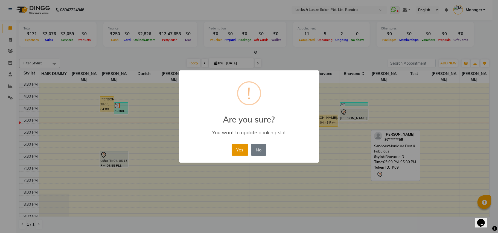
click at [240, 151] on button "Yes" at bounding box center [240, 150] width 17 height 12
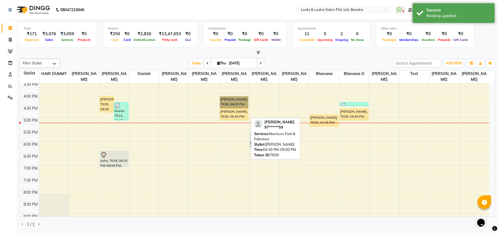
click at [238, 113] on div "[PERSON_NAME], TK09, 04:30 PM-05:00 PM, Manicure Fast & Fabulous" at bounding box center [234, 114] width 28 height 11
select select "1"
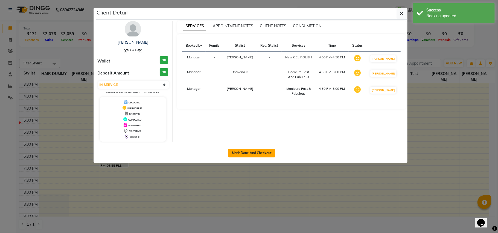
click at [265, 149] on button "Mark Done And Checkout" at bounding box center [251, 153] width 47 height 9
select select "service"
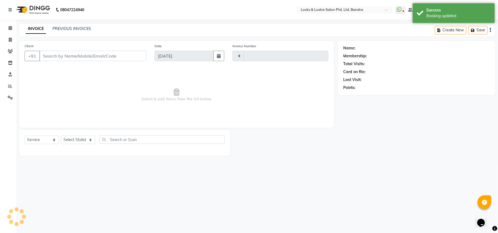
type input "2276"
select select "6029"
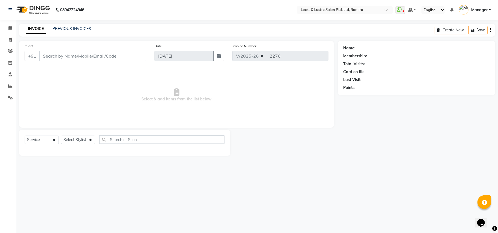
type input "97******59"
select select "88617"
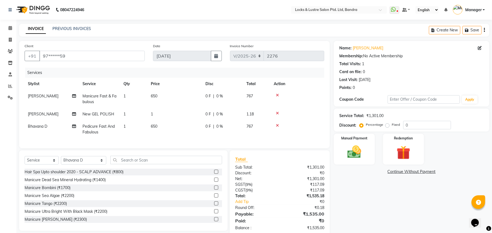
click at [153, 114] on td "1" at bounding box center [175, 114] width 55 height 12
select select "80183"
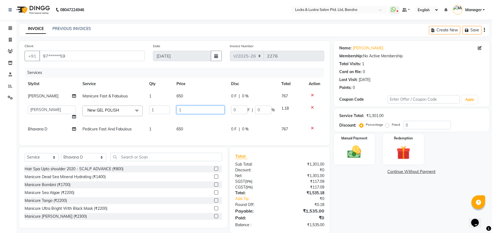
click at [182, 109] on input "1" at bounding box center [201, 110] width 48 height 8
type input "149"
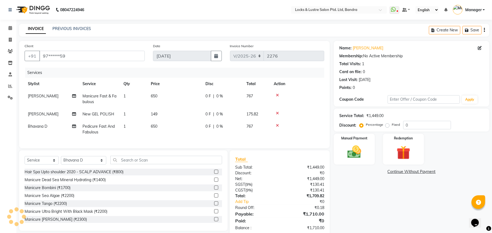
click at [360, 191] on div "Name: [PERSON_NAME] Membership: No Active Membership Total Visits: 1 Card on fi…" at bounding box center [414, 139] width 160 height 196
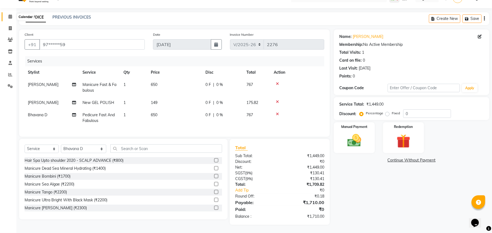
click at [9, 14] on icon at bounding box center [10, 16] width 4 height 4
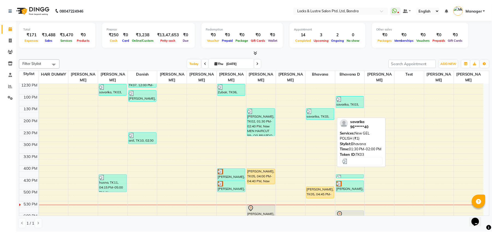
scroll to position [146, 0]
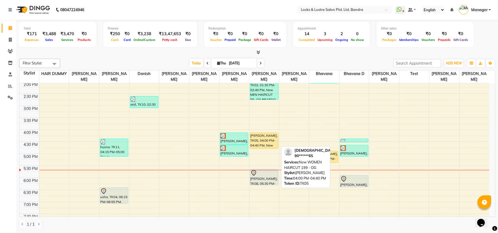
click at [267, 141] on div "[PERSON_NAME], TK05, 04:00 PM-04:40 PM, New WOMEN HAIRCUT 199 - OG" at bounding box center [264, 141] width 28 height 16
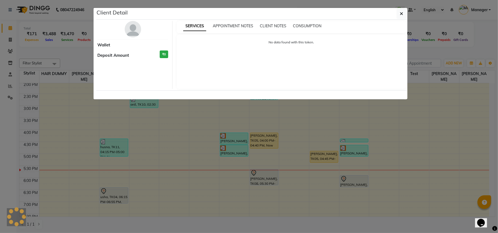
select select "1"
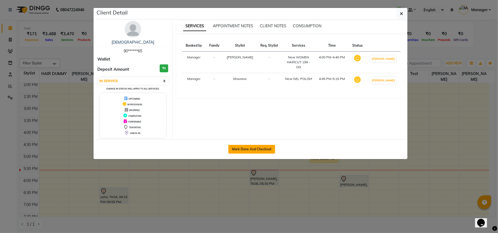
click at [230, 147] on button "Mark Done And Checkout" at bounding box center [251, 149] width 47 height 9
select select "service"
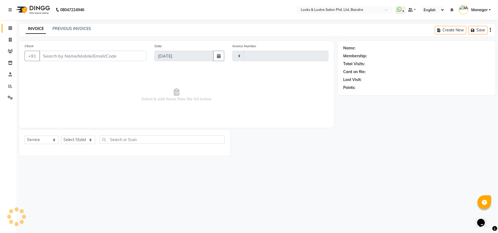
type input "2276"
select select "6029"
type input "90******65"
select select "84257"
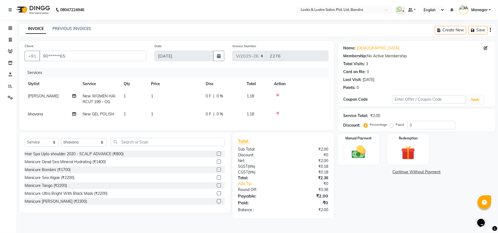
click at [155, 93] on td "1" at bounding box center [175, 99] width 55 height 18
select select "80184"
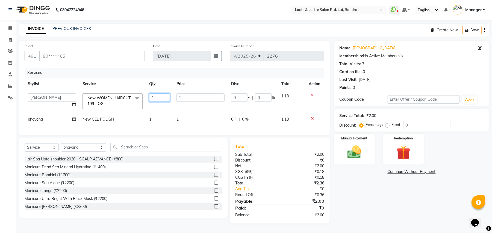
click at [158, 97] on input "1" at bounding box center [159, 97] width 21 height 8
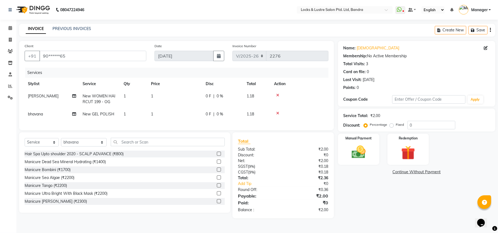
click at [179, 98] on td "1" at bounding box center [175, 99] width 55 height 18
select select "80184"
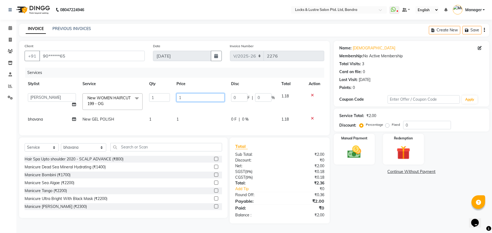
click at [188, 96] on input "1" at bounding box center [201, 97] width 48 height 8
type input "199"
click at [182, 121] on div "Services Stylist Service Qty Price Disc Total Action [PERSON_NAME] [PERSON_NAME…" at bounding box center [175, 99] width 300 height 62
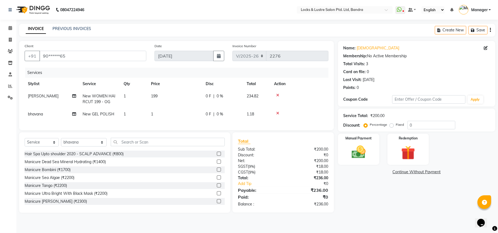
click at [169, 113] on td "1" at bounding box center [175, 114] width 55 height 12
select select "84257"
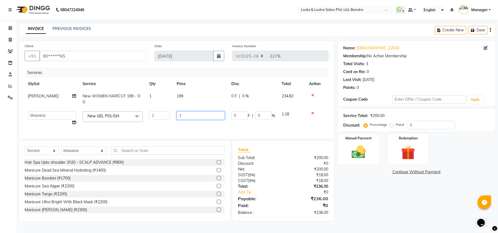
click at [183, 112] on input "1" at bounding box center [201, 116] width 48 height 8
type input "149"
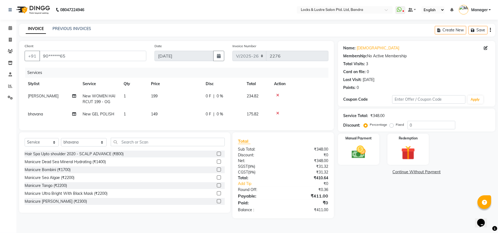
click at [279, 145] on div "Total" at bounding box center [283, 141] width 90 height 7
click at [370, 156] on img at bounding box center [359, 152] width 24 height 17
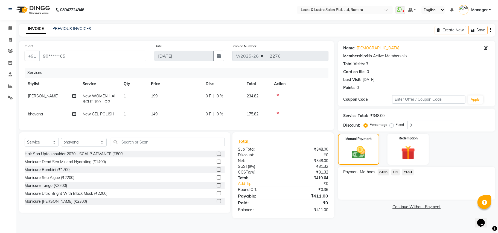
click at [394, 172] on span "UPI" at bounding box center [395, 172] width 8 height 6
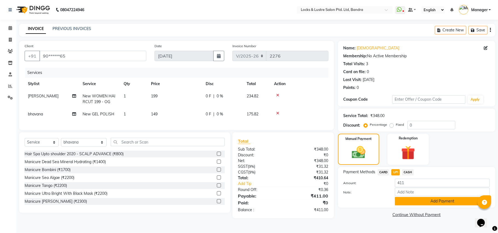
click at [408, 204] on button "Add Payment" at bounding box center [442, 201] width 95 height 8
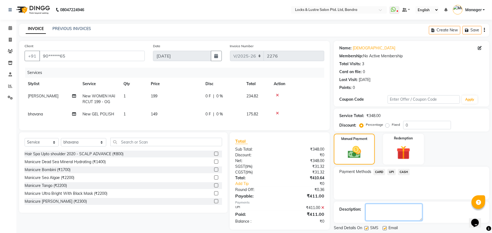
click at [378, 208] on textarea at bounding box center [394, 212] width 57 height 17
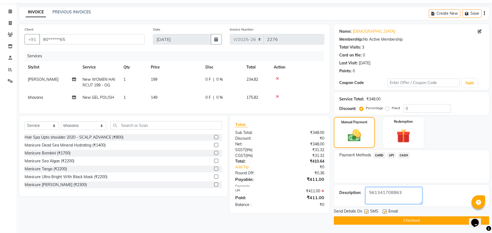
type textarea "561341708863"
click at [394, 220] on button "Checkout" at bounding box center [412, 221] width 156 height 8
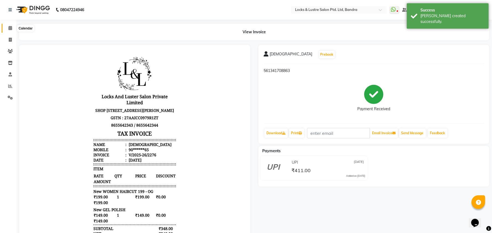
click at [8, 30] on icon at bounding box center [10, 28] width 4 height 4
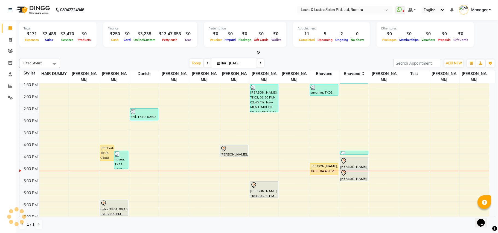
scroll to position [146, 0]
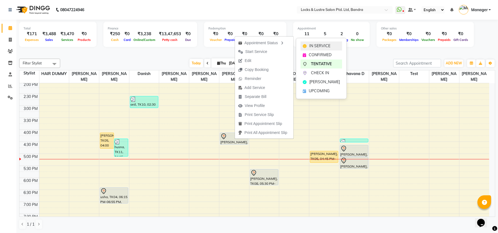
click at [304, 44] on div "IN SERVICE" at bounding box center [321, 46] width 42 height 9
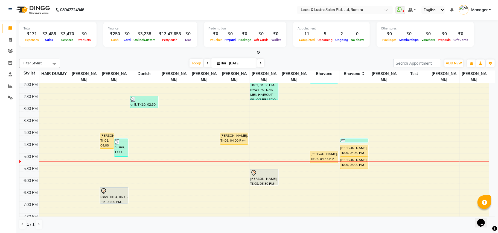
click at [240, 5] on nav "08047224946 Select Location × Locks & Lustre Salon Ptd. Ltd, Bandra WhatsApp St…" at bounding box center [249, 10] width 498 height 20
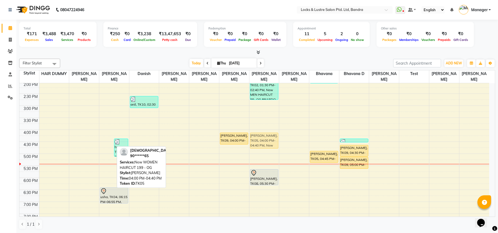
drag, startPoint x: 106, startPoint y: 141, endPoint x: 261, endPoint y: 141, distance: 155.0
click at [261, 141] on tr "[PERSON_NAME], TK05, 04:00 PM-04:40 PM, New WOMEN HAIRCUT 199 - OG husna, TK11,…" at bounding box center [254, 130] width 470 height 385
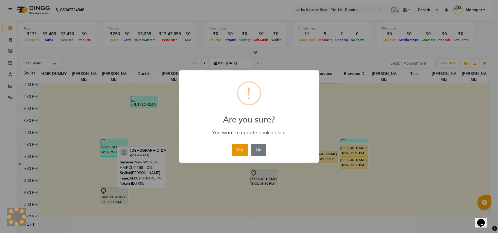
click at [237, 146] on button "Yes" at bounding box center [240, 150] width 17 height 12
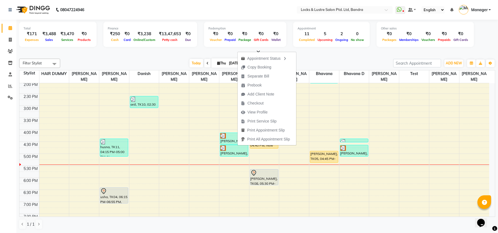
click at [130, 60] on div "Today Thu 04-09-2025" at bounding box center [227, 63] width 328 height 8
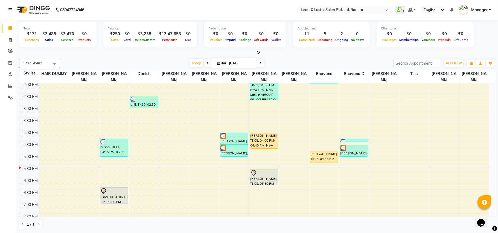
click at [348, 165] on div "8:00 AM 8:30 AM 9:00 AM 9:30 AM 10:00 AM 10:30 AM 11:00 AM 11:30 AM 12:00 PM 12…" at bounding box center [254, 130] width 470 height 385
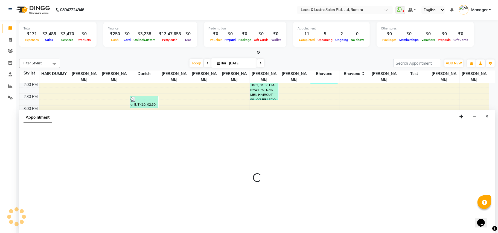
select select "88617"
select select "tentative"
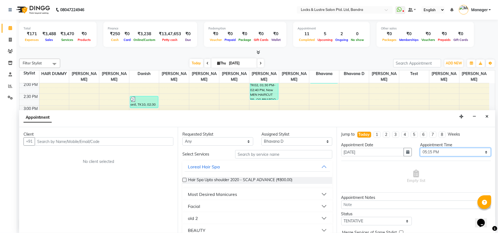
click at [480, 151] on select "Select 09:00 AM 09:15 AM 09:30 AM 09:45 AM 10:00 AM 10:15 AM 10:30 AM 10:45 AM …" at bounding box center [455, 152] width 71 height 8
select select "1065"
click at [420, 149] on select "Select 09:00 AM 09:15 AM 09:30 AM 09:45 AM 10:00 AM 10:15 AM 10:30 AM 10:45 AM …" at bounding box center [455, 152] width 71 height 8
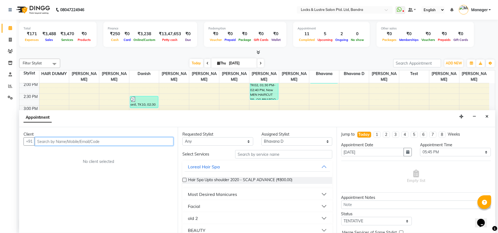
click at [151, 142] on input "text" at bounding box center [104, 142] width 139 height 8
type input "7219558718"
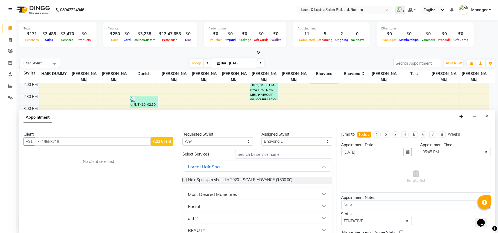
click at [162, 141] on span "Add Client" at bounding box center [162, 141] width 18 height 5
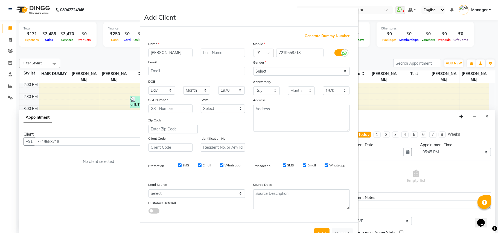
type input "[PERSON_NAME]"
click at [285, 72] on select "Select [DEMOGRAPHIC_DATA] [DEMOGRAPHIC_DATA] Other Prefer Not To Say" at bounding box center [301, 71] width 97 height 8
select select "[DEMOGRAPHIC_DATA]"
click at [253, 67] on select "Select [DEMOGRAPHIC_DATA] [DEMOGRAPHIC_DATA] Other Prefer Not To Say" at bounding box center [301, 71] width 97 height 8
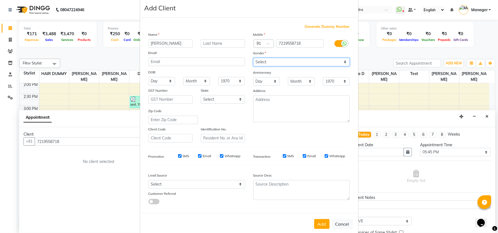
scroll to position [17, 0]
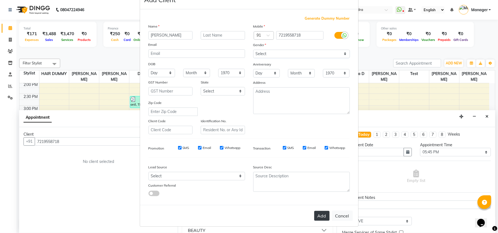
click at [323, 215] on button "Add" at bounding box center [321, 216] width 15 height 10
type input "72******18"
select select
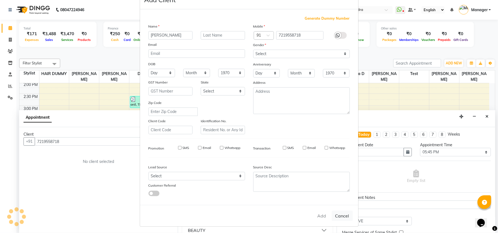
select select
checkbox input "false"
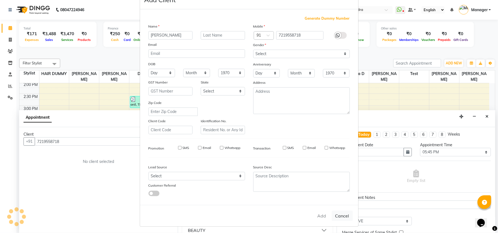
checkbox input "false"
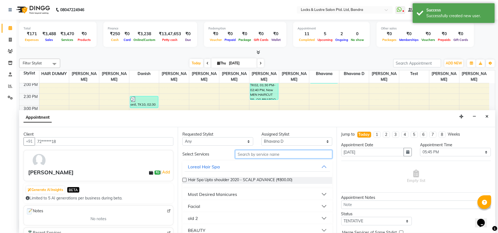
click at [280, 153] on input "text" at bounding box center [283, 154] width 97 height 8
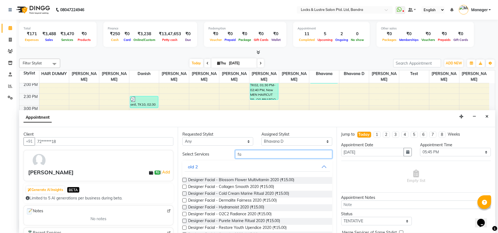
type input "f"
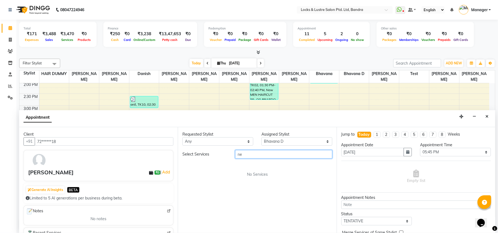
type input "n"
type input "classic fac"
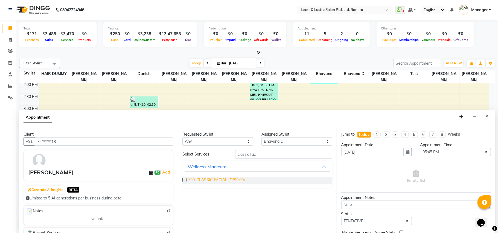
click at [225, 180] on span "799-CLASSIC FACIAL (₹799.00)" at bounding box center [216, 180] width 57 height 7
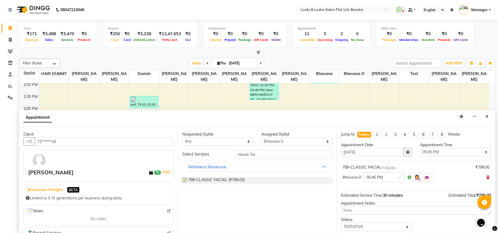
checkbox input "false"
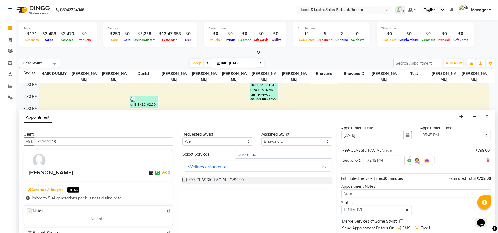
scroll to position [33, 0]
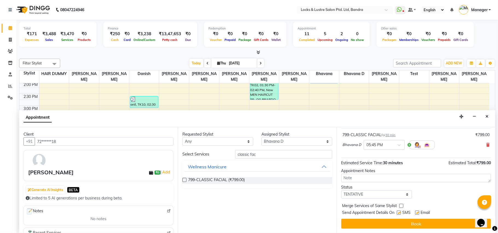
click at [407, 224] on button "Book" at bounding box center [416, 224] width 150 height 10
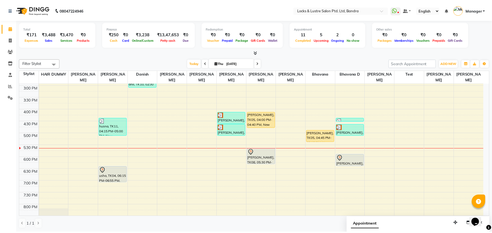
scroll to position [182, 0]
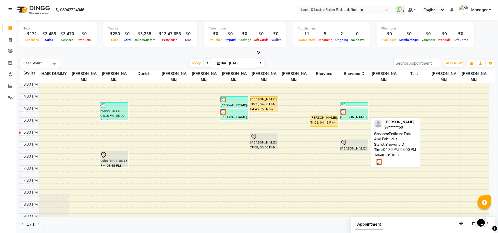
click at [352, 110] on div at bounding box center [353, 111] width 27 height 5
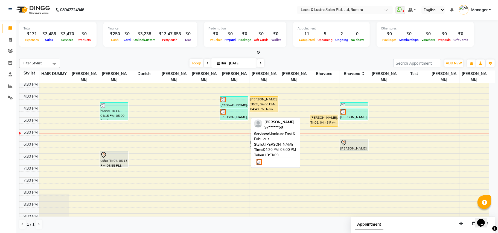
click at [225, 111] on img at bounding box center [222, 111] width 5 height 5
select select "3"
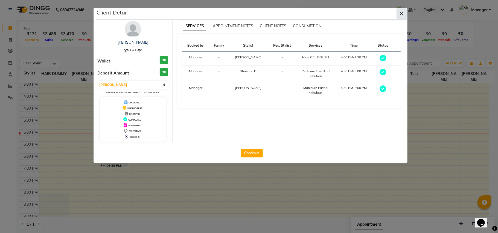
click at [405, 14] on button "button" at bounding box center [401, 13] width 10 height 10
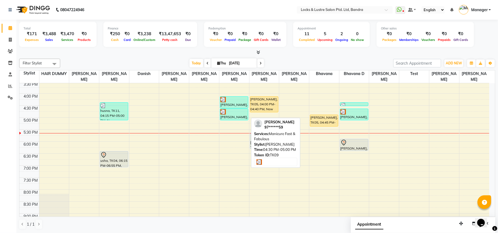
click at [238, 116] on div "[PERSON_NAME], TK09, 04:30 PM-05:00 PM, Manicure Fast & Fabulous" at bounding box center [234, 114] width 28 height 11
select select "3"
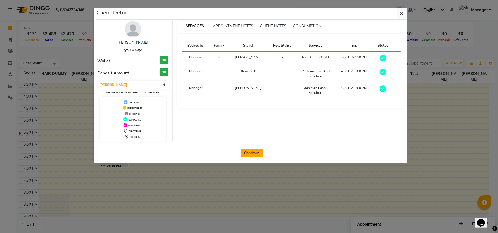
click at [248, 153] on button "Checkout" at bounding box center [252, 153] width 22 height 9
select select "service"
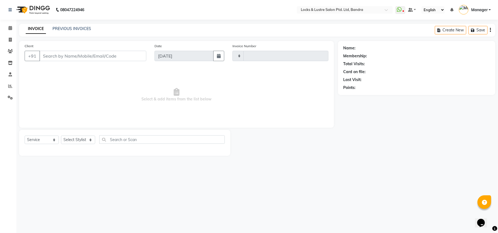
type input "2276"
select select "6029"
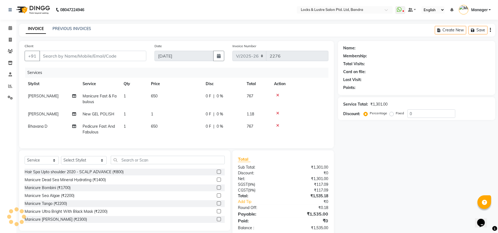
type input "97******59"
select select "88617"
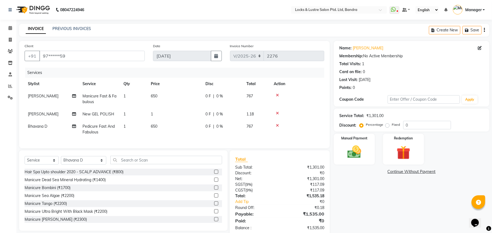
click at [158, 110] on td "1" at bounding box center [175, 114] width 55 height 12
select select "80183"
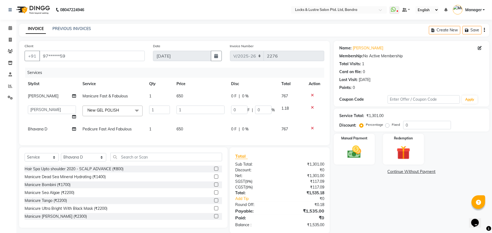
click at [219, 114] on td "1" at bounding box center [200, 113] width 55 height 21
click at [221, 109] on input "1" at bounding box center [201, 110] width 48 height 8
type input "149"
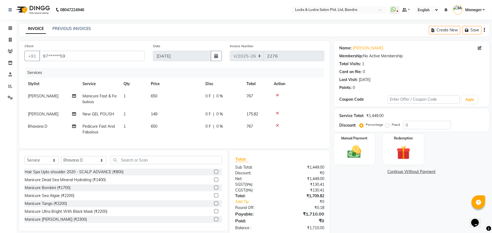
click at [343, 170] on link "Continue Without Payment" at bounding box center [411, 172] width 153 height 6
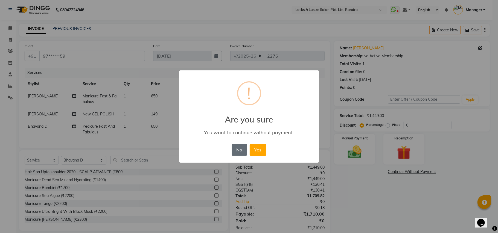
click at [237, 150] on button "No" at bounding box center [239, 150] width 15 height 12
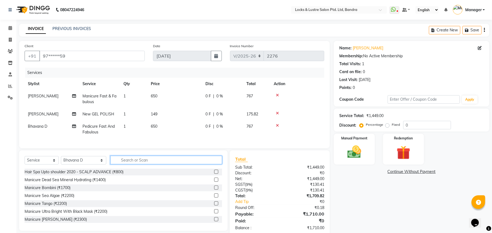
click at [205, 163] on input "text" at bounding box center [166, 160] width 112 height 8
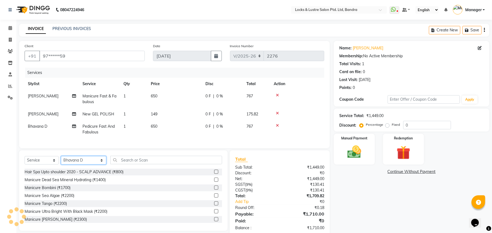
click at [91, 165] on select "Select Stylist Anushree ayush pawae bhavana Bhavana D Damini danish Deepika dis…" at bounding box center [83, 160] width 45 height 8
select select "80183"
click at [61, 162] on select "Select Stylist Anushree ayush pawae bhavana Bhavana D Damini danish Deepika dis…" at bounding box center [83, 160] width 45 height 8
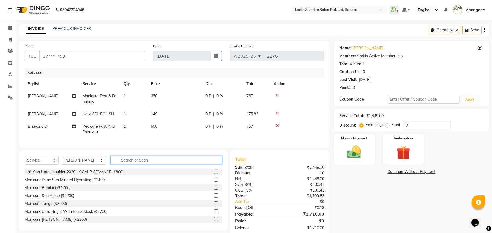
click at [136, 163] on input "text" at bounding box center [166, 160] width 112 height 8
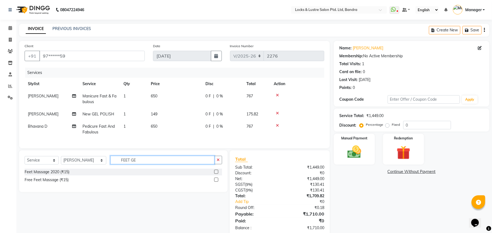
click at [137, 165] on input "FEET GE" at bounding box center [162, 160] width 104 height 8
type input "F"
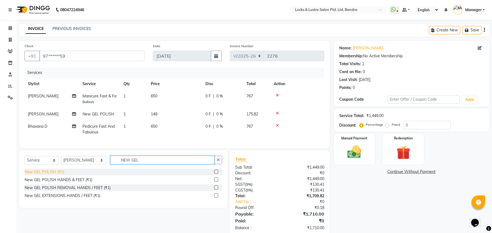
type input "NEW GEL"
click at [58, 175] on div "New GEL POLISH (₹1)" at bounding box center [45, 172] width 40 height 6
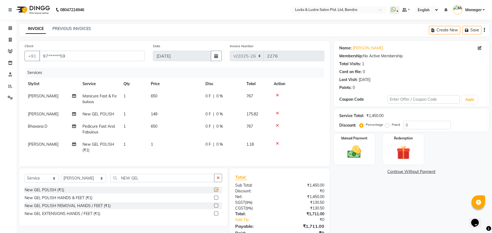
checkbox input "false"
click at [157, 142] on td "1" at bounding box center [175, 148] width 55 height 18
select select "80183"
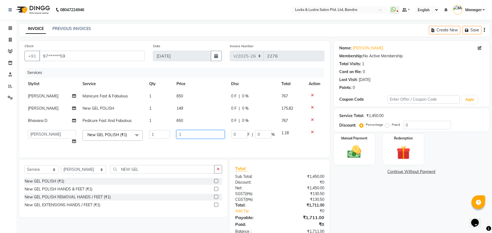
click at [189, 131] on input "1" at bounding box center [201, 134] width 48 height 8
type input "149"
click at [345, 179] on div "Name: Emma Membership: No Active Membership Total Visits: 1 Card on file: 0 Las…" at bounding box center [414, 140] width 160 height 199
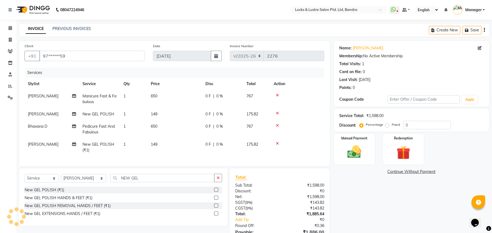
scroll to position [35, 0]
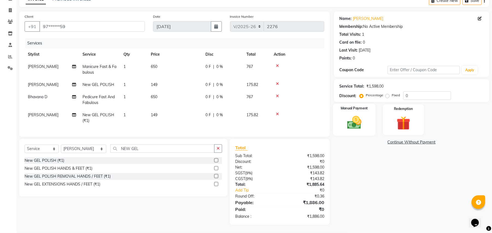
click at [362, 115] on img at bounding box center [355, 123] width 24 height 17
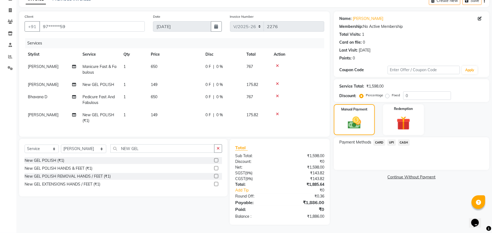
click at [392, 140] on span "UPI" at bounding box center [392, 143] width 8 height 6
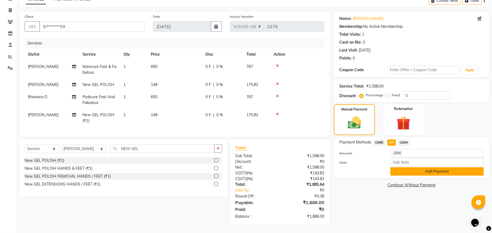
click at [410, 168] on button "Add Payment" at bounding box center [437, 172] width 93 height 8
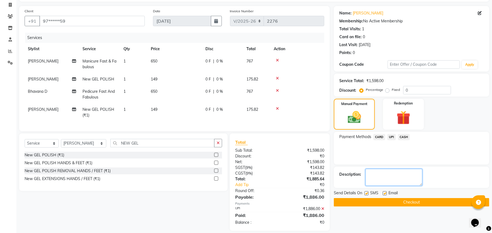
click at [383, 176] on textarea at bounding box center [394, 177] width 57 height 17
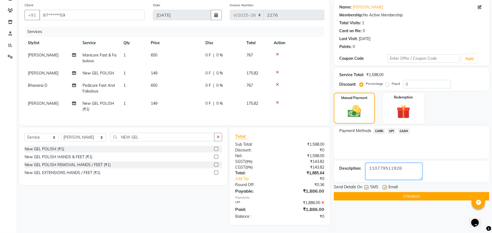
scroll to position [46, 0]
type textarea "110779511928/ 110779577460"
click at [405, 192] on button "Checkout" at bounding box center [412, 196] width 156 height 8
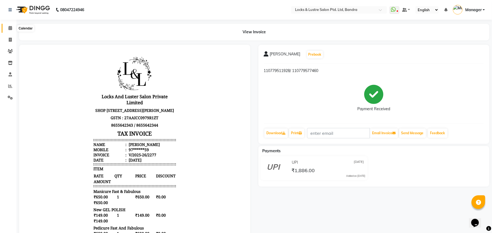
click at [7, 27] on span at bounding box center [10, 28] width 10 height 6
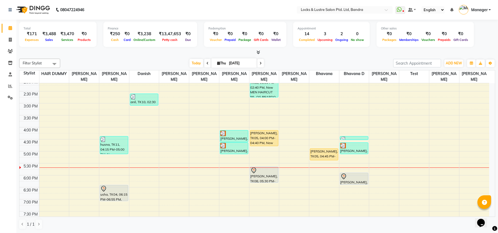
scroll to position [184, 0]
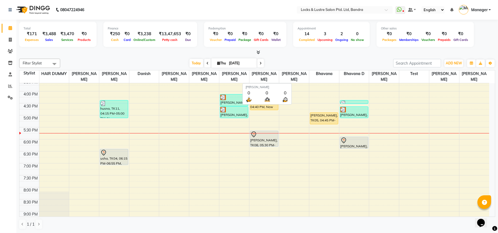
click at [308, 81] on th "[PERSON_NAME]" at bounding box center [294, 77] width 30 height 13
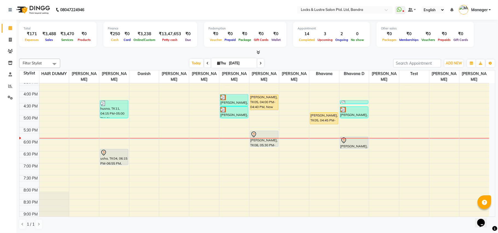
click at [263, 160] on div "8:00 AM 8:30 AM 9:00 AM 9:30 AM 10:00 AM 10:30 AM 11:00 AM 11:30 AM 12:00 PM 12…" at bounding box center [254, 91] width 470 height 385
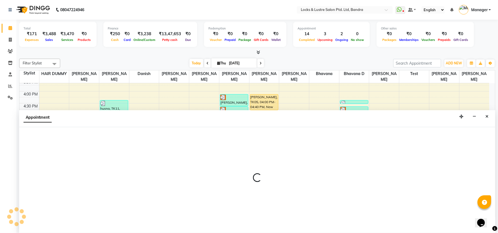
select select "80184"
select select "1110"
select select "tentative"
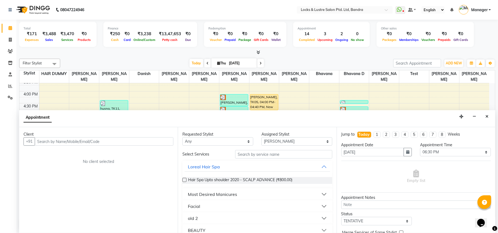
click at [88, 141] on input "text" at bounding box center [104, 142] width 139 height 8
type input "9439739293"
click at [154, 142] on span "Add Client" at bounding box center [162, 141] width 18 height 5
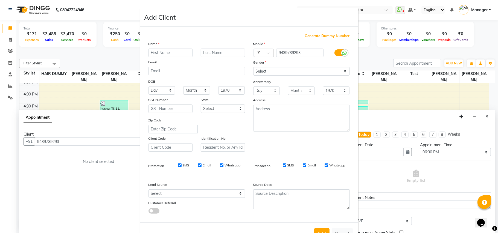
click at [152, 52] on input "text" at bounding box center [170, 53] width 44 height 8
type input "[PERSON_NAME]"
click at [218, 49] on input "text" at bounding box center [223, 53] width 44 height 8
type input "DAS"
click at [342, 70] on select "Select [DEMOGRAPHIC_DATA] [DEMOGRAPHIC_DATA] Other Prefer Not To Say" at bounding box center [301, 71] width 97 height 8
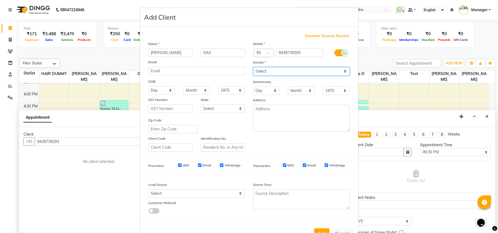
select select "[DEMOGRAPHIC_DATA]"
click at [253, 67] on select "Select [DEMOGRAPHIC_DATA] [DEMOGRAPHIC_DATA] Other Prefer Not To Say" at bounding box center [301, 71] width 97 height 8
click at [316, 229] on button "Add" at bounding box center [321, 234] width 15 height 10
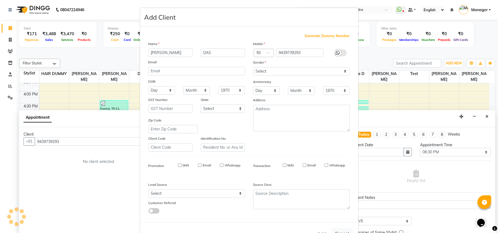
type input "94******93"
select select
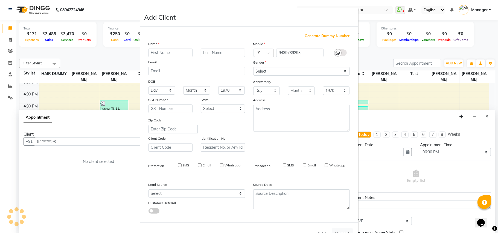
select select
checkbox input "false"
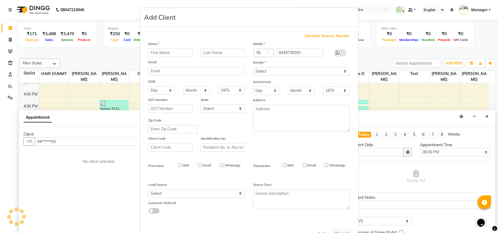
checkbox input "false"
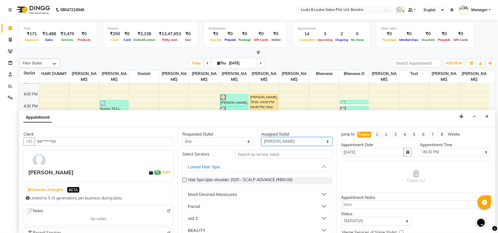
click at [322, 138] on select "Select [PERSON_NAME] [PERSON_NAME] [PERSON_NAME] D danish HAIR DUMMY [PERSON_NA…" at bounding box center [296, 142] width 71 height 8
select select "55307"
click at [261, 138] on select "Select [PERSON_NAME] [PERSON_NAME] [PERSON_NAME] D danish HAIR DUMMY [PERSON_NA…" at bounding box center [296, 142] width 71 height 8
click at [264, 155] on input "text" at bounding box center [283, 154] width 97 height 8
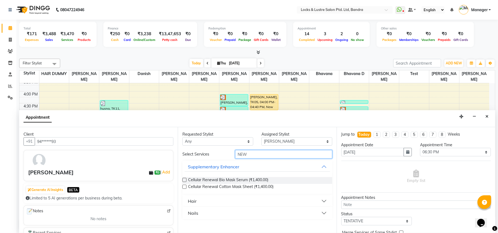
type input "NEW"
click at [326, 199] on button "Hair" at bounding box center [257, 202] width 145 height 10
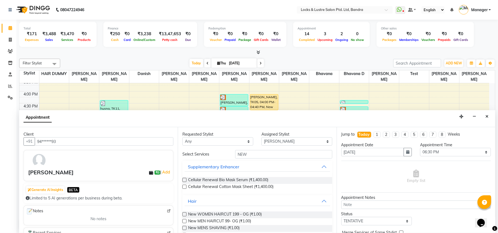
click at [184, 215] on label at bounding box center [184, 215] width 4 height 4
click at [184, 215] on input "checkbox" at bounding box center [184, 216] width 4 height 4
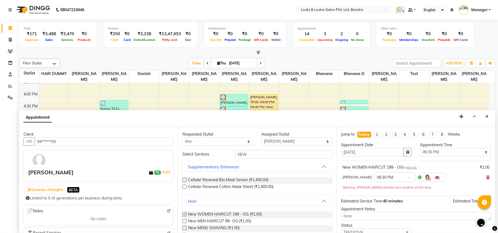
checkbox input "false"
click at [480, 153] on select "Select 09:00 AM 09:15 AM 09:30 AM 09:45 AM 10:00 AM 10:15 AM 10:30 AM 10:45 AM …" at bounding box center [455, 152] width 71 height 8
select select "1095"
click at [420, 149] on select "Select 09:00 AM 09:15 AM 09:30 AM 09:45 AM 10:00 AM 10:15 AM 10:30 AM 10:45 AM …" at bounding box center [455, 152] width 71 height 8
click at [322, 142] on select "Select [PERSON_NAME] [PERSON_NAME] [PERSON_NAME] D danish HAIR DUMMY [PERSON_NA…" at bounding box center [296, 142] width 71 height 8
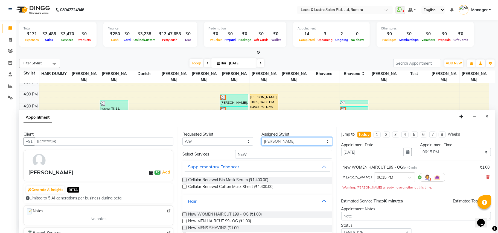
select select "80184"
click at [261, 138] on select "Select [PERSON_NAME] [PERSON_NAME] [PERSON_NAME] D danish HAIR DUMMY [PERSON_NA…" at bounding box center [296, 142] width 71 height 8
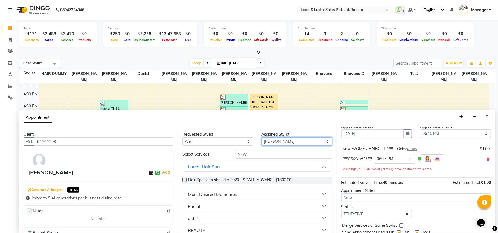
scroll to position [39, 0]
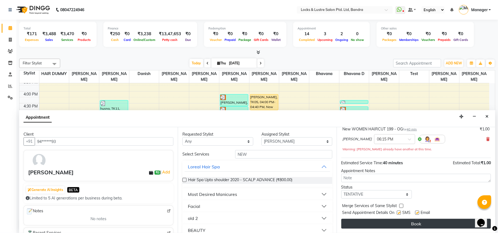
click at [371, 226] on button "Book" at bounding box center [416, 224] width 150 height 10
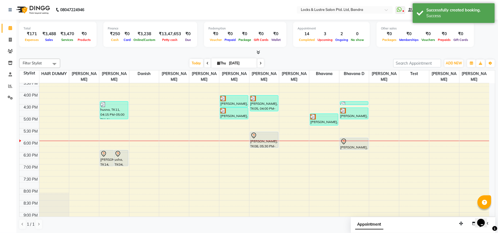
scroll to position [184, 0]
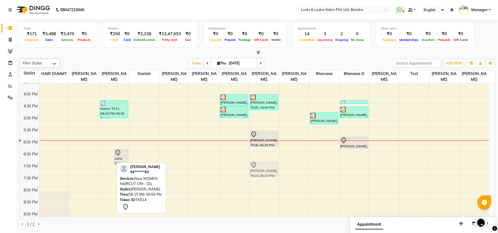
drag, startPoint x: 105, startPoint y: 161, endPoint x: 249, endPoint y: 174, distance: 145.0
click at [249, 174] on div "8:00 AM 8:30 AM 9:00 AM 9:30 AM 10:00 AM 10:30 AM 11:00 AM 11:30 AM 12:00 PM 12…" at bounding box center [254, 91] width 470 height 385
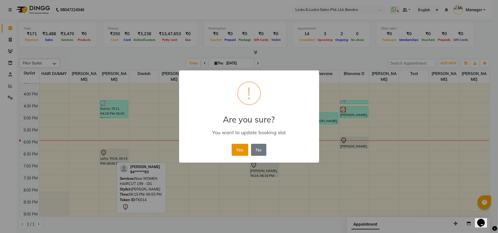
click at [240, 150] on button "Yes" at bounding box center [240, 150] width 17 height 12
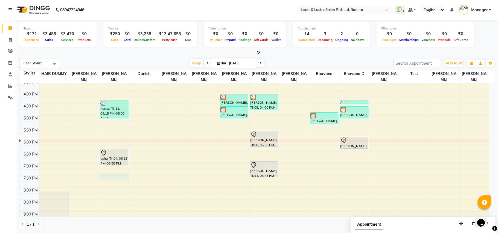
click at [105, 175] on div "8:00 AM 8:30 AM 9:00 AM 9:30 AM 10:00 AM 10:30 AM 11:00 AM 11:30 AM 12:00 PM 12…" at bounding box center [254, 91] width 470 height 385
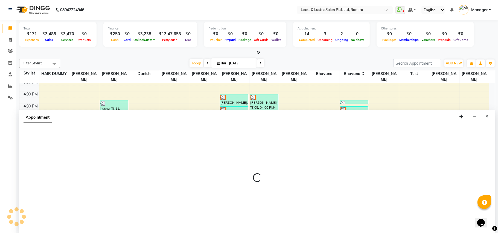
select select "55307"
select select "1155"
select select "tentative"
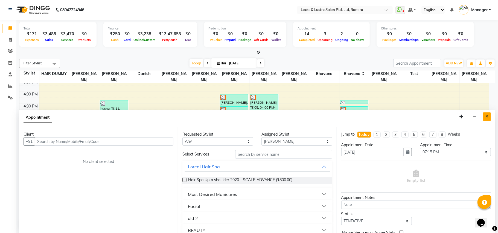
click at [488, 116] on icon "Close" at bounding box center [486, 117] width 3 height 4
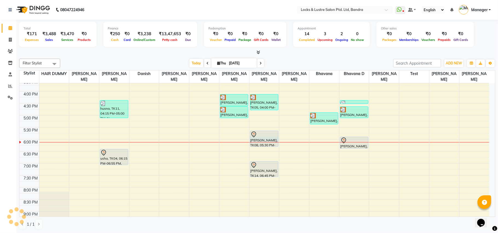
click at [268, 142] on div at bounding box center [264, 142] width 30 height 0
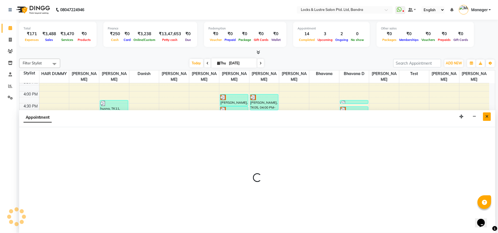
click at [485, 120] on button "Close" at bounding box center [487, 117] width 8 height 8
